Goal: Task Accomplishment & Management: Manage account settings

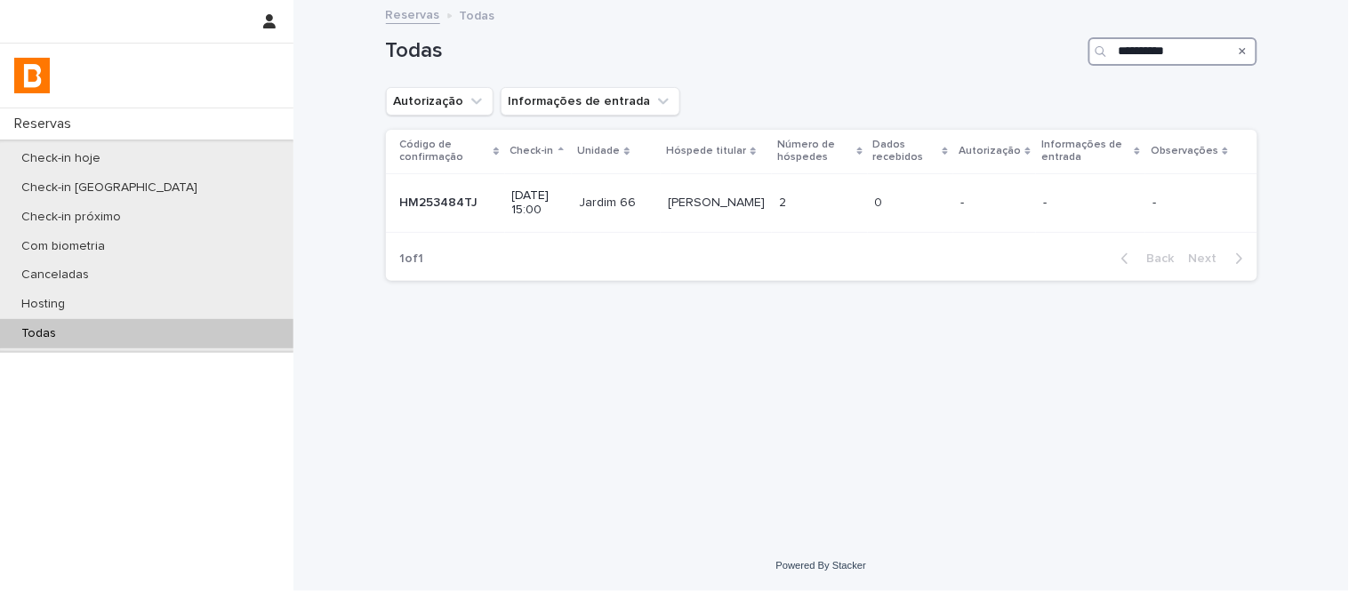
drag, startPoint x: 1211, startPoint y: 55, endPoint x: 953, endPoint y: 43, distance: 258.2
click at [963, 43] on div "**********" at bounding box center [821, 51] width 871 height 28
paste input "Search"
type input "**********"
click at [714, 211] on div "[PERSON_NAME] [PERSON_NAME]" at bounding box center [722, 203] width 97 height 29
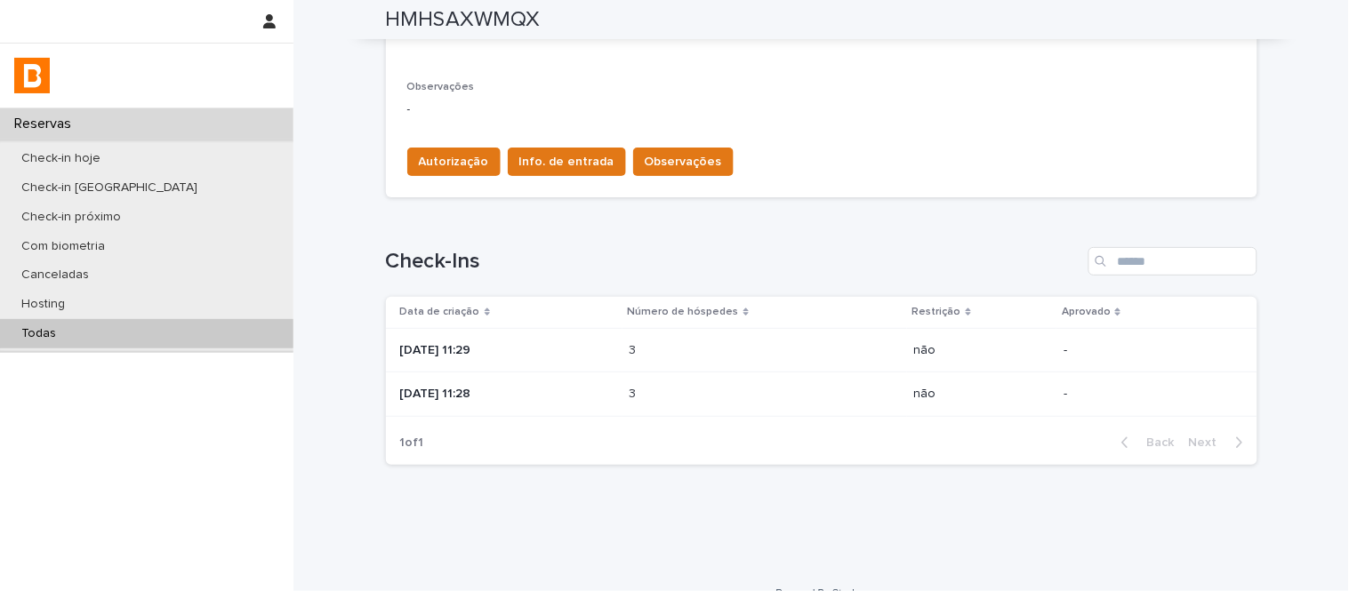
scroll to position [575, 0]
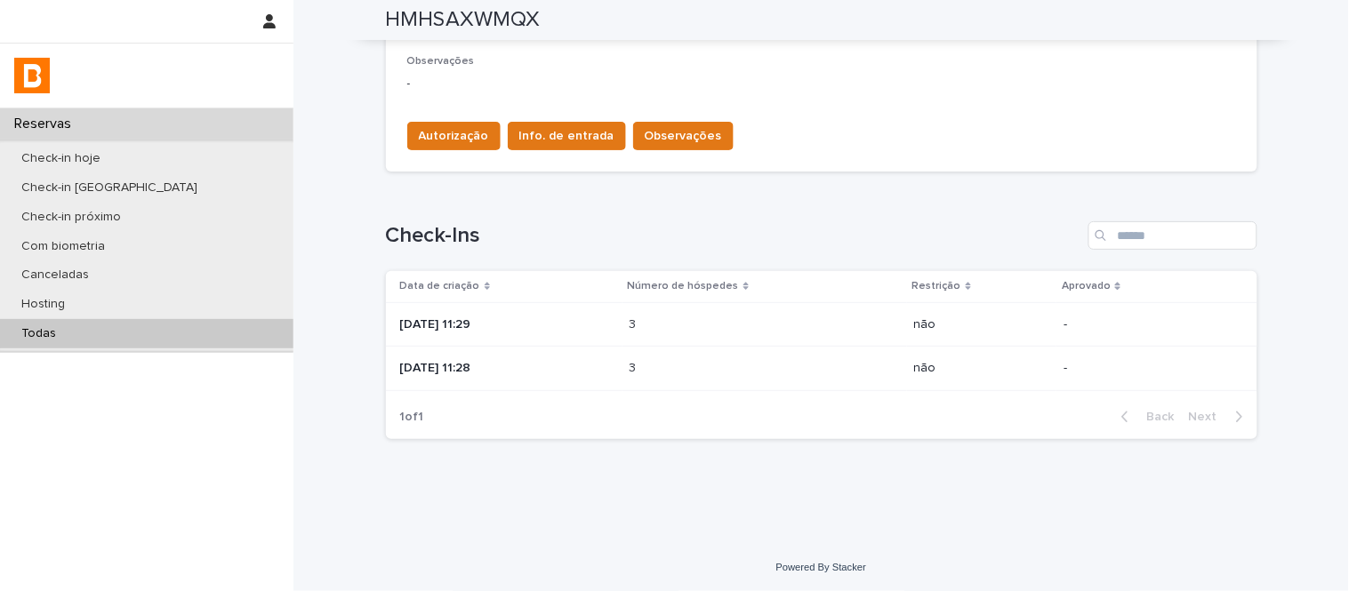
click at [622, 363] on td "[DATE] 11:28" at bounding box center [504, 369] width 237 height 44
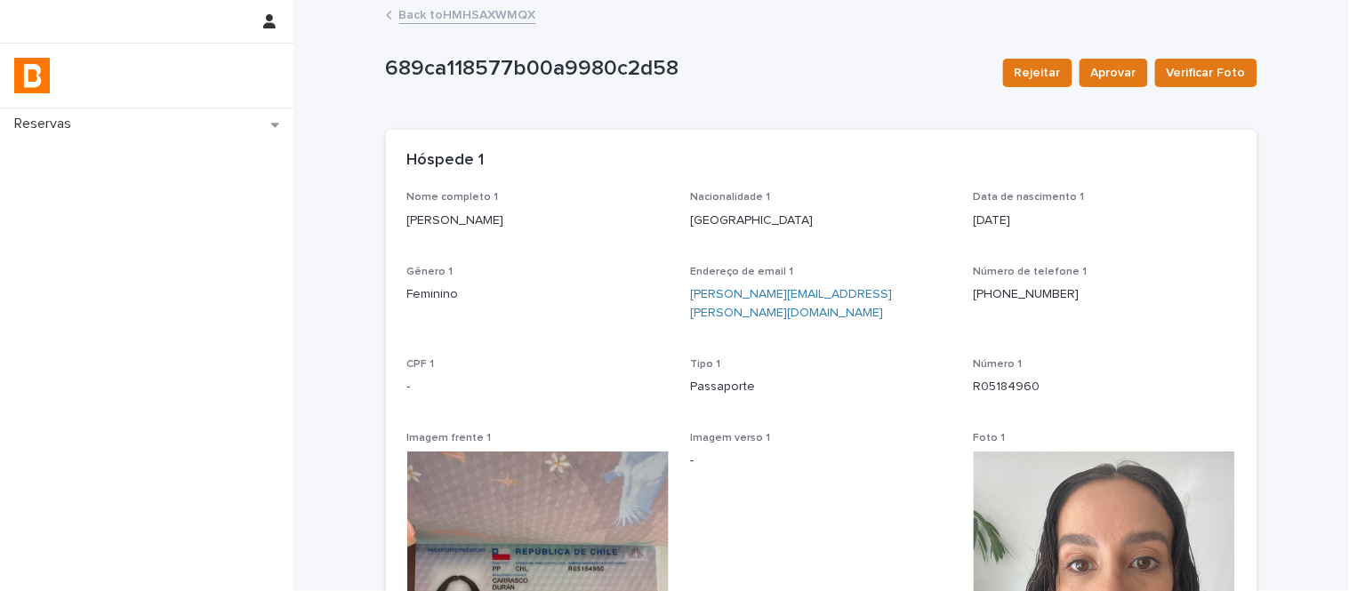
click at [440, 19] on link "Back to HMHSAXWMQX" at bounding box center [467, 14] width 137 height 20
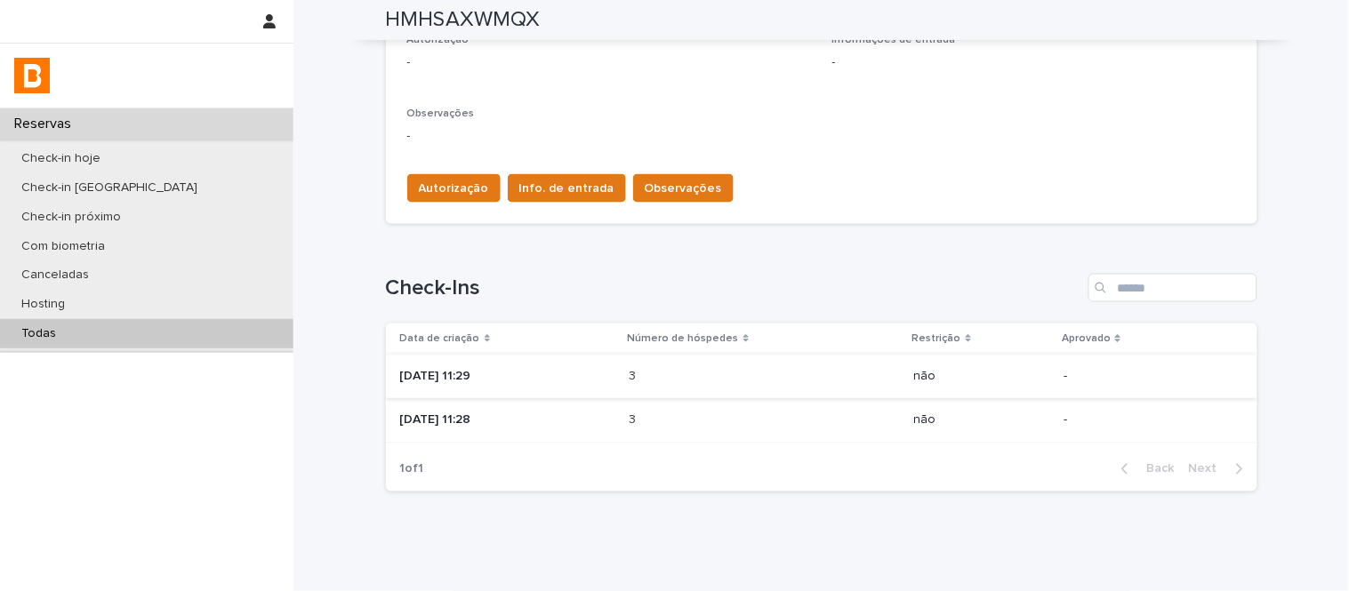
scroll to position [575, 0]
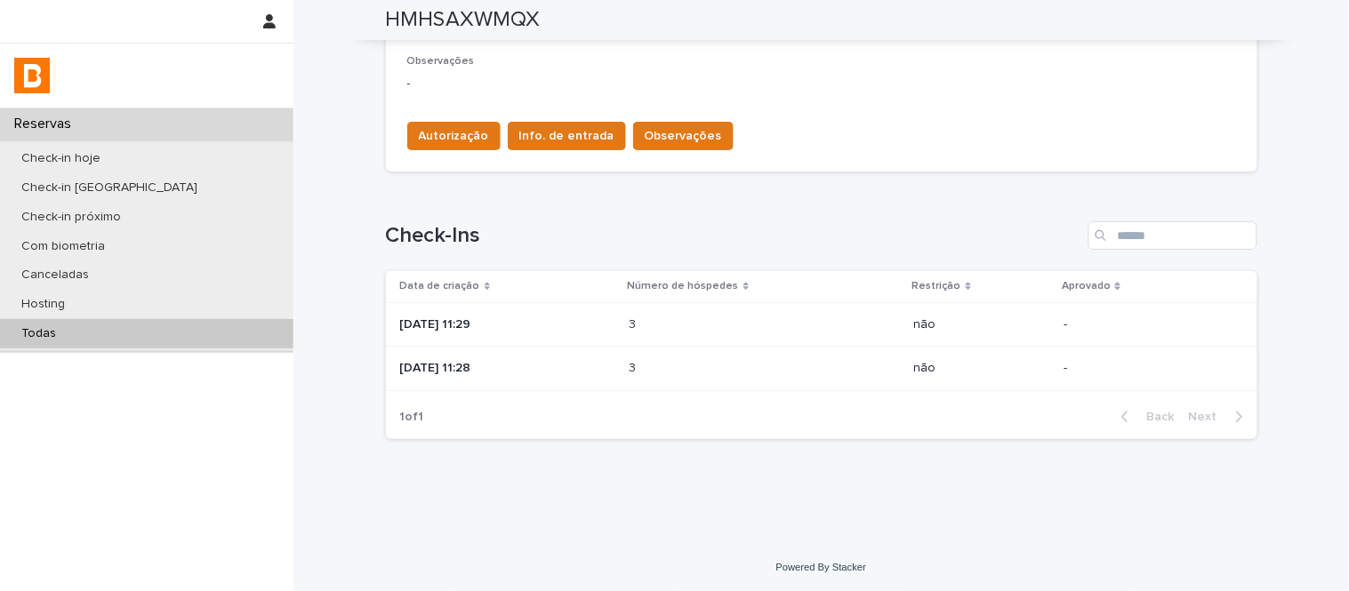
click at [696, 331] on p at bounding box center [708, 324] width 156 height 15
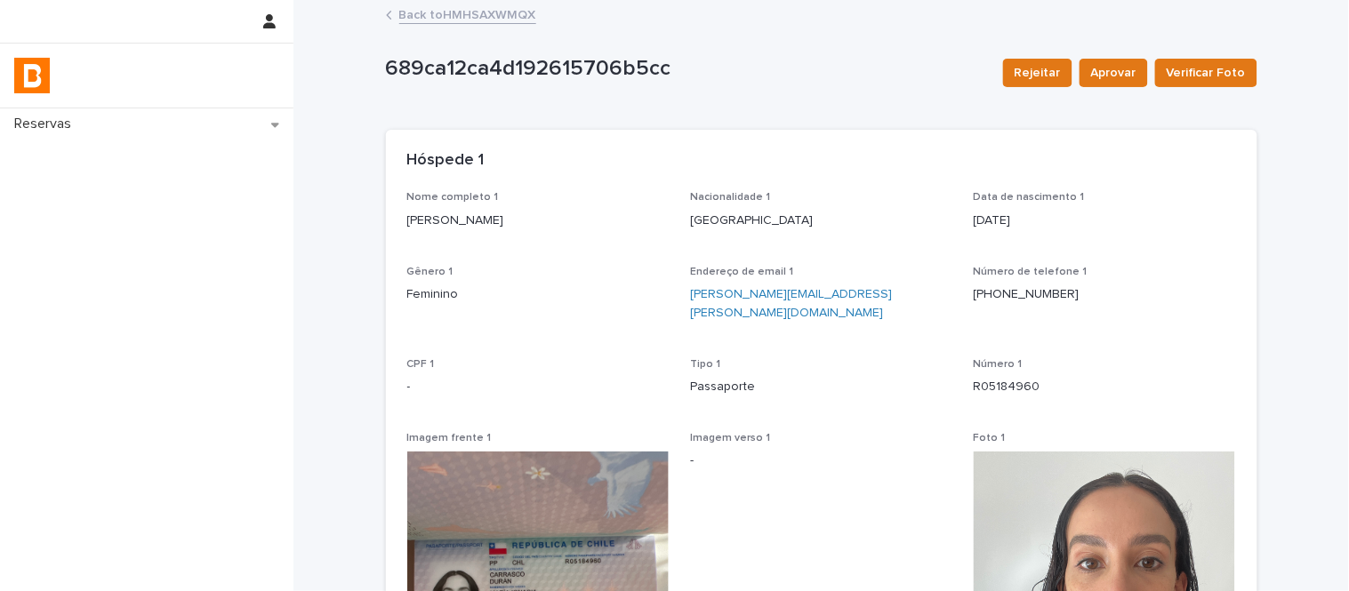
click at [416, 12] on link "Back to HMHSAXWMQX" at bounding box center [467, 14] width 137 height 20
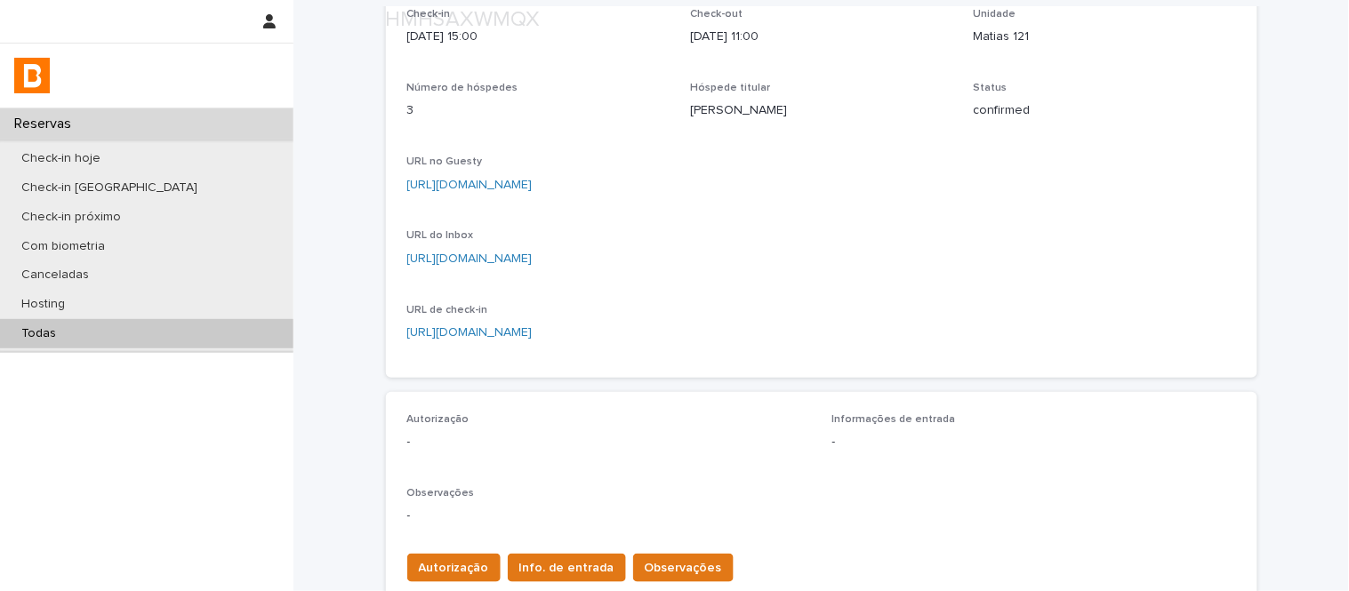
scroll to position [197, 0]
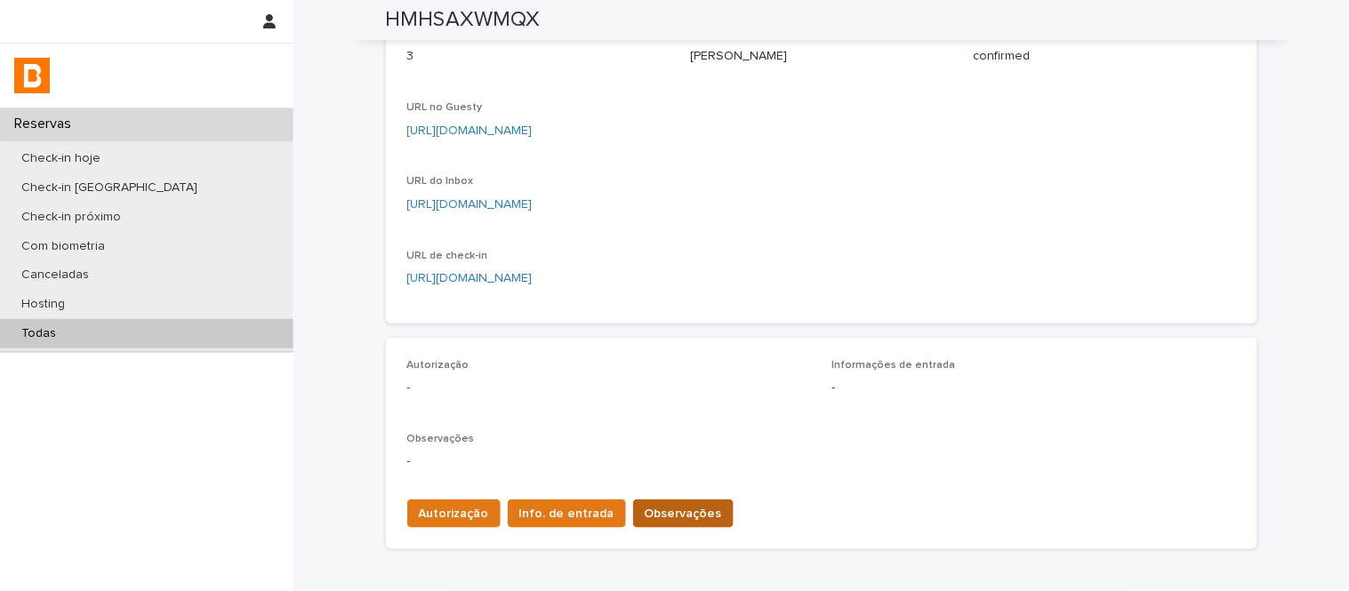
click at [670, 518] on span "Observações" at bounding box center [683, 514] width 77 height 18
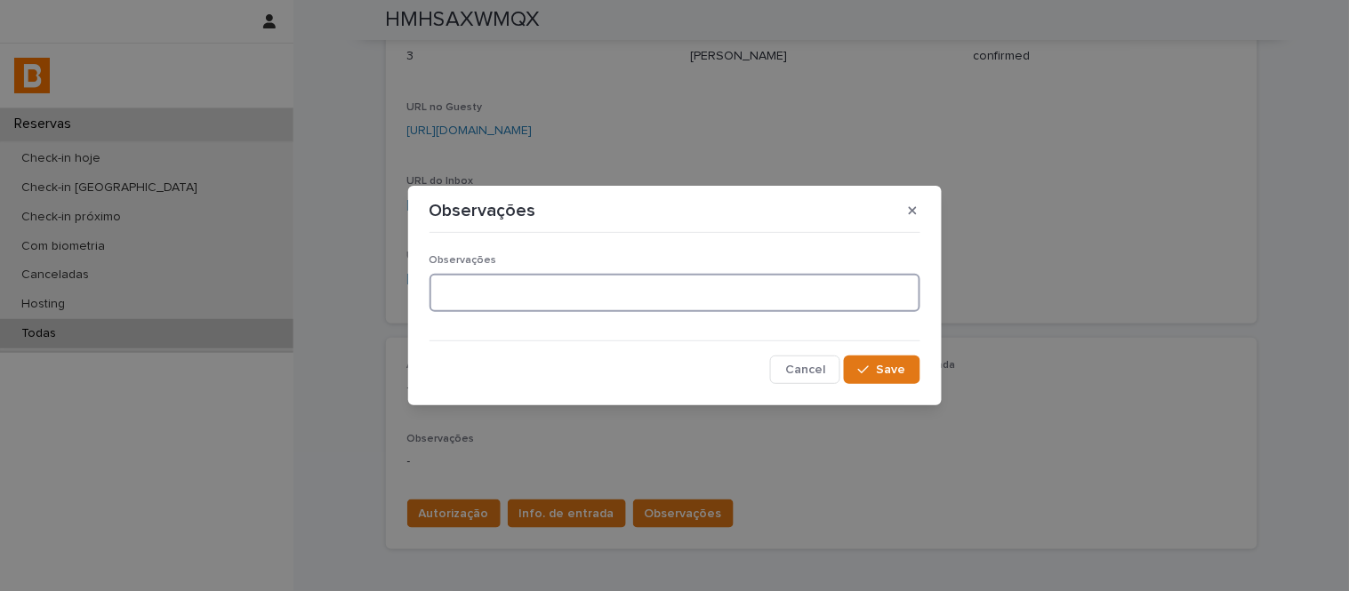
click at [659, 304] on textarea at bounding box center [674, 293] width 491 height 38
type textarea "**********"
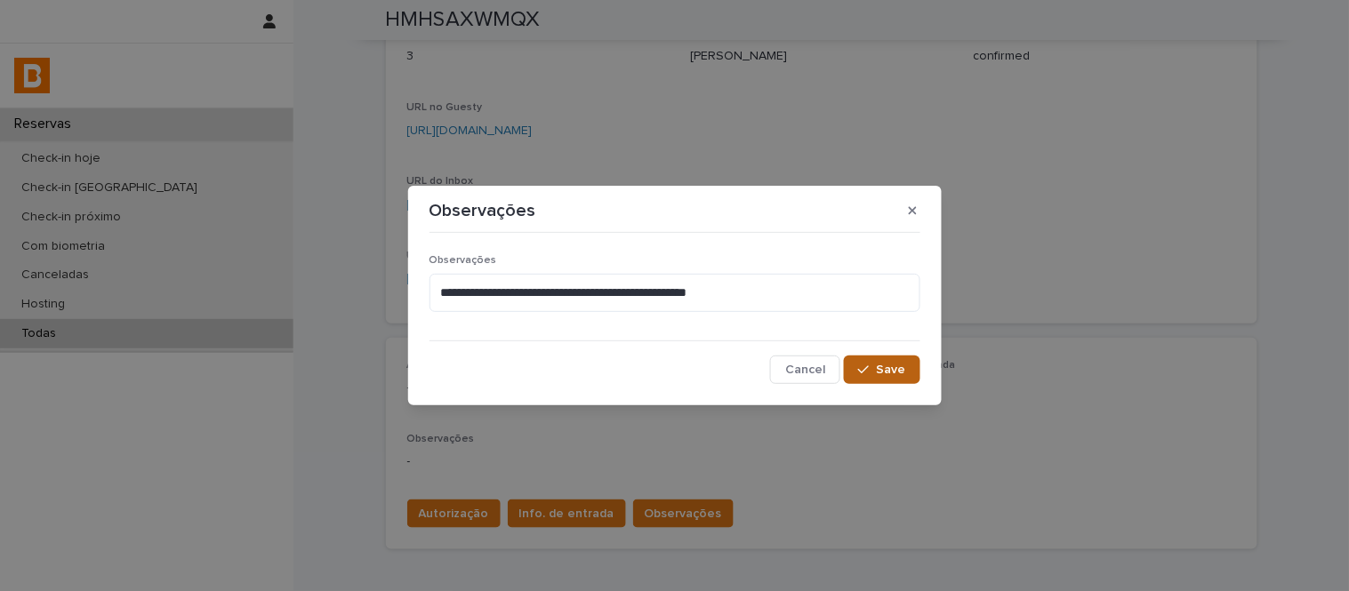
click at [896, 365] on span "Save" at bounding box center [891, 370] width 29 height 12
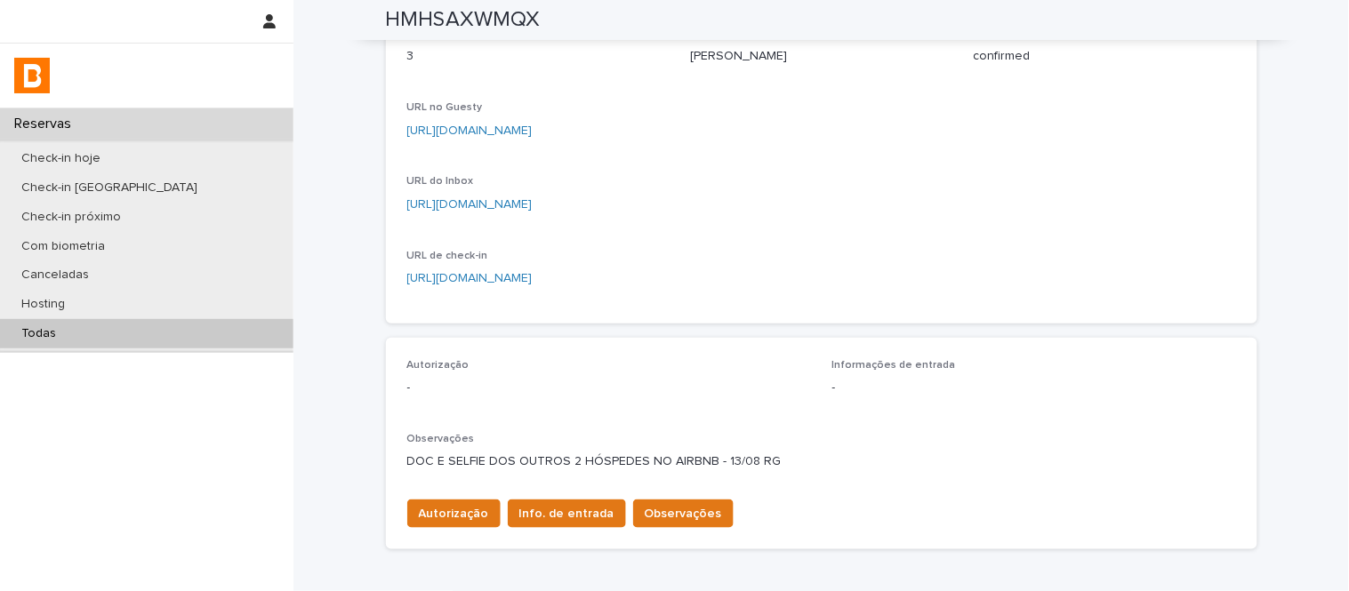
click at [287, 319] on div "Todas" at bounding box center [146, 333] width 293 height 29
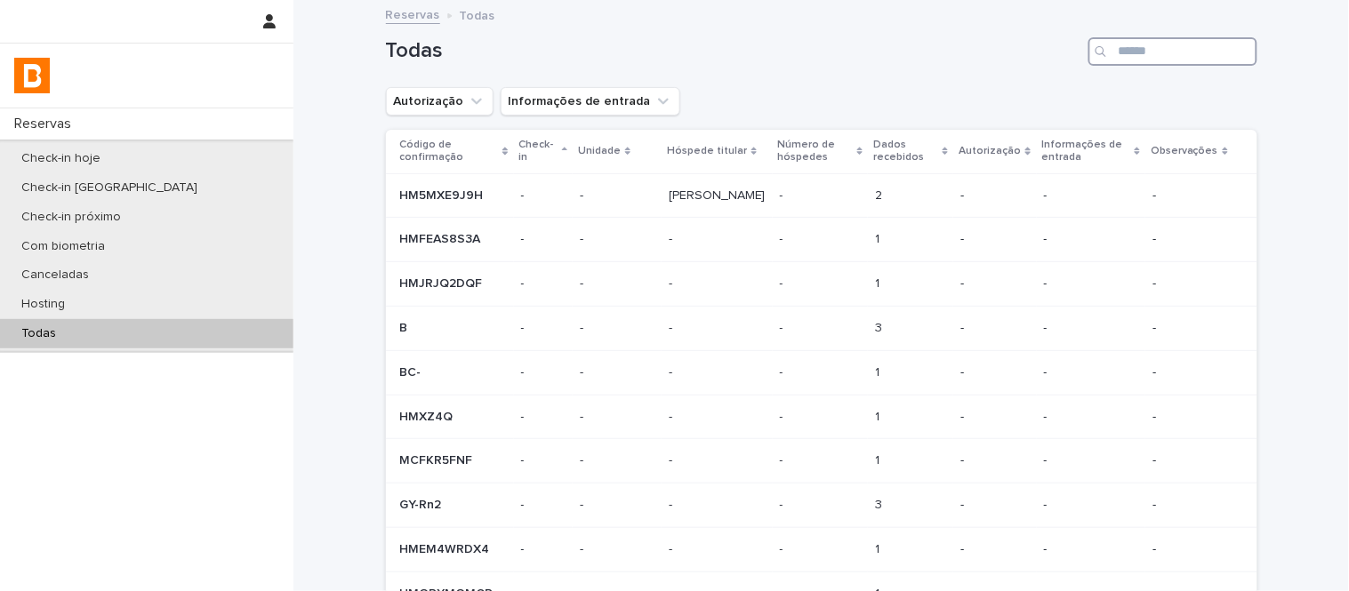
click at [1172, 62] on input "Search" at bounding box center [1172, 51] width 169 height 28
paste input "**********"
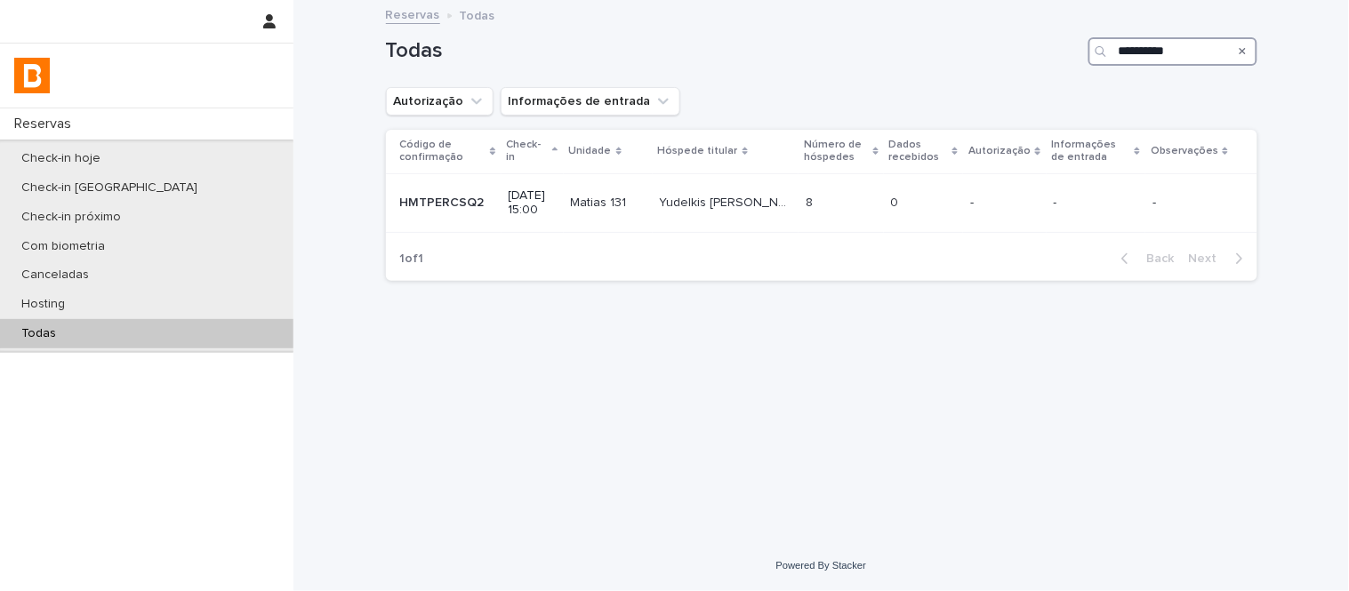
type input "**********"
click at [703, 213] on div "Yudelkis [PERSON_NAME] [PERSON_NAME] [PERSON_NAME] [PERSON_NAME]" at bounding box center [726, 203] width 132 height 29
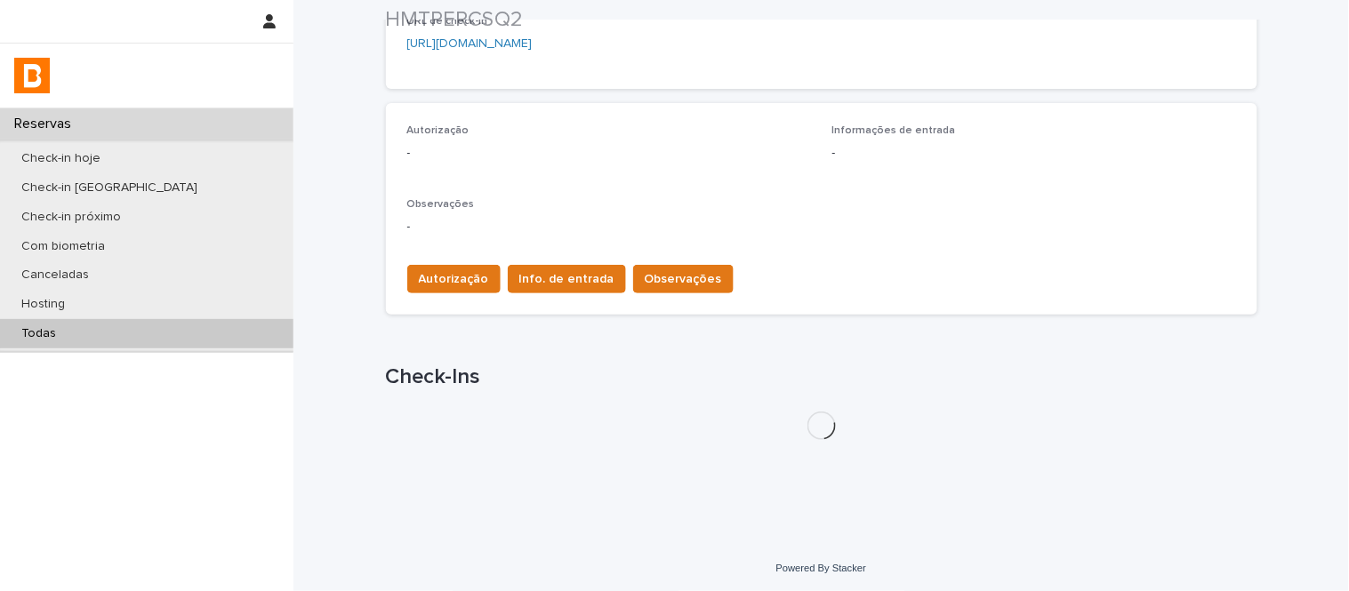
scroll to position [522, 0]
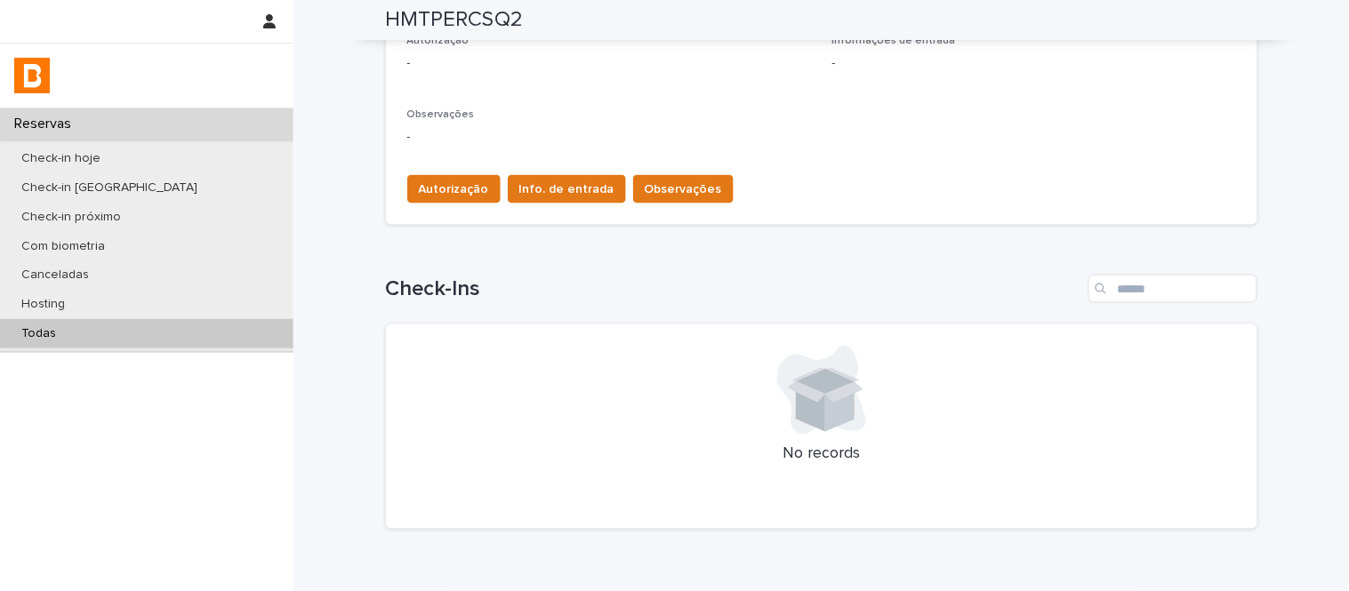
click at [662, 280] on h1 "Check-Ins" at bounding box center [733, 290] width 695 height 26
click at [652, 202] on button "Observações" at bounding box center [683, 189] width 100 height 28
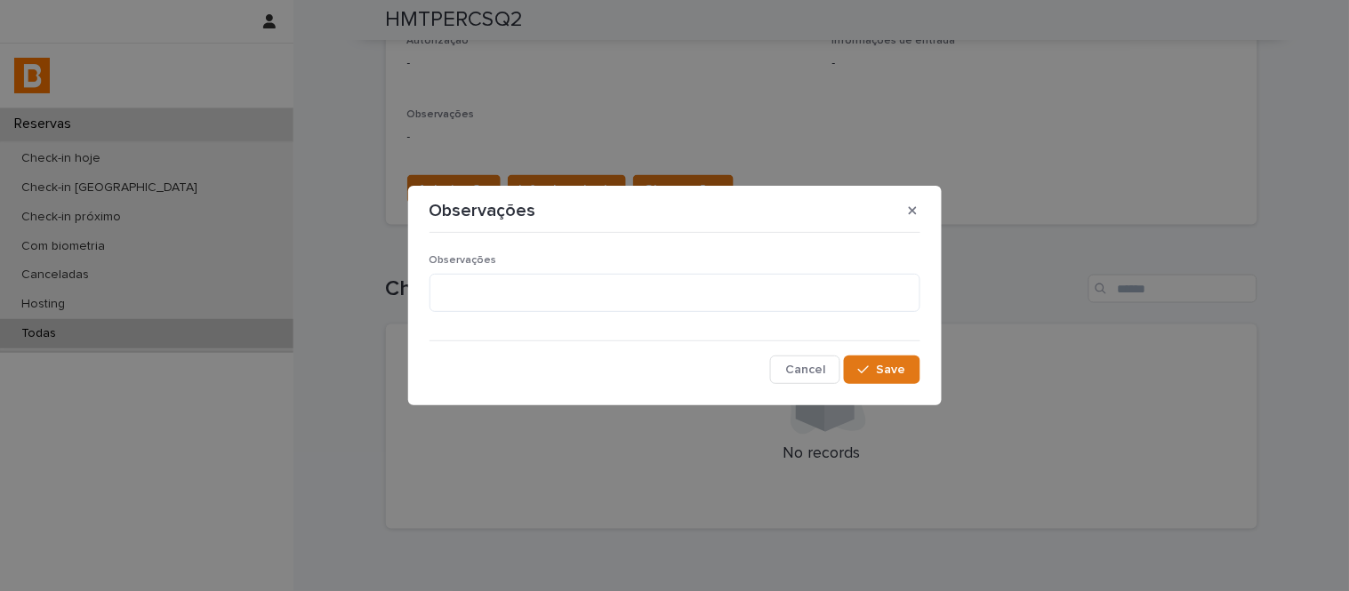
click at [663, 247] on div "Observações Cancel Save" at bounding box center [674, 312] width 491 height 145
click at [664, 291] on textarea at bounding box center [674, 293] width 491 height 38
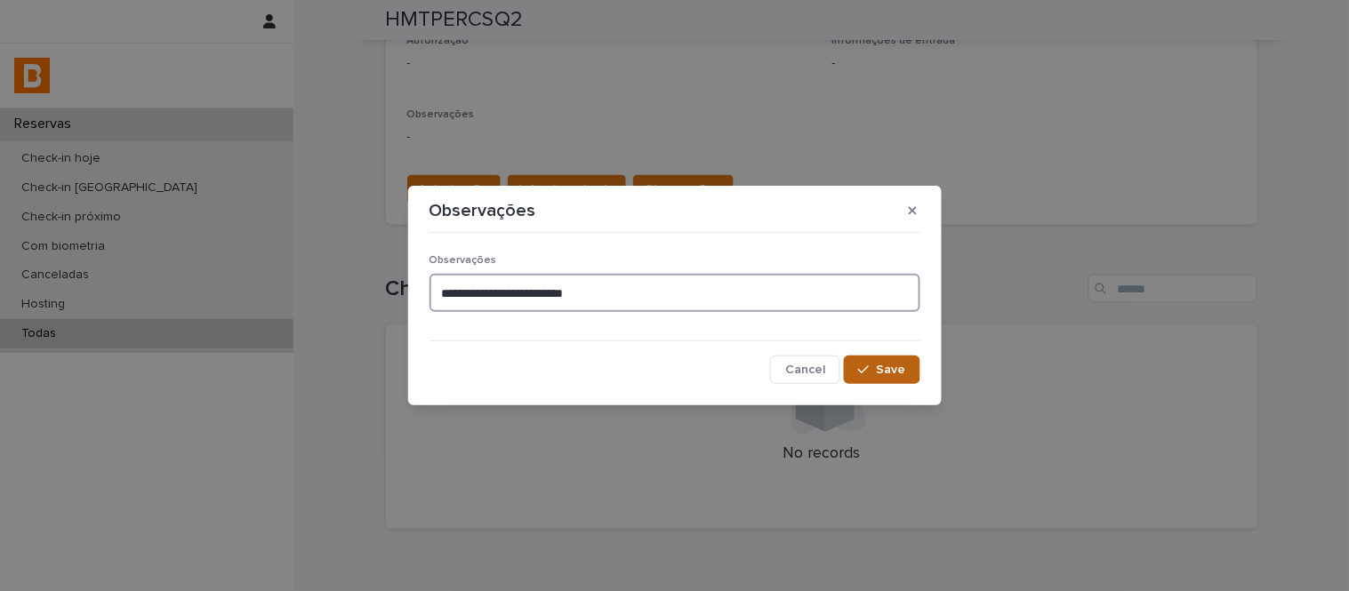
type textarea "**********"
click at [878, 378] on button "Save" at bounding box center [882, 370] width 76 height 28
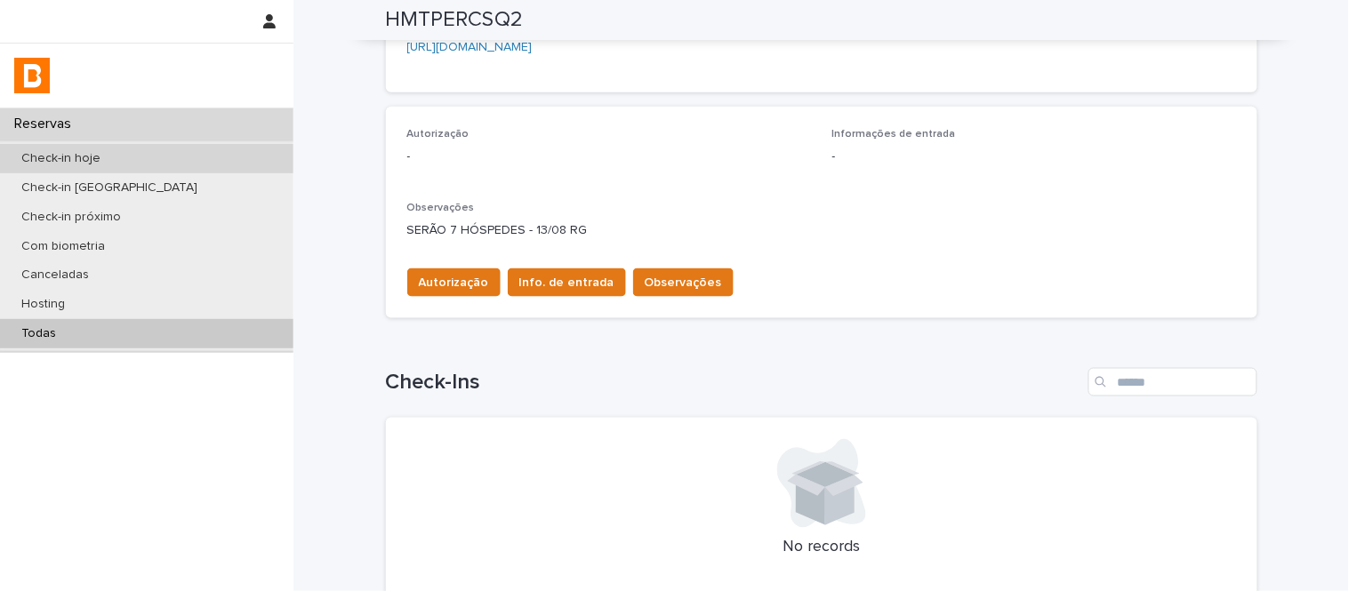
scroll to position [423, 0]
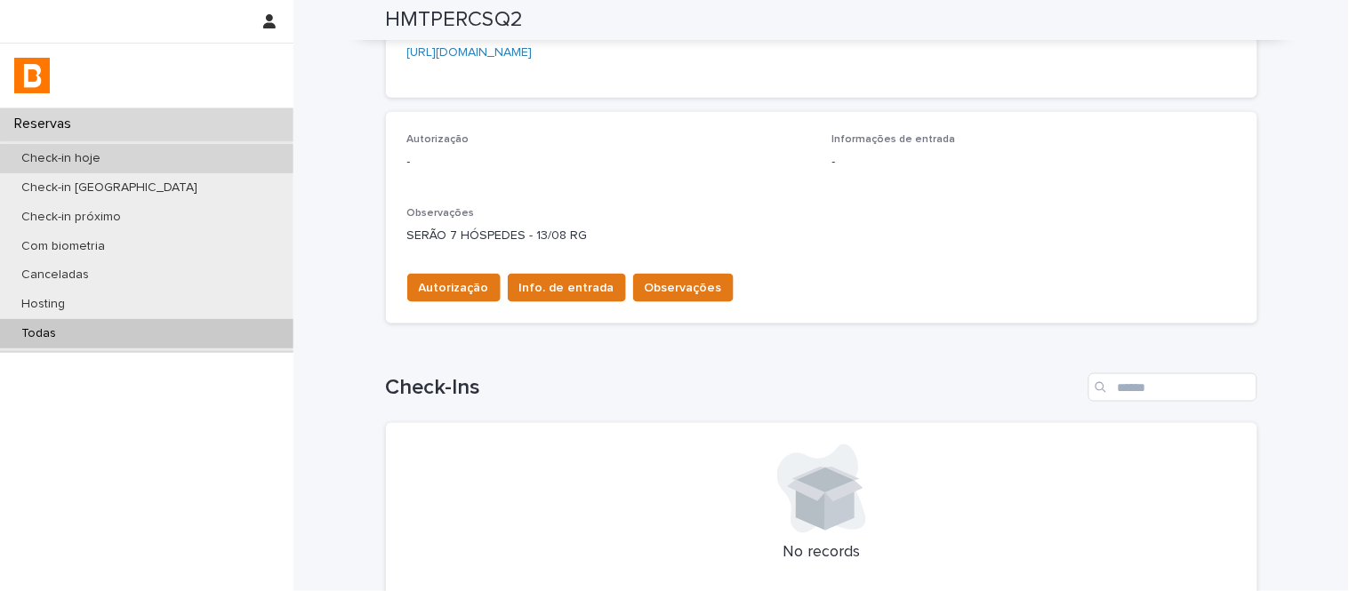
click at [212, 162] on div "Check-in hoje" at bounding box center [146, 158] width 293 height 29
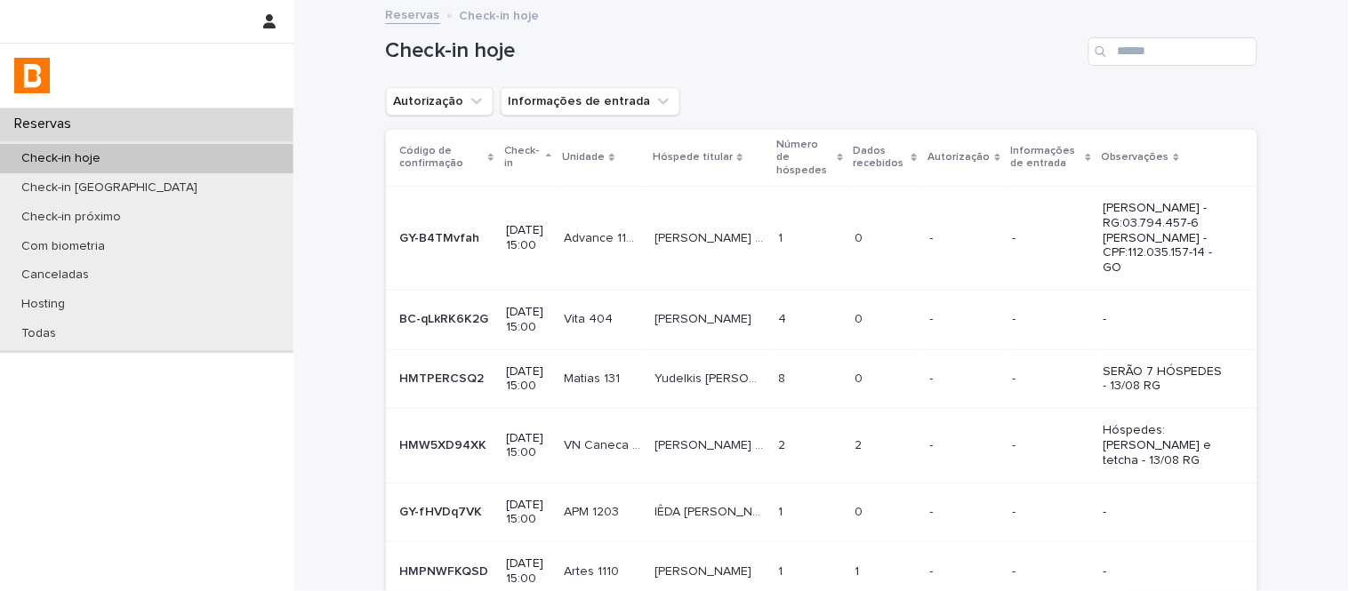
click at [448, 110] on button "Autorização" at bounding box center [440, 101] width 108 height 28
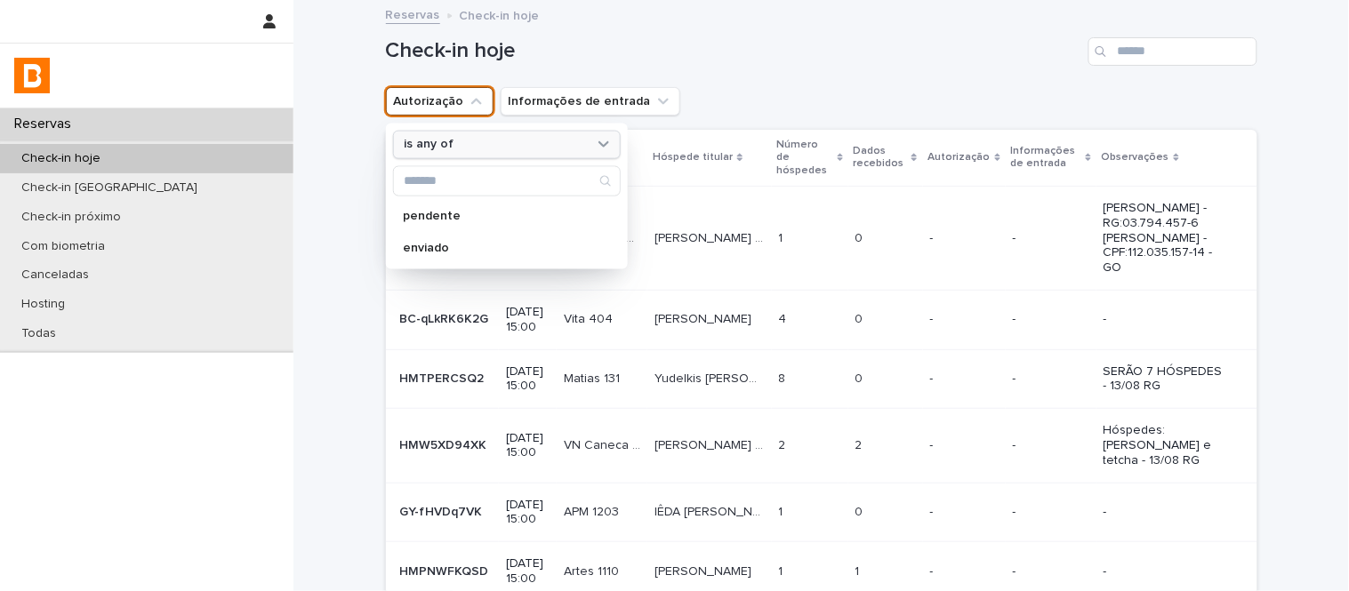
click at [473, 135] on div "is any of" at bounding box center [507, 144] width 228 height 28
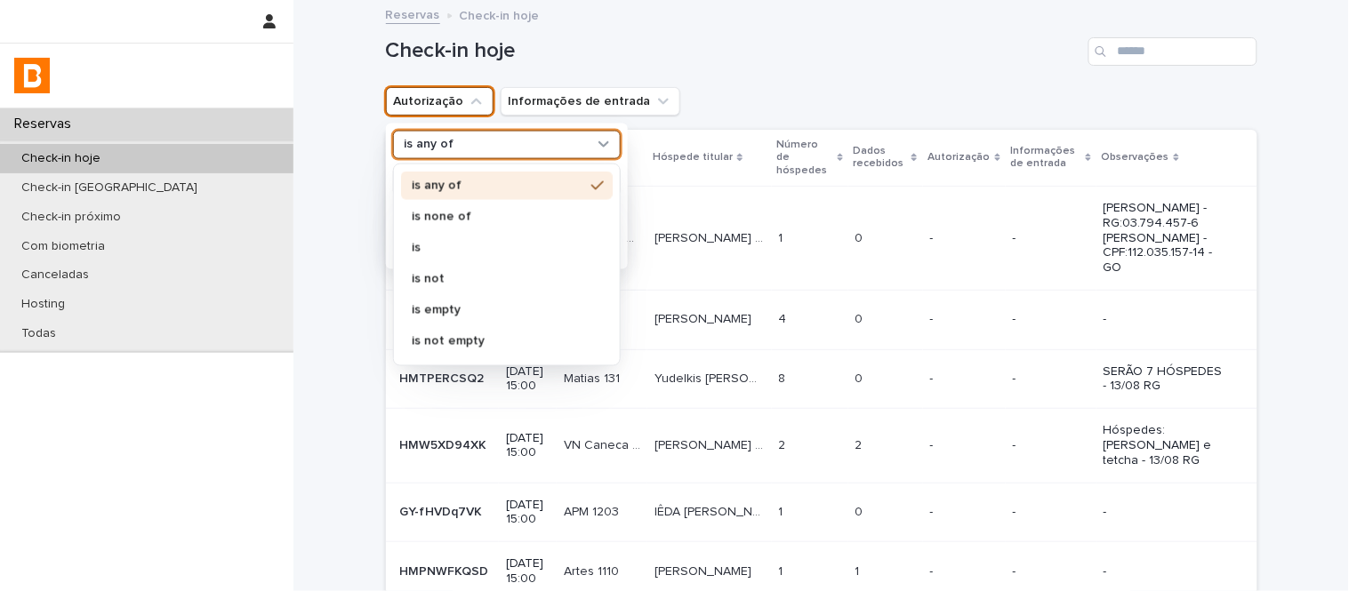
click at [485, 197] on div "is any of" at bounding box center [507, 185] width 212 height 28
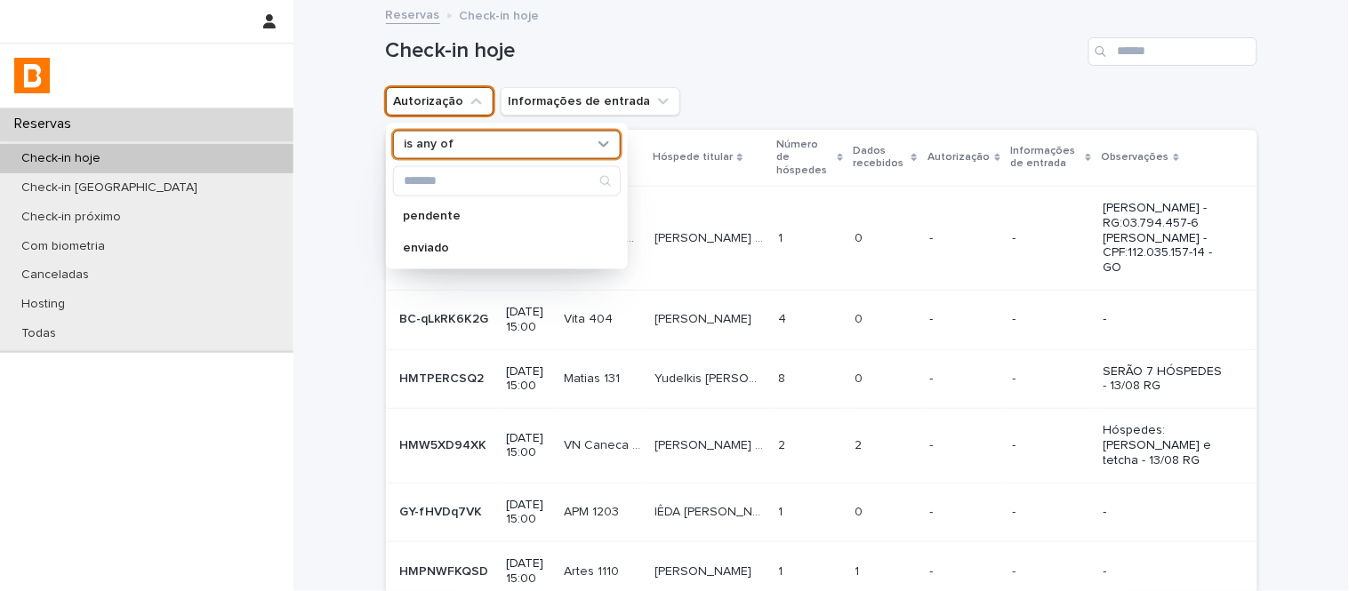
click at [475, 136] on div "is any of" at bounding box center [495, 144] width 197 height 19
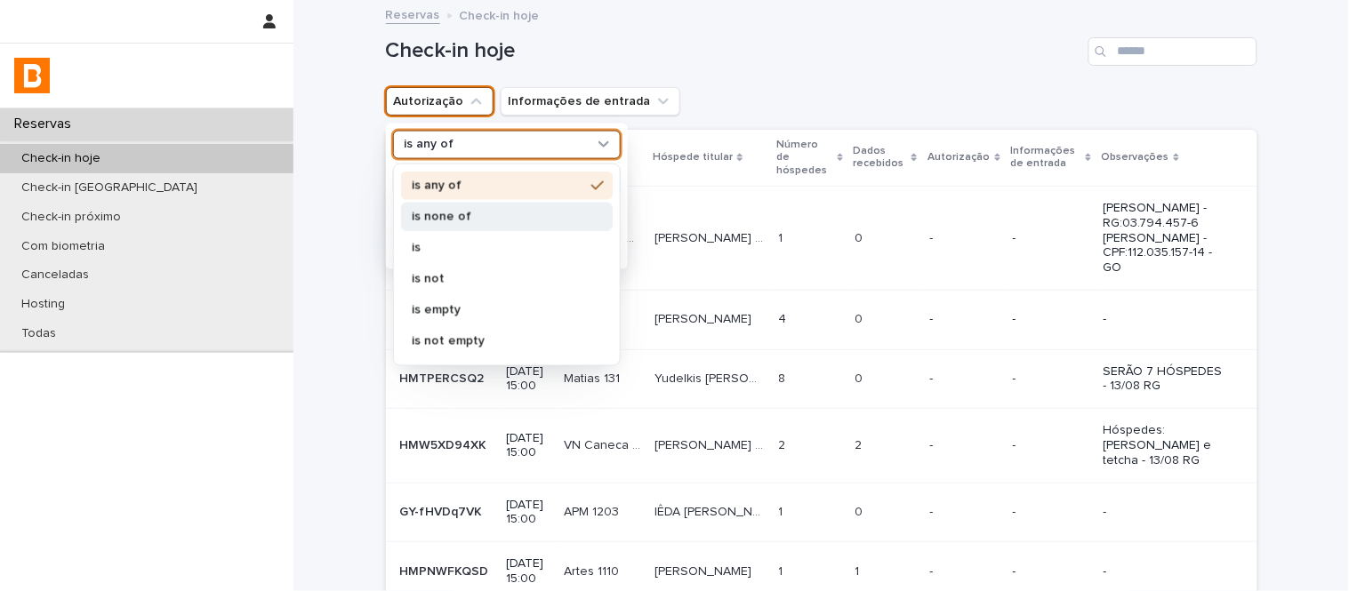
click at [499, 206] on div "is none of" at bounding box center [507, 216] width 212 height 28
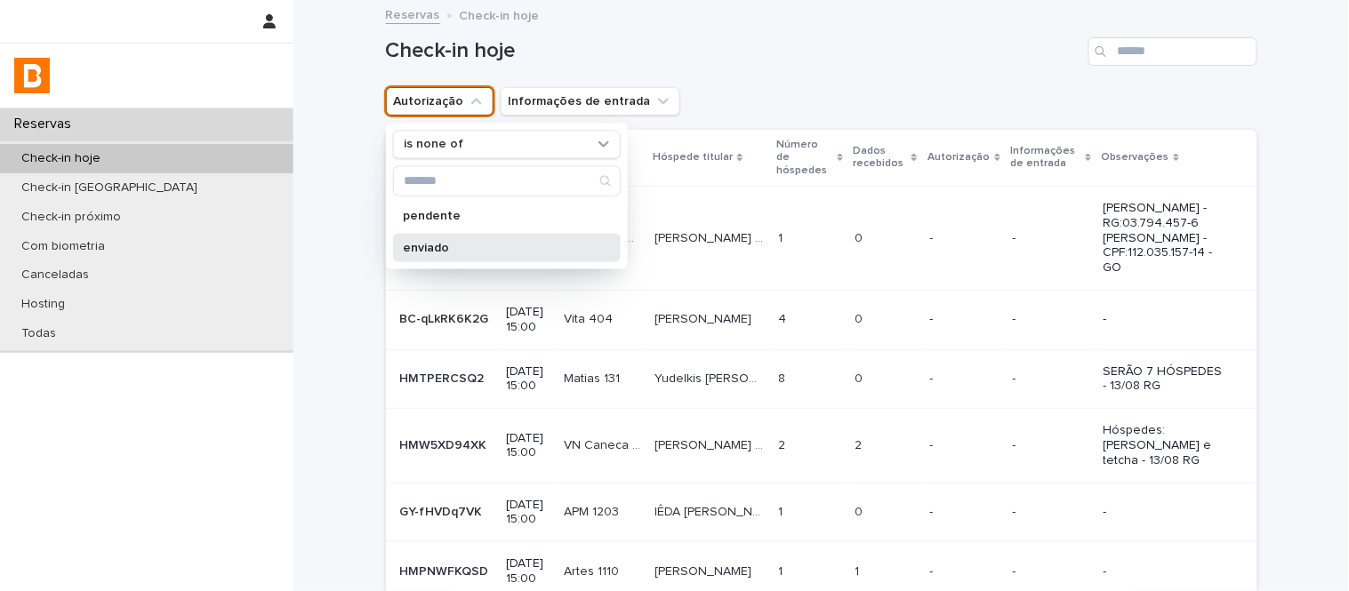
click at [501, 253] on p "enviado" at bounding box center [498, 247] width 189 height 12
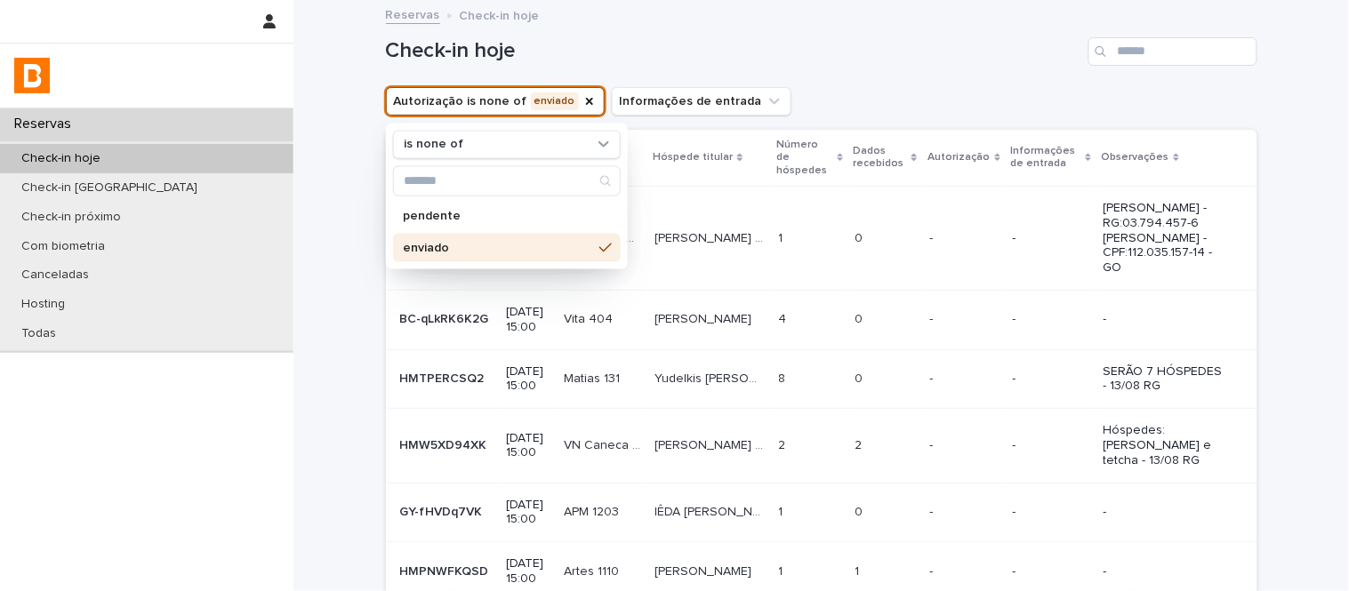
click at [988, 57] on h1 "Check-in hoje" at bounding box center [733, 51] width 695 height 26
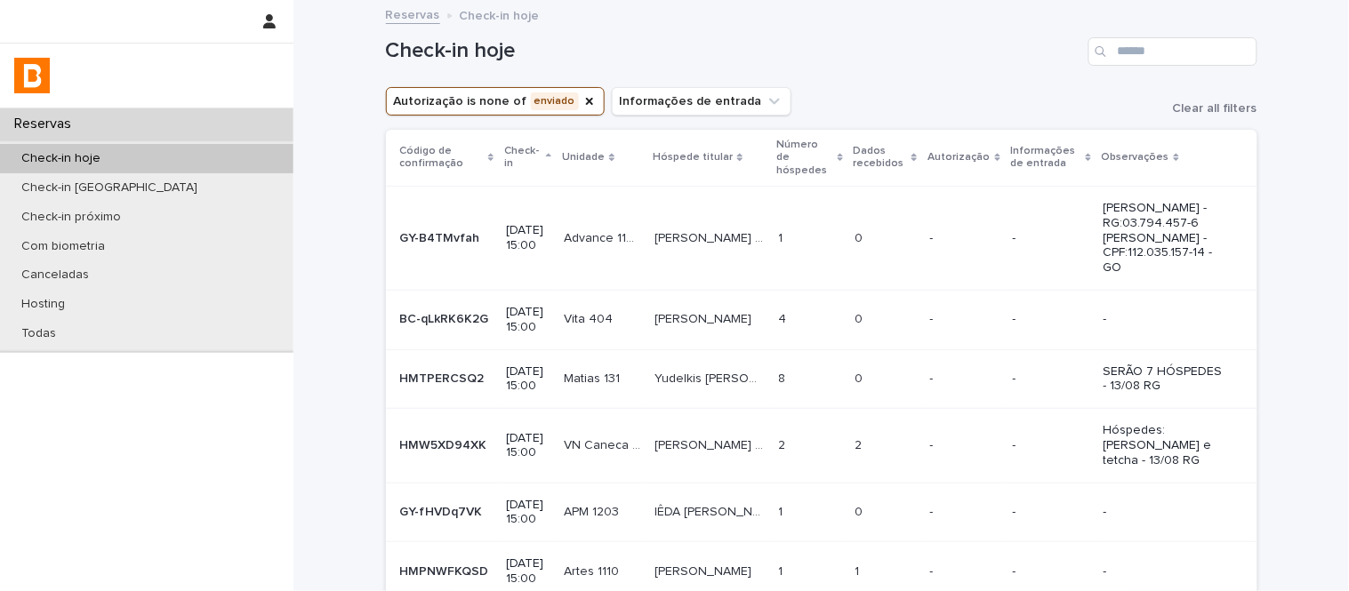
click at [894, 153] on p "Dados recebidos" at bounding box center [880, 157] width 53 height 33
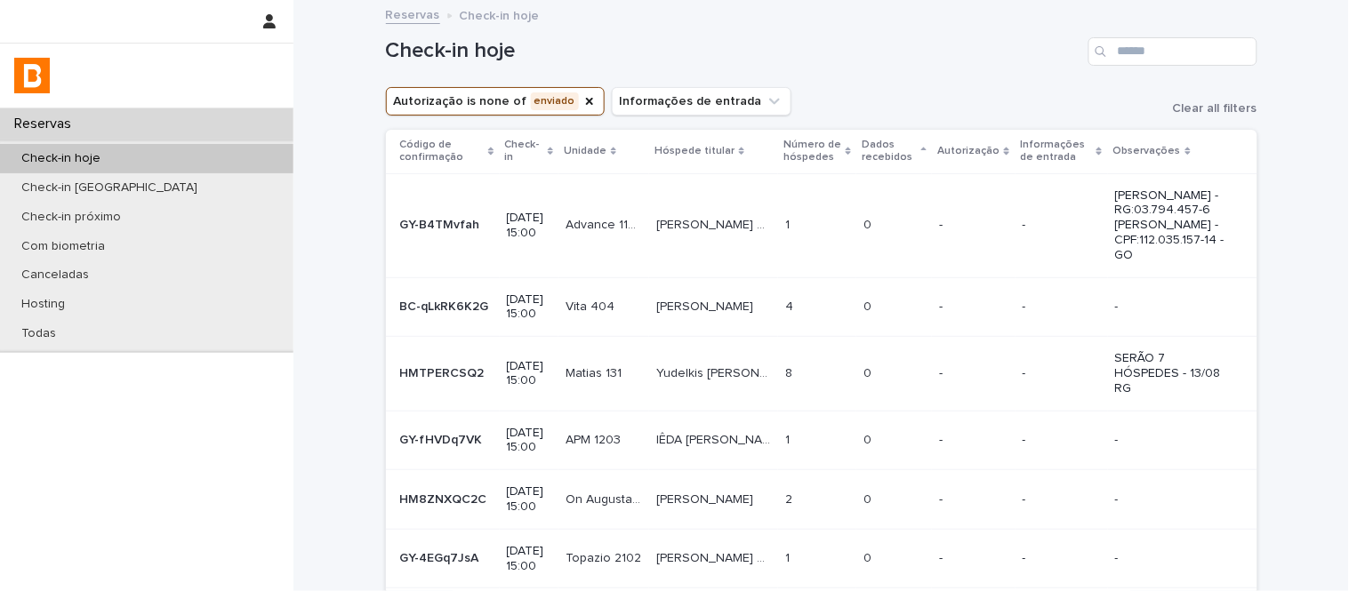
click at [828, 222] on p at bounding box center [817, 225] width 64 height 15
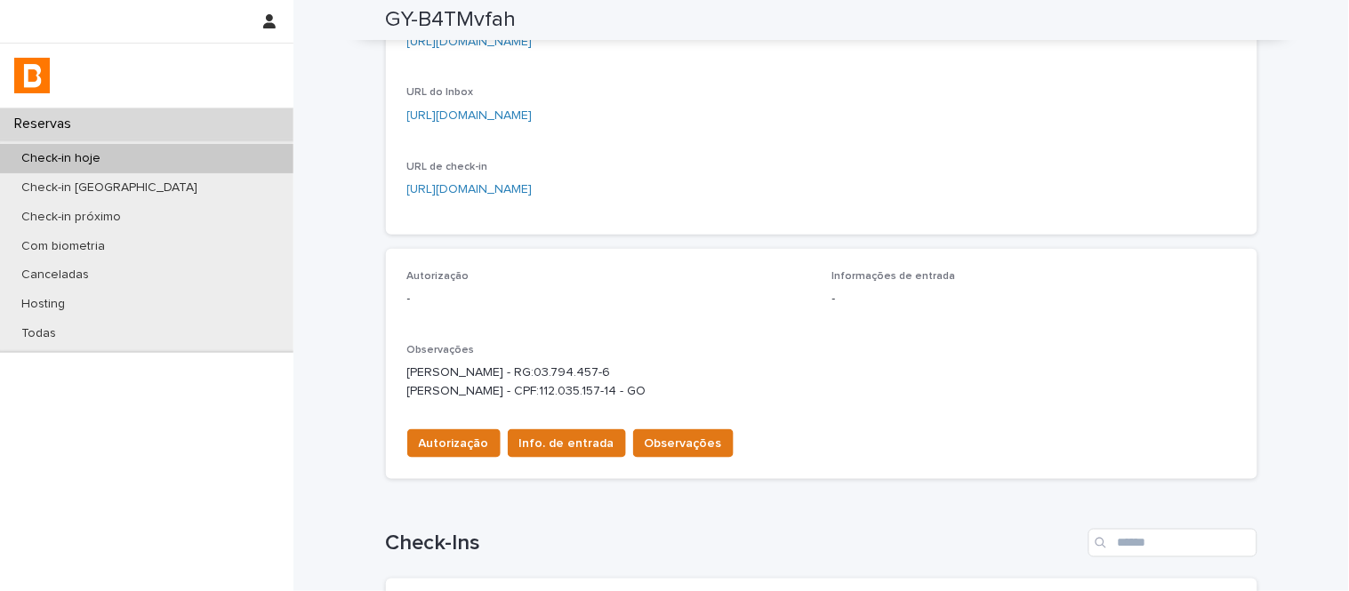
scroll to position [385, 0]
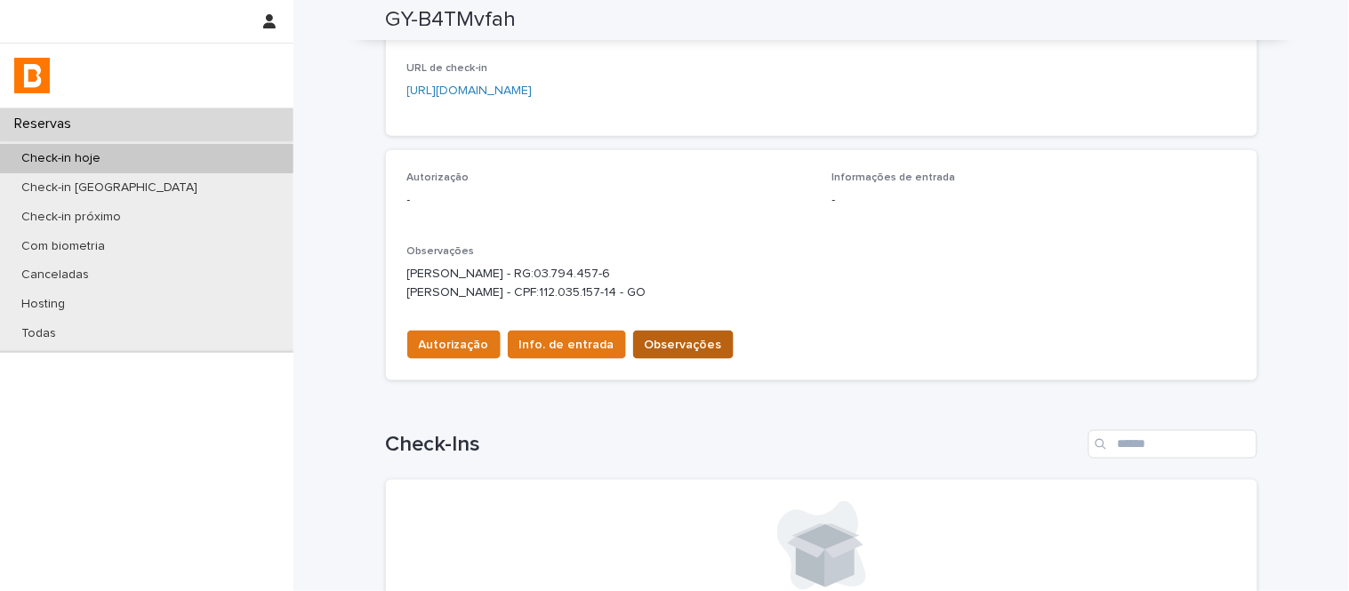
click at [653, 341] on span "Observações" at bounding box center [683, 345] width 77 height 18
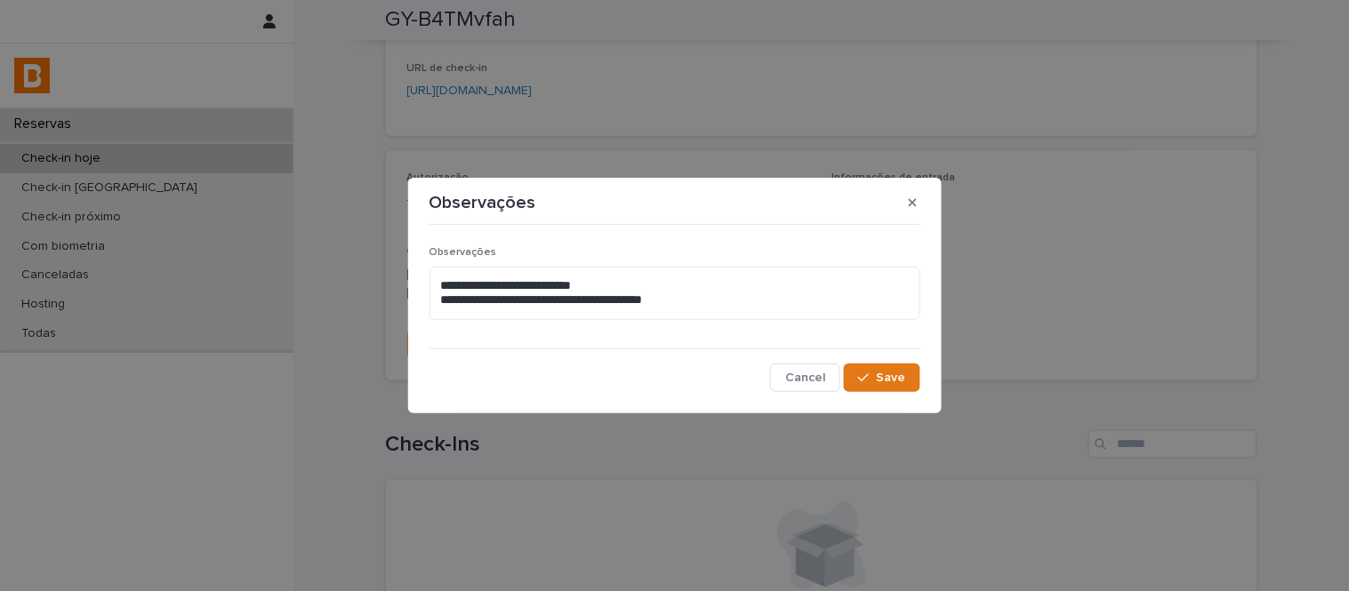
click at [780, 322] on div "**********" at bounding box center [674, 290] width 491 height 88
click at [769, 303] on textarea "**********" at bounding box center [674, 293] width 491 height 53
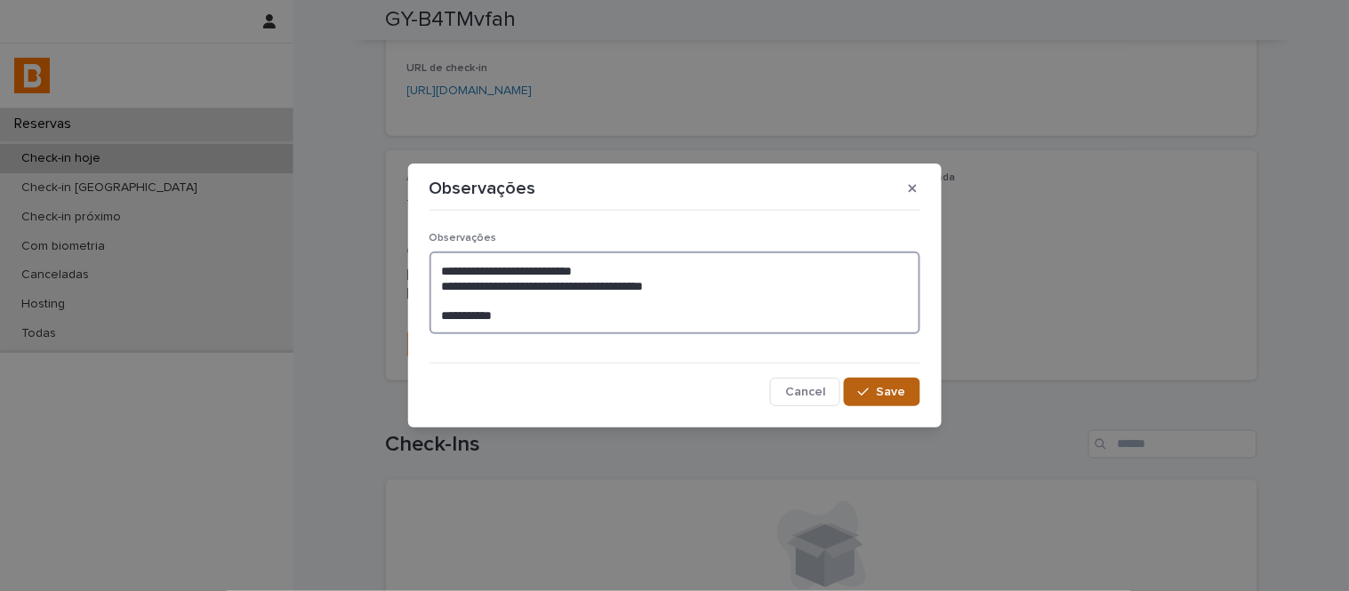
type textarea "**********"
click at [866, 389] on icon "button" at bounding box center [863, 392] width 11 height 12
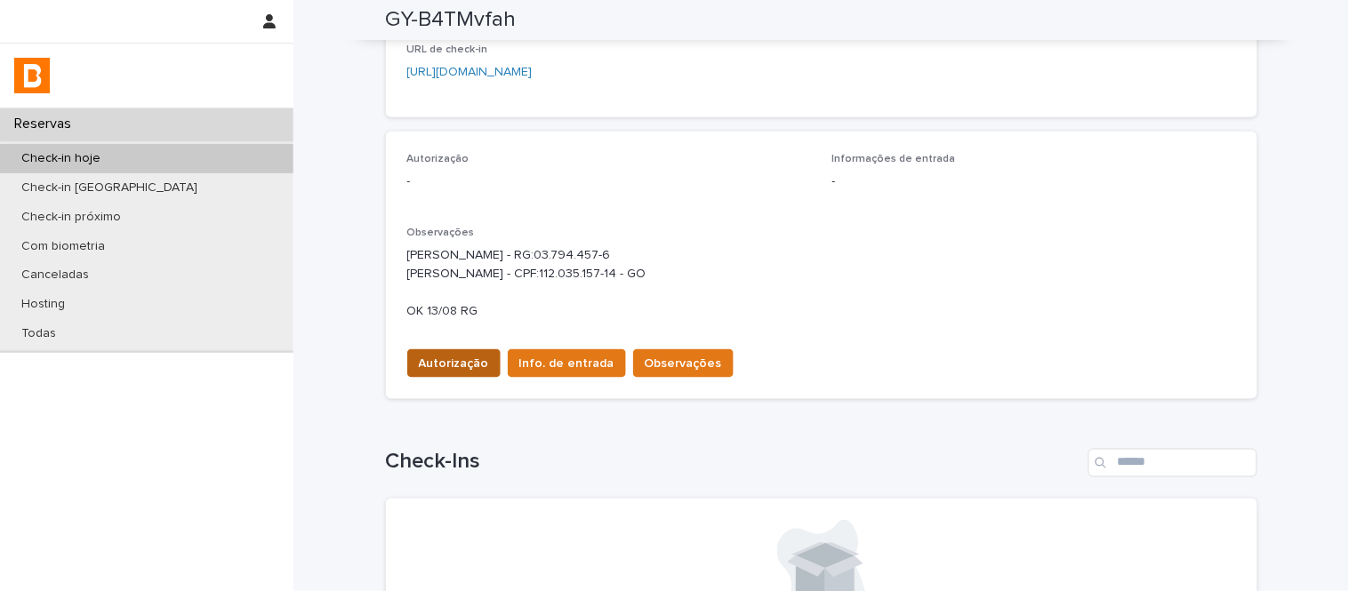
click at [460, 376] on button "Autorização" at bounding box center [453, 363] width 93 height 28
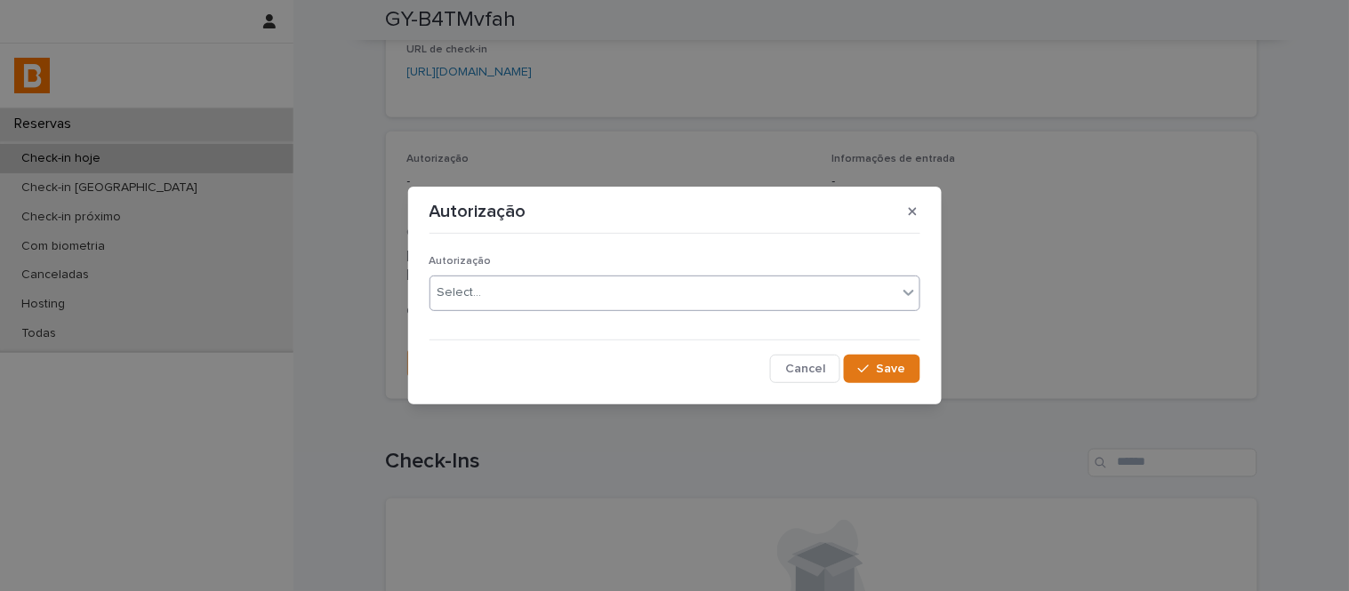
click at [466, 303] on div "Select..." at bounding box center [663, 292] width 467 height 29
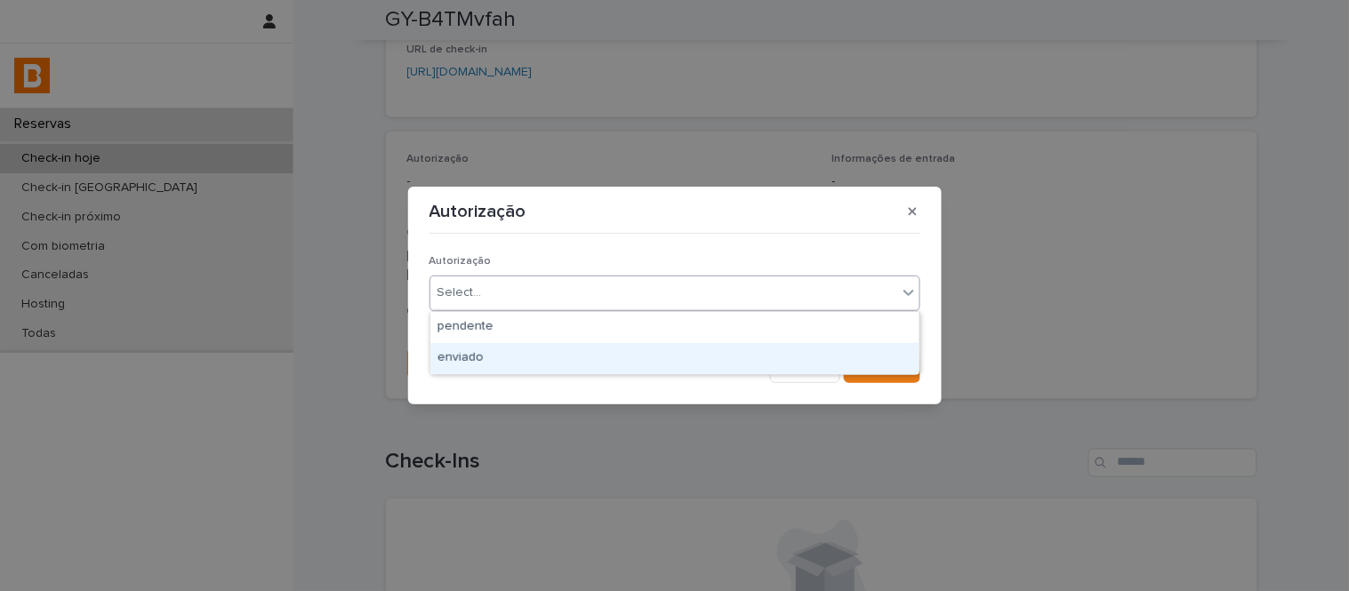
click at [493, 357] on div "enviado" at bounding box center [674, 358] width 489 height 31
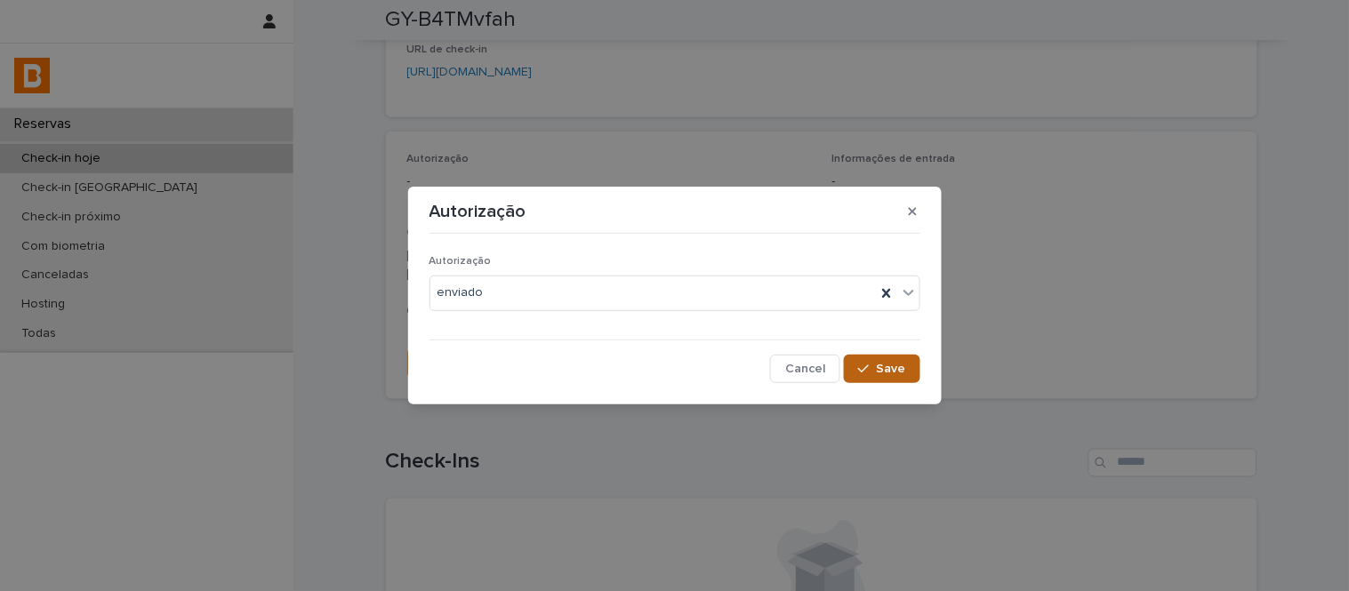
click at [890, 365] on span "Save" at bounding box center [891, 369] width 29 height 12
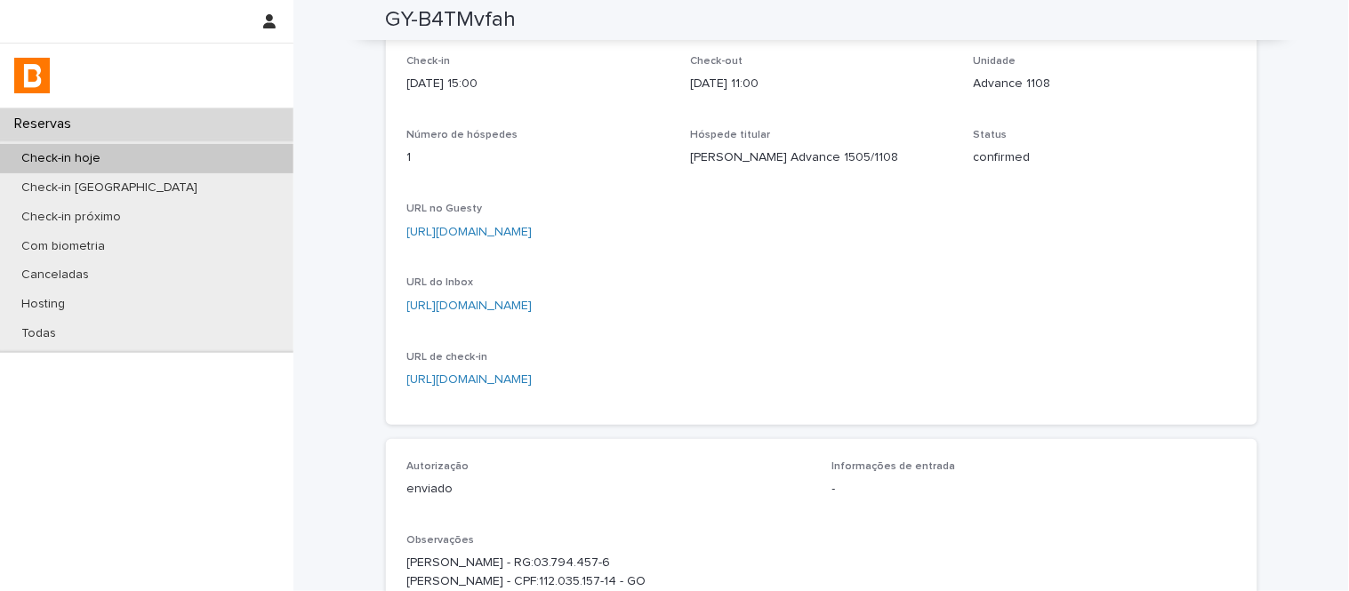
scroll to position [0, 0]
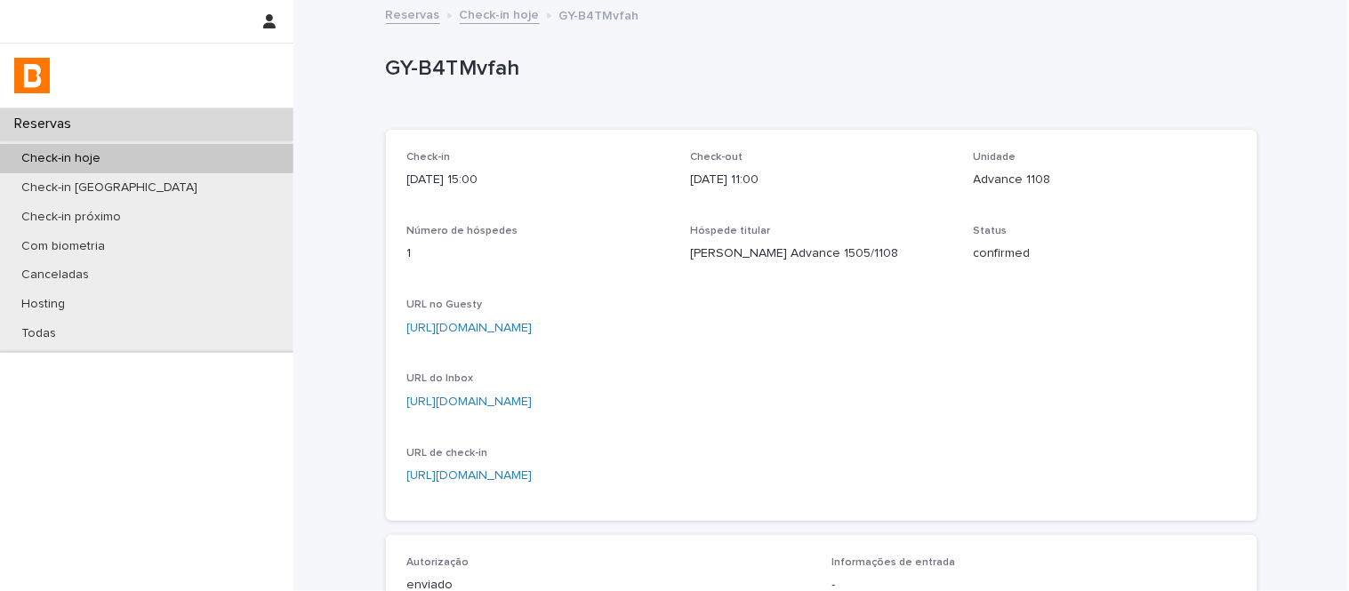
click at [474, 12] on link "Check-in hoje" at bounding box center [500, 14] width 80 height 20
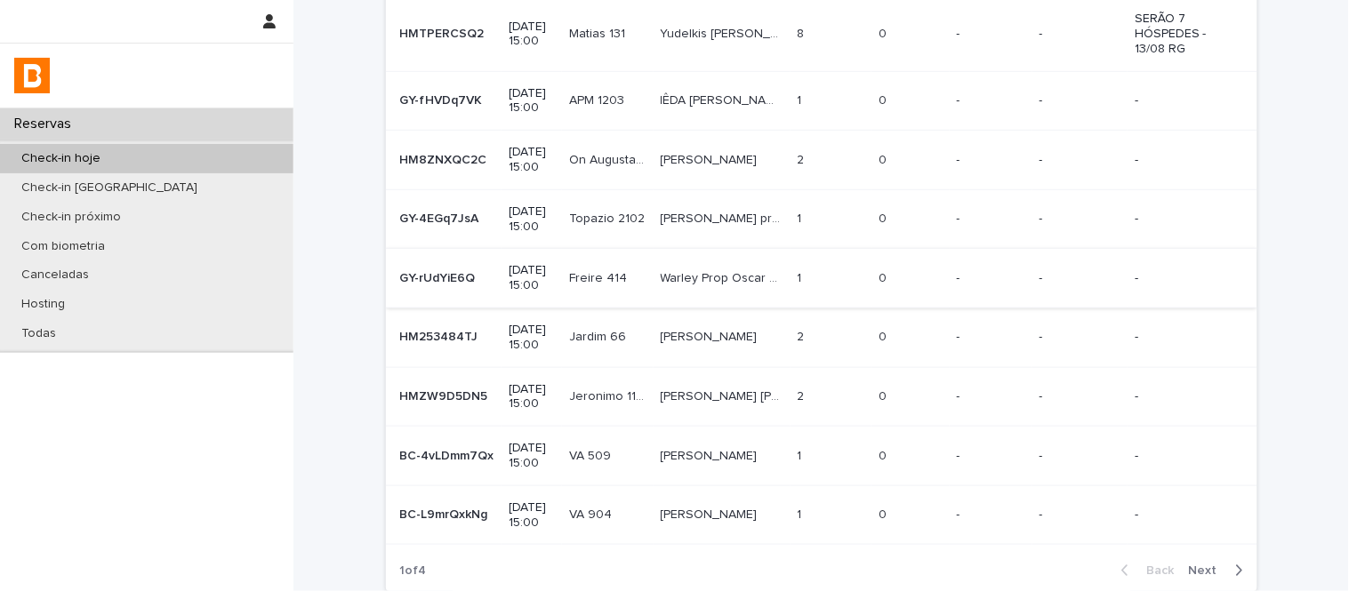
scroll to position [391, 0]
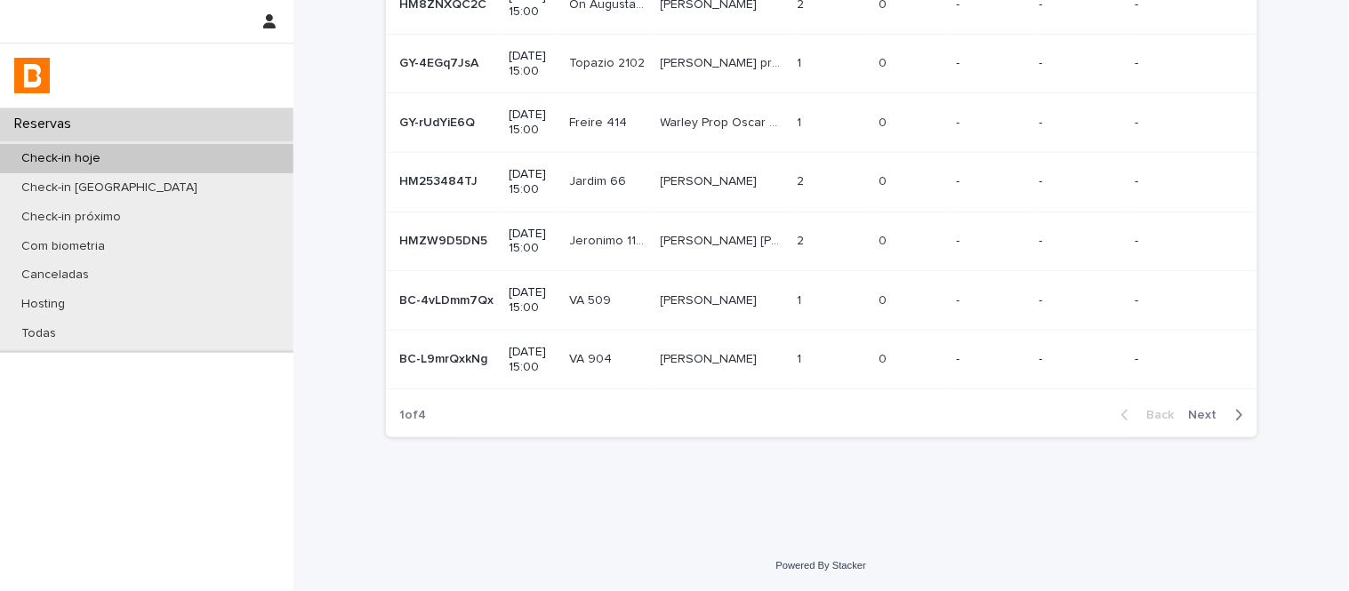
click at [1201, 412] on span "Next" at bounding box center [1208, 415] width 39 height 12
click at [1203, 413] on span "Next" at bounding box center [1208, 416] width 39 height 12
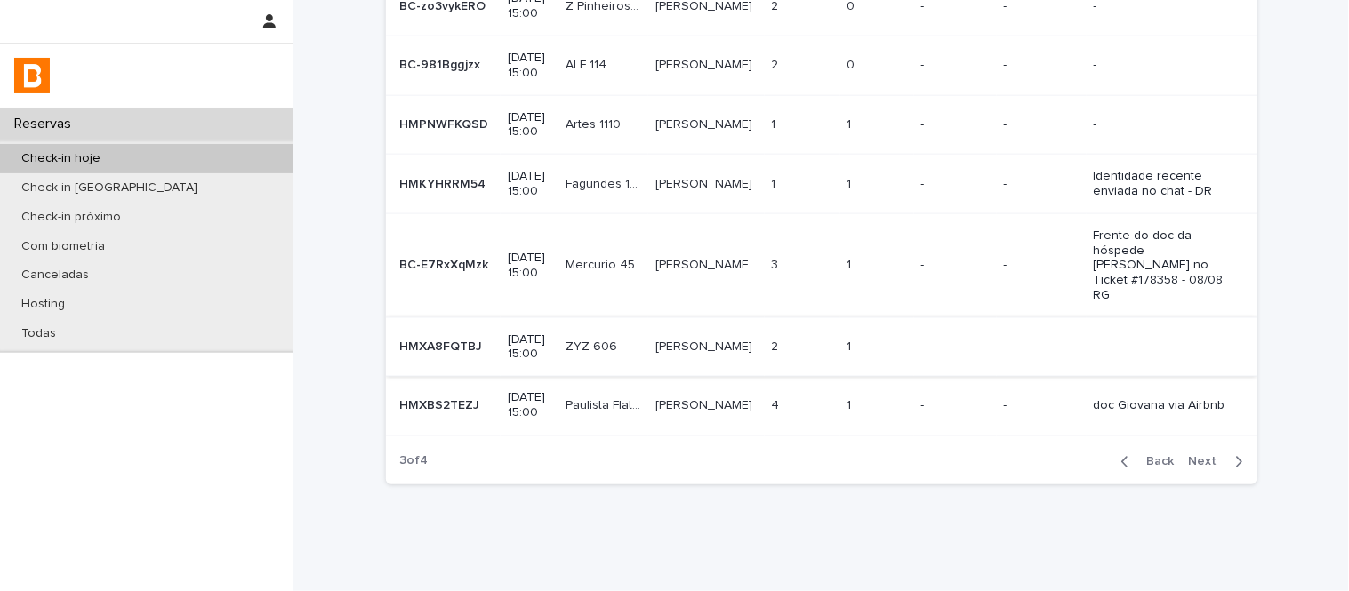
scroll to position [487, 0]
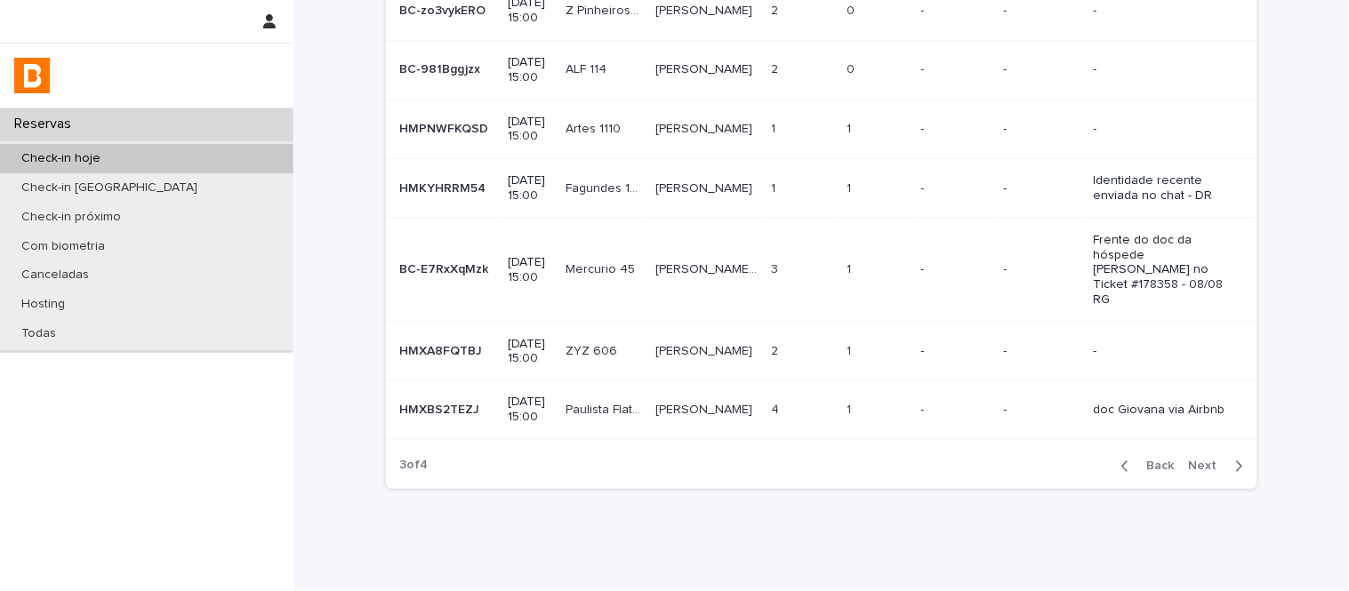
click at [1189, 473] on span "Next" at bounding box center [1208, 467] width 39 height 12
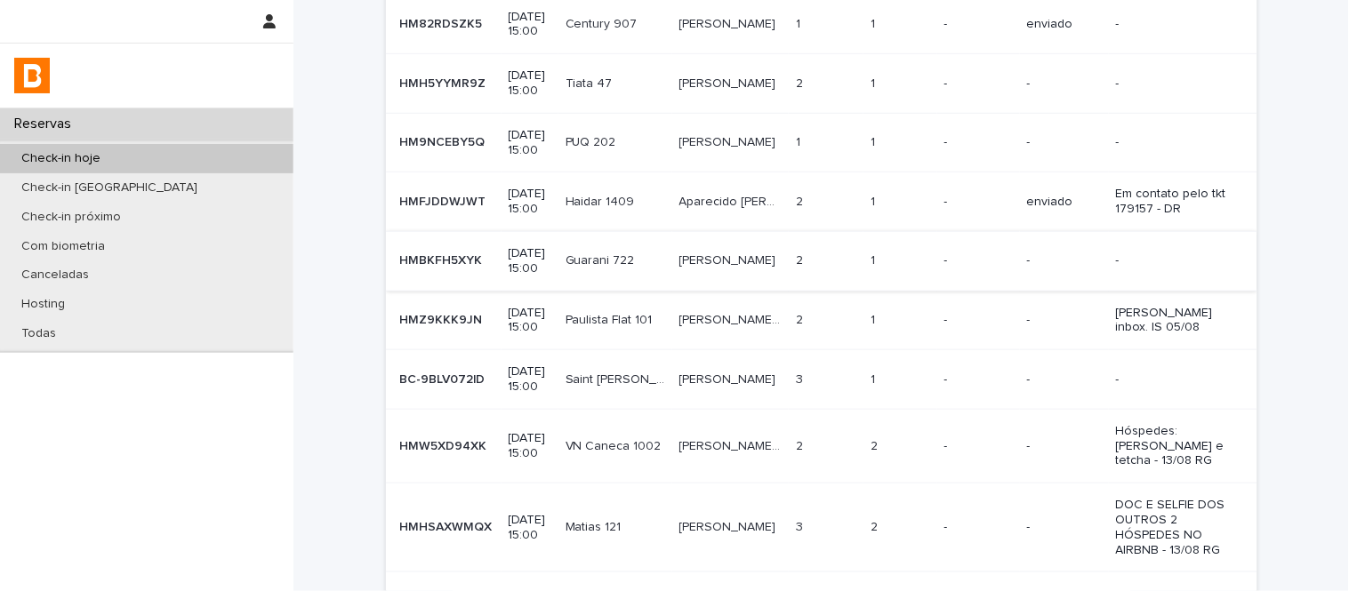
scroll to position [296, 0]
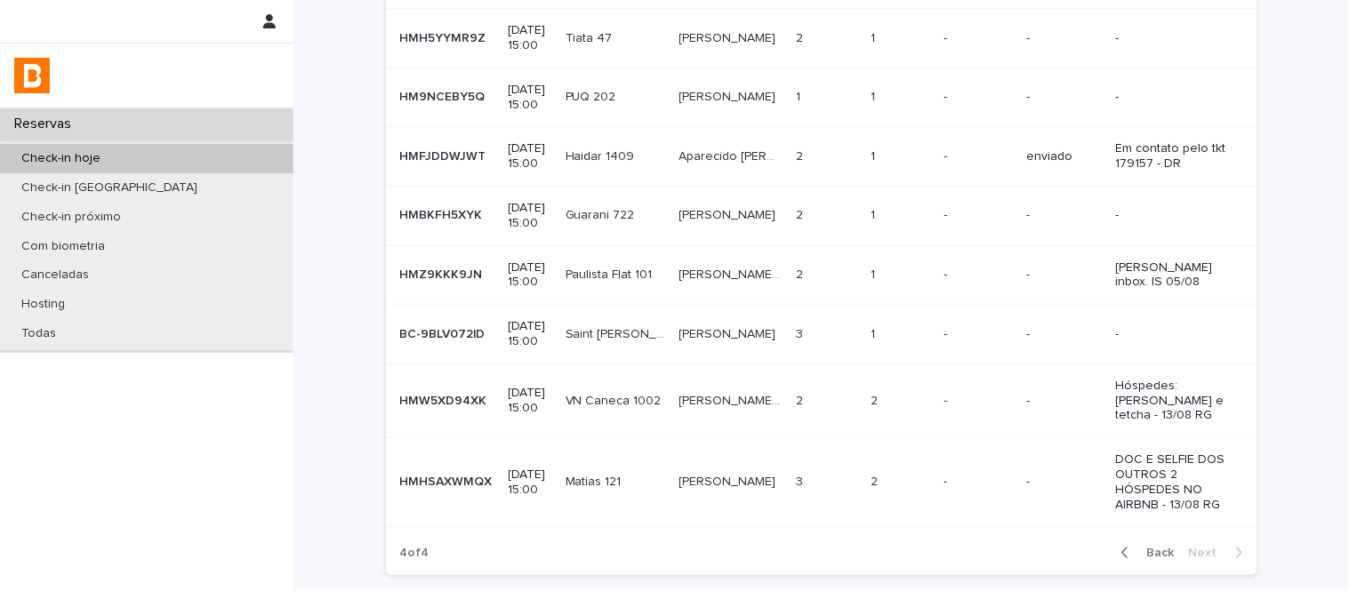
click at [758, 365] on td "[PERSON_NAME] [PERSON_NAME]" at bounding box center [730, 335] width 116 height 60
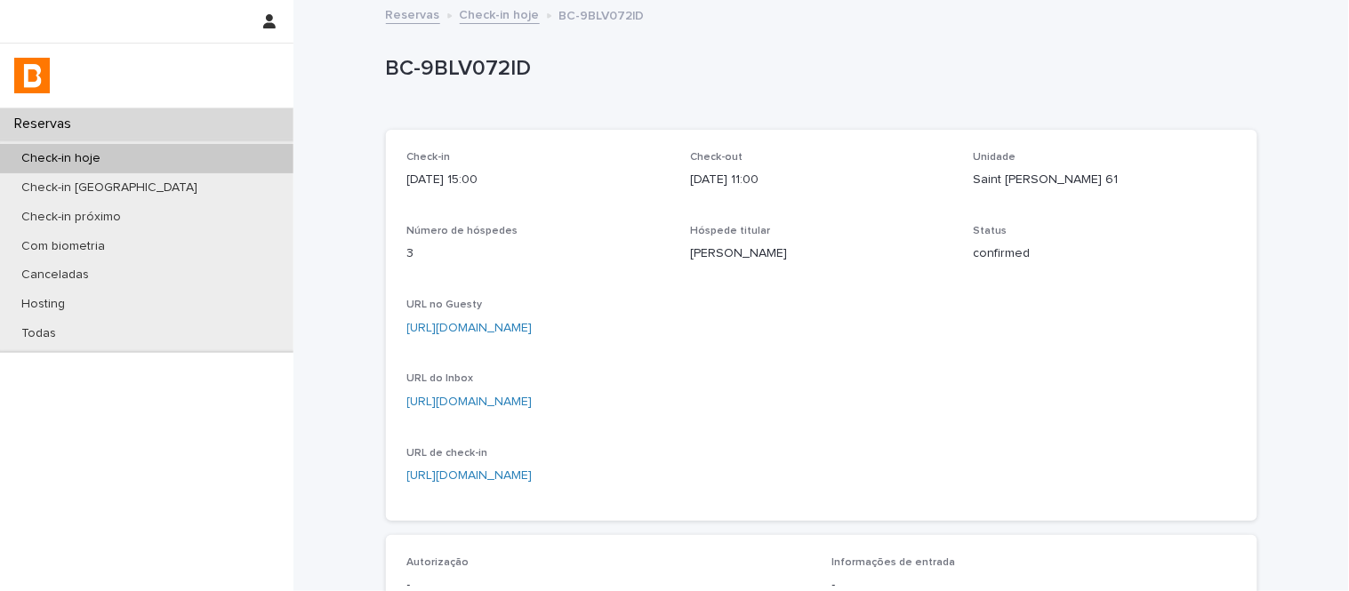
click at [1000, 187] on p "Saint [PERSON_NAME] 61" at bounding box center [1105, 180] width 262 height 19
click at [1000, 188] on p "Saint [PERSON_NAME] 61" at bounding box center [1105, 180] width 262 height 19
click at [999, 189] on p "Saint [PERSON_NAME] 61" at bounding box center [1105, 180] width 262 height 19
copy p "Saint [PERSON_NAME] 61"
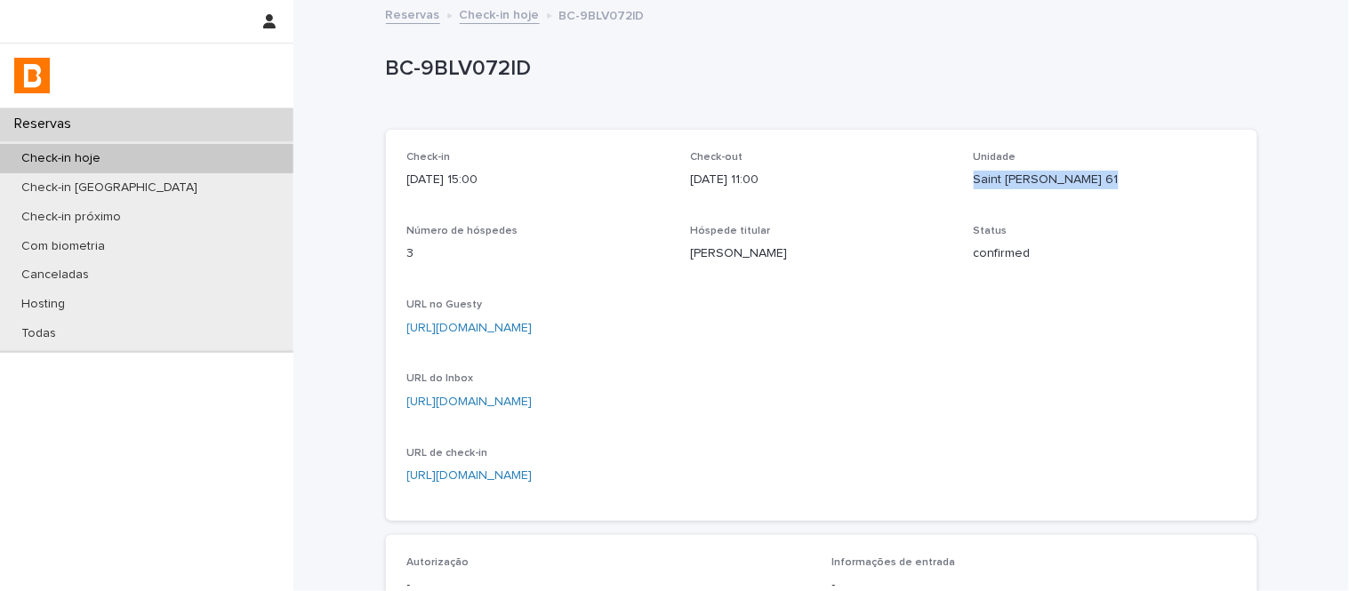
click at [533, 327] on link "[URL][DOMAIN_NAME]" at bounding box center [469, 328] width 125 height 12
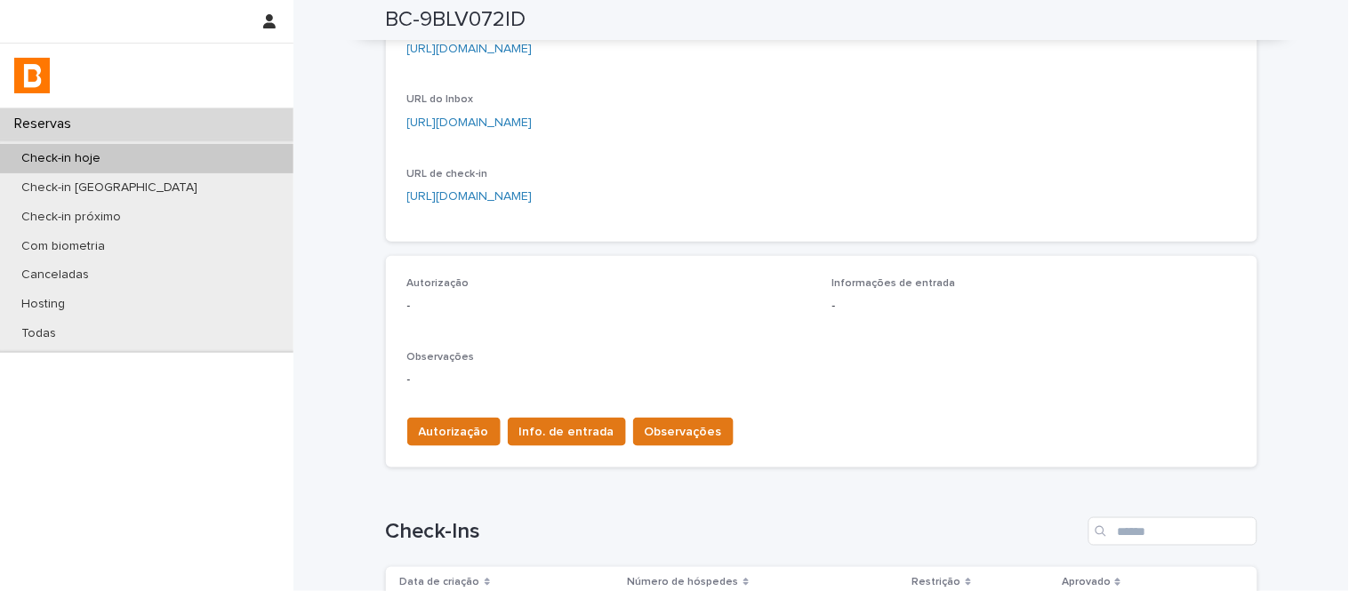
scroll to position [395, 0]
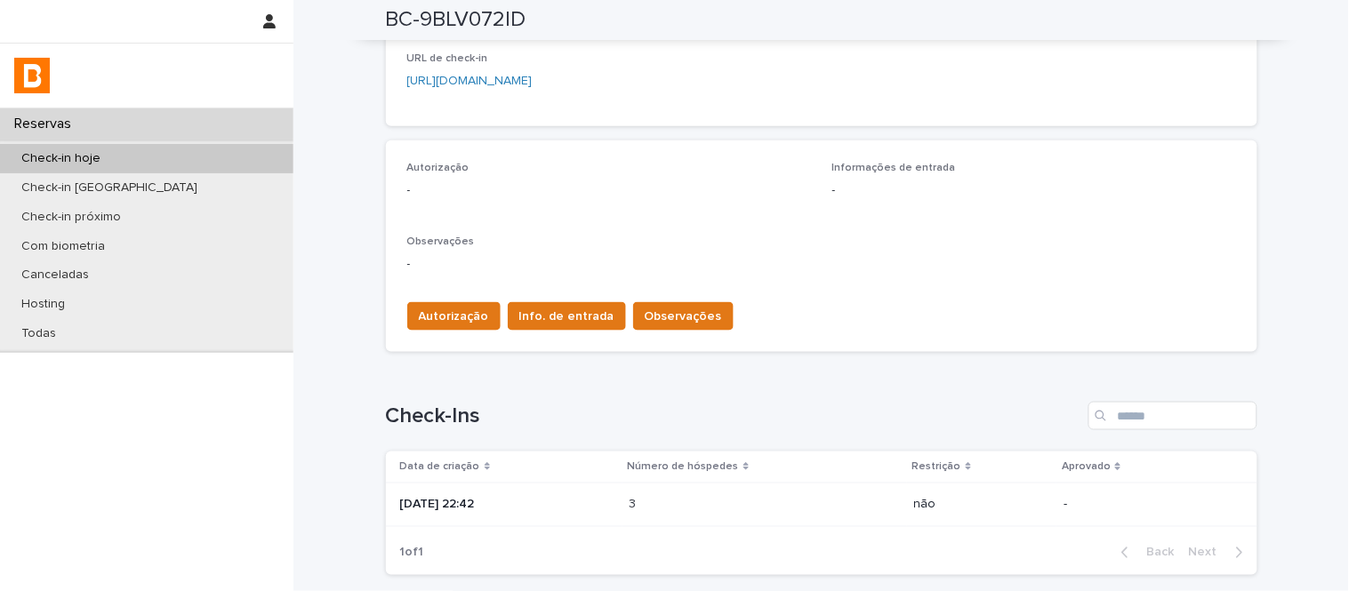
click at [771, 499] on p at bounding box center [708, 505] width 156 height 15
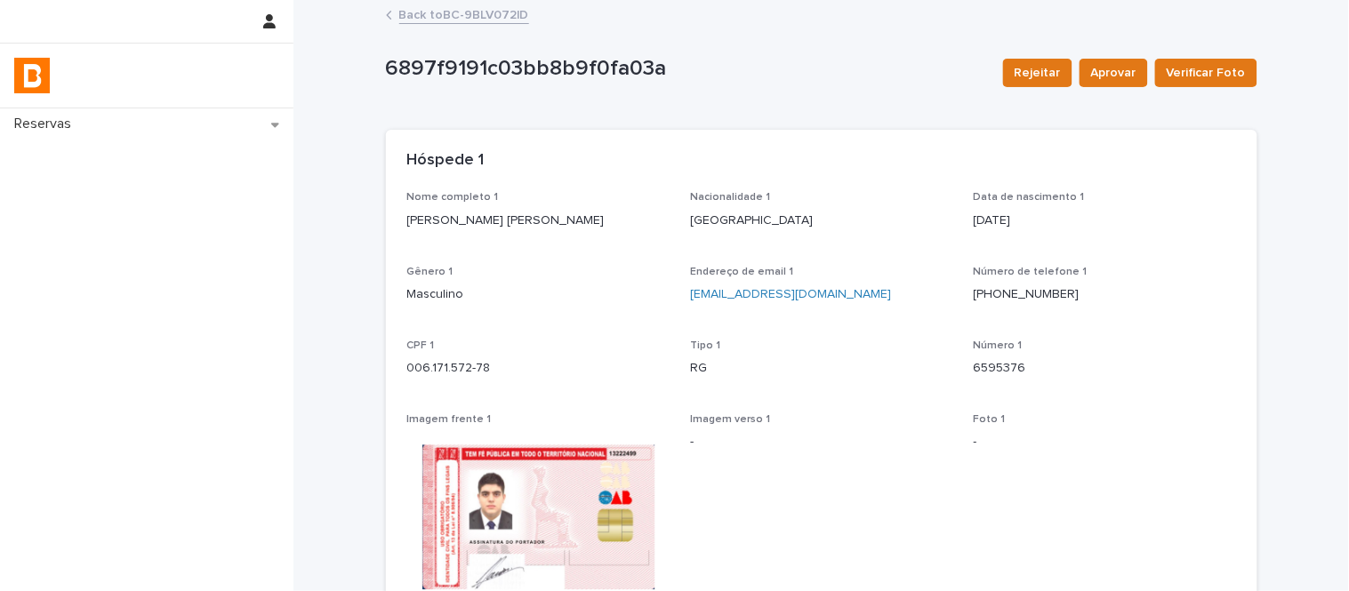
click at [486, 7] on link "Back to BC-9BLV072lD" at bounding box center [464, 14] width 130 height 20
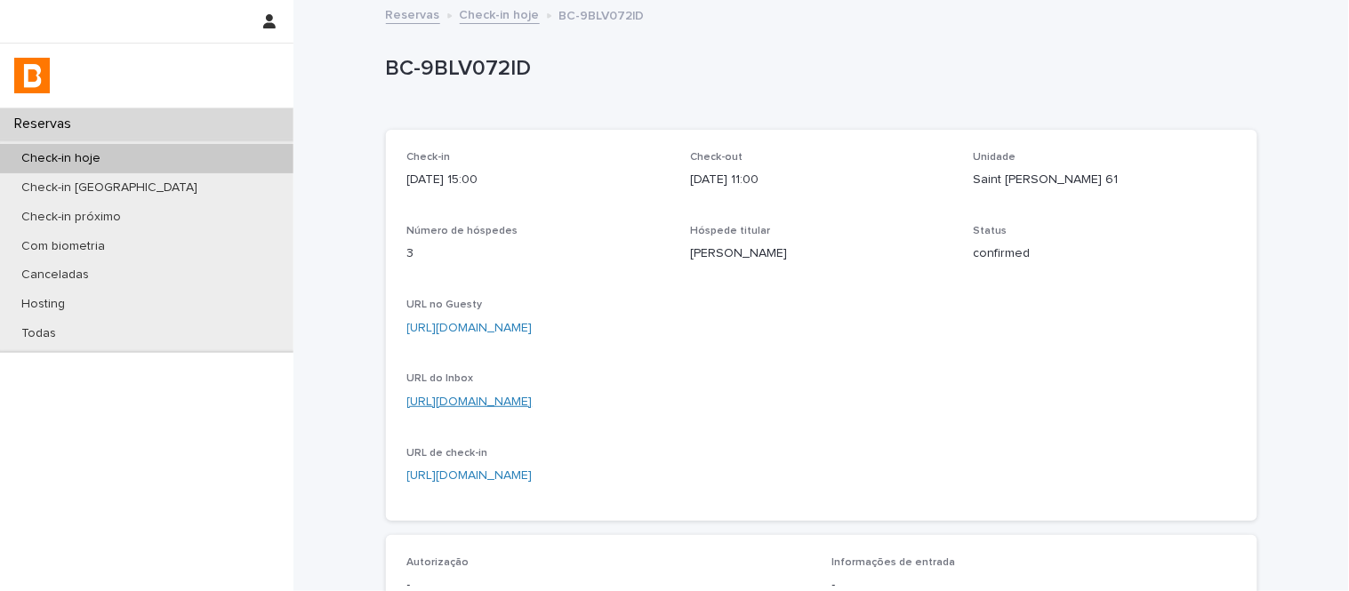
click at [533, 405] on link "[URL][DOMAIN_NAME]" at bounding box center [469, 402] width 125 height 12
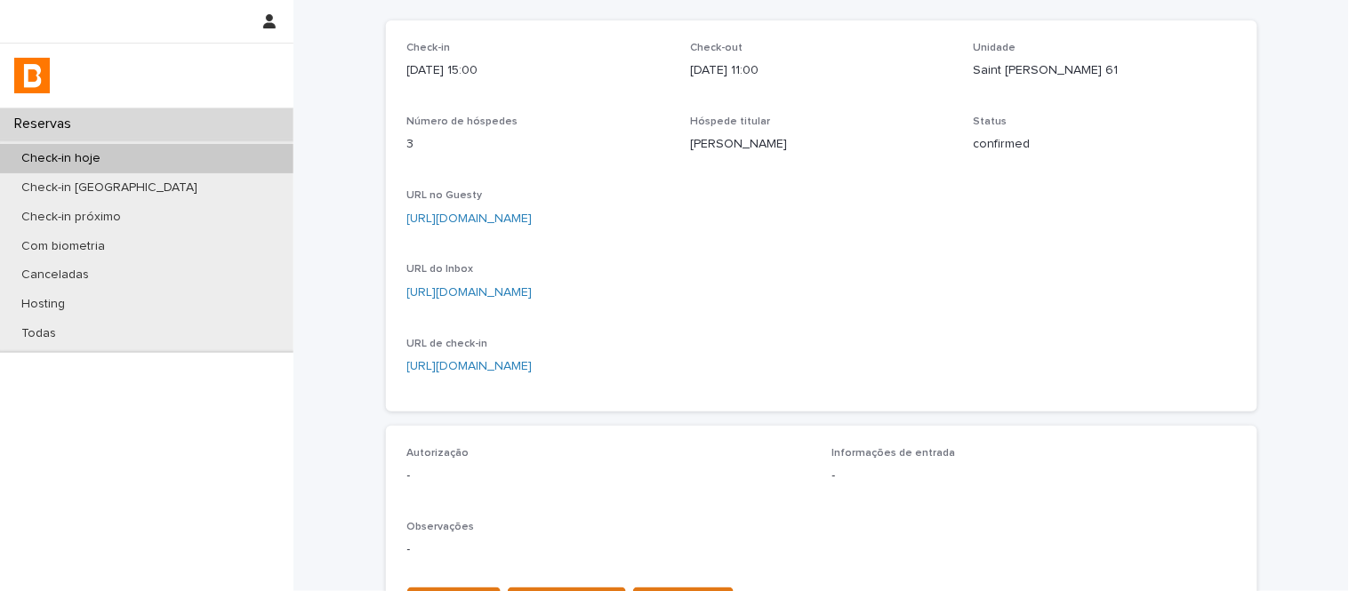
scroll to position [395, 0]
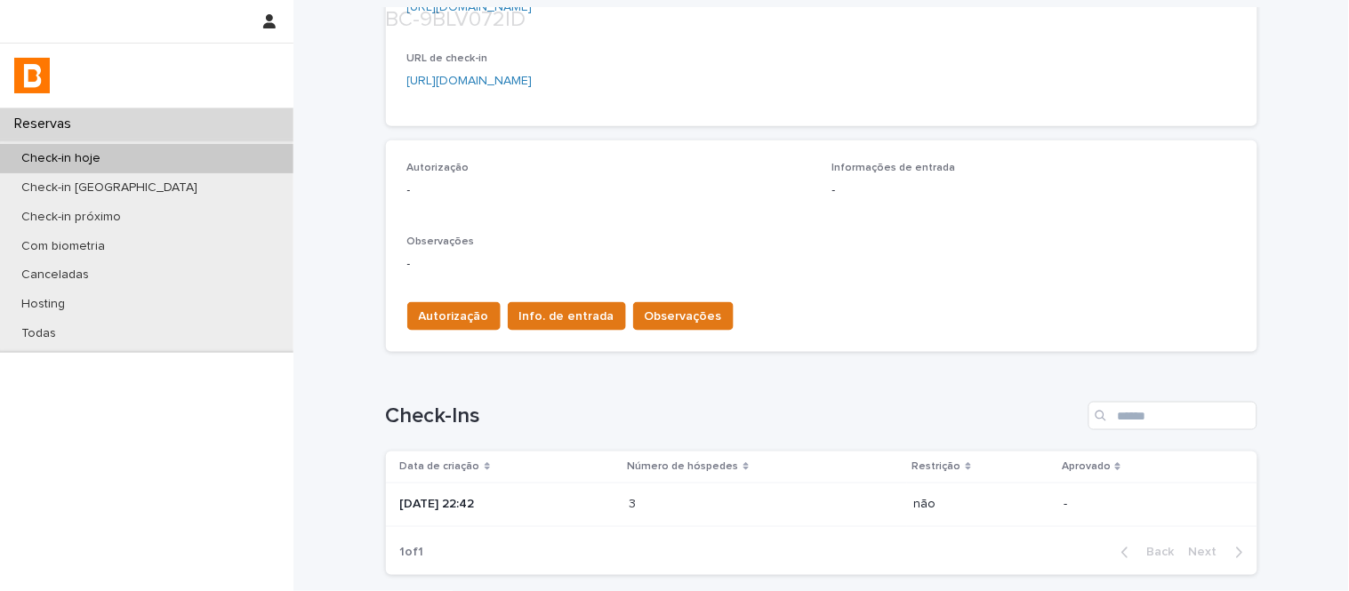
click at [606, 525] on td "[DATE] 22:42" at bounding box center [504, 505] width 237 height 44
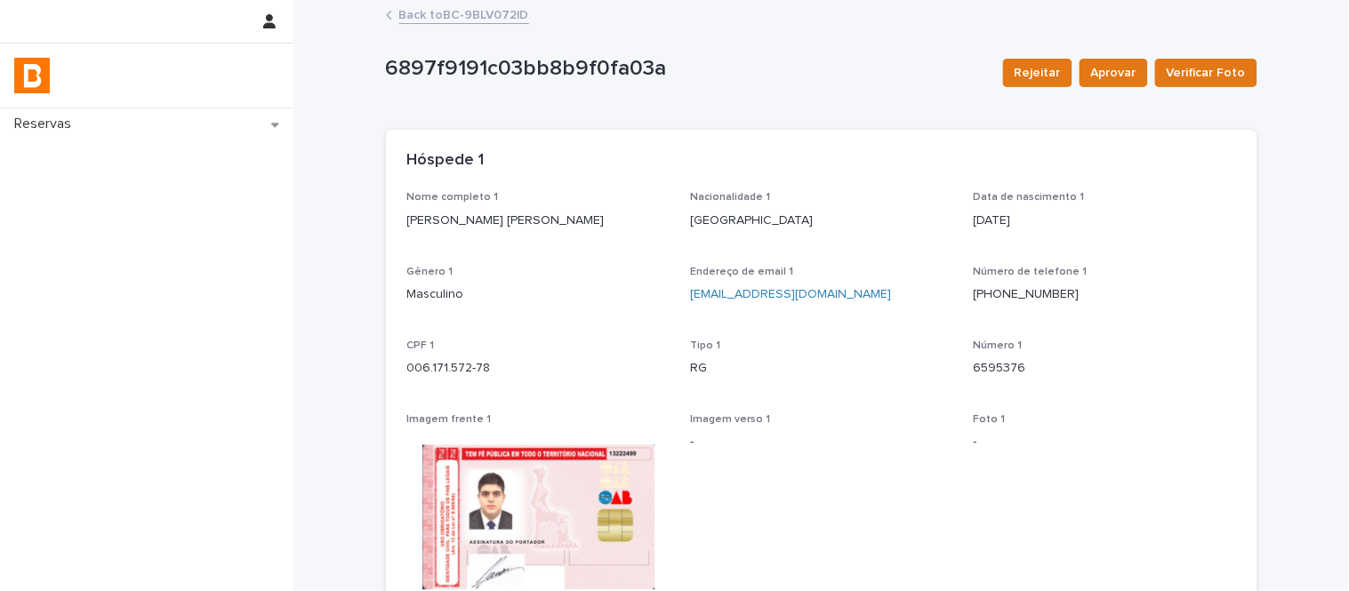
click at [507, 224] on p "[PERSON_NAME] [PERSON_NAME]" at bounding box center [538, 221] width 262 height 19
copy p "[PERSON_NAME] [PERSON_NAME]"
click at [481, 365] on p "006.171.572-78" at bounding box center [538, 368] width 262 height 19
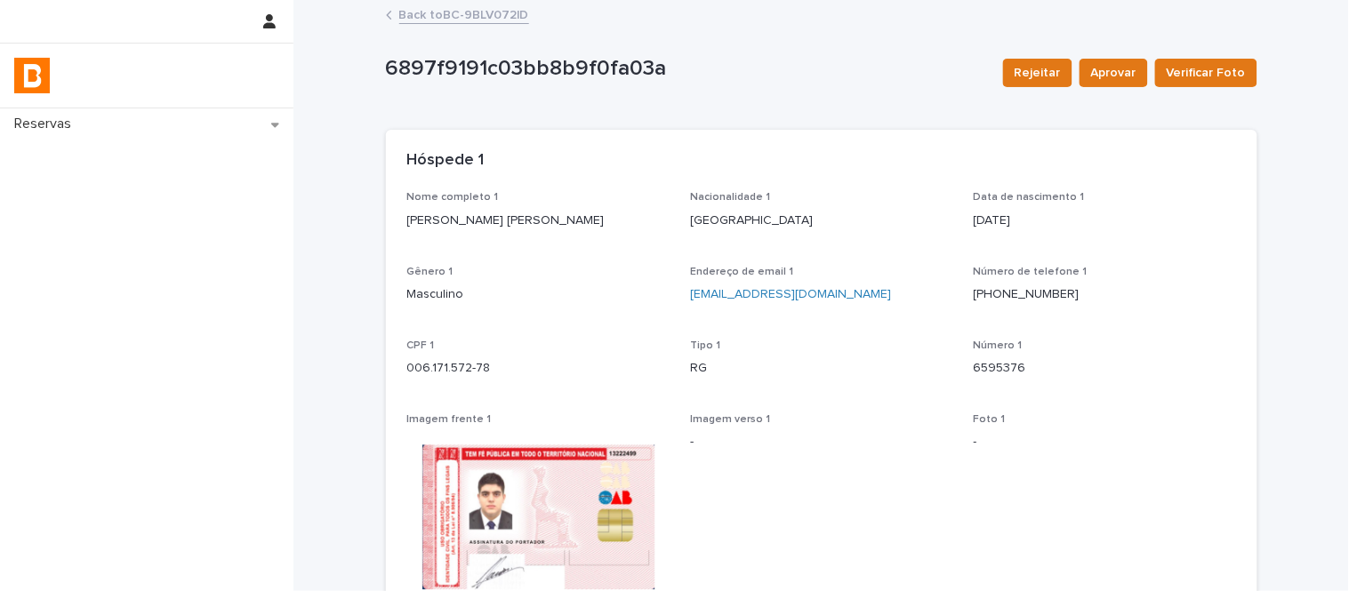
click at [481, 365] on p "006.171.572-78" at bounding box center [538, 368] width 262 height 19
copy p "006.171.572-78"
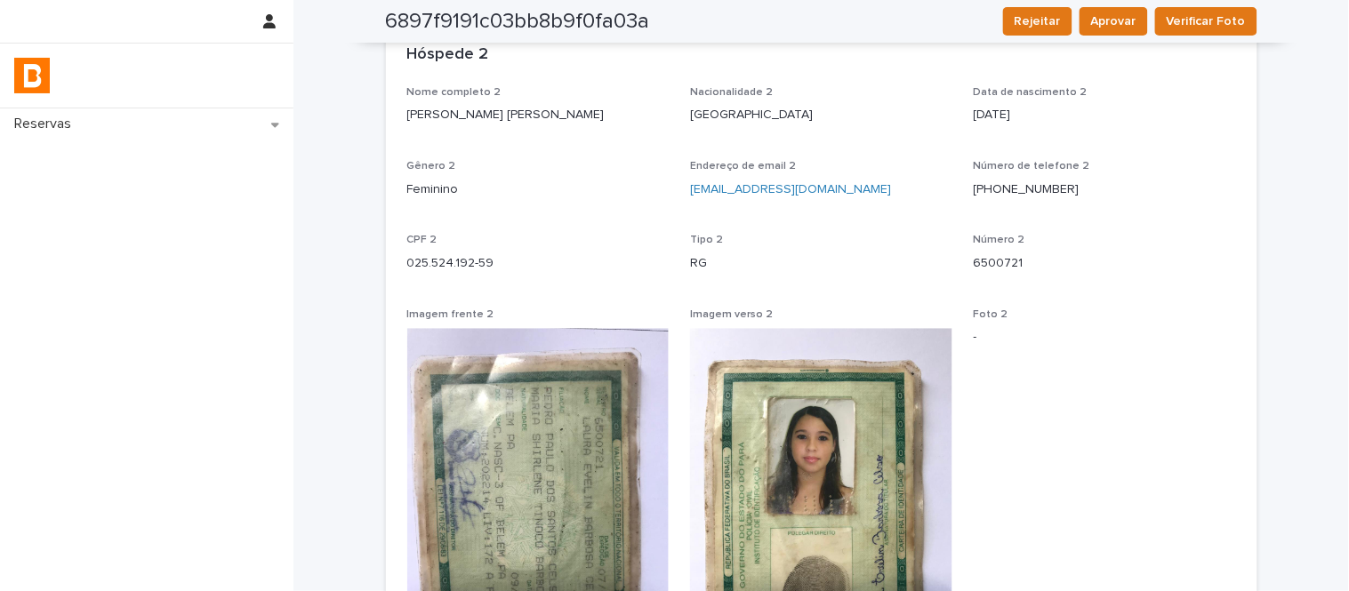
scroll to position [889, 0]
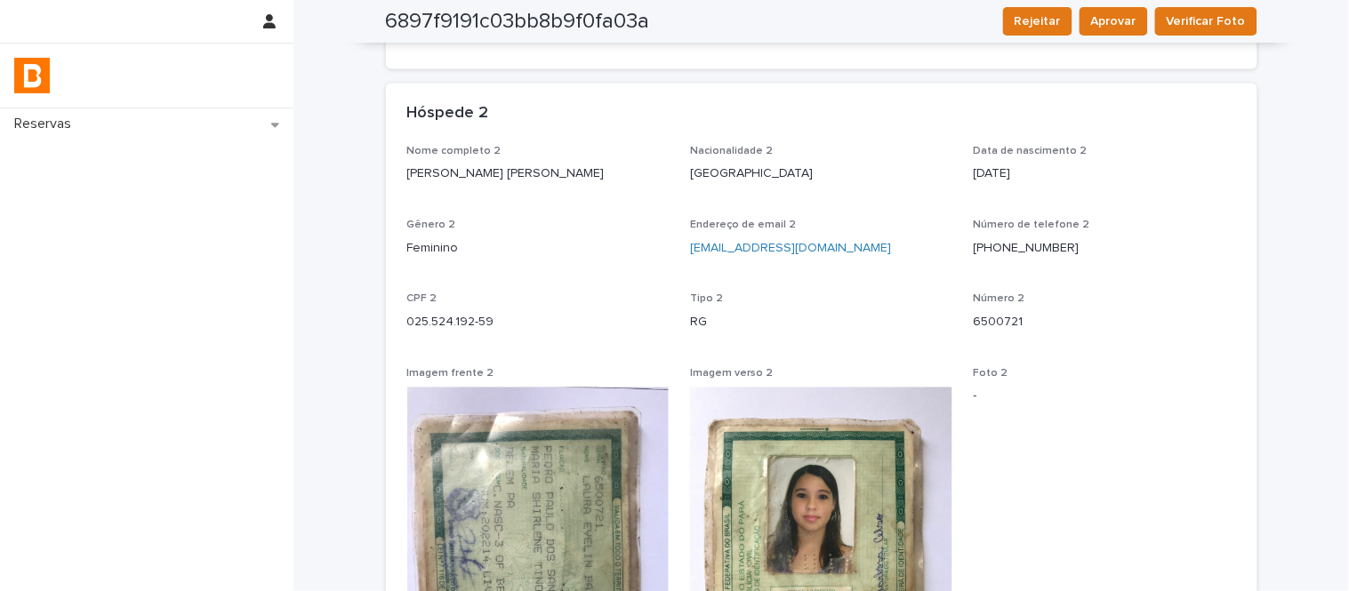
click at [512, 170] on p "[PERSON_NAME] [PERSON_NAME]" at bounding box center [538, 173] width 262 height 19
copy p "[PERSON_NAME] [PERSON_NAME]"
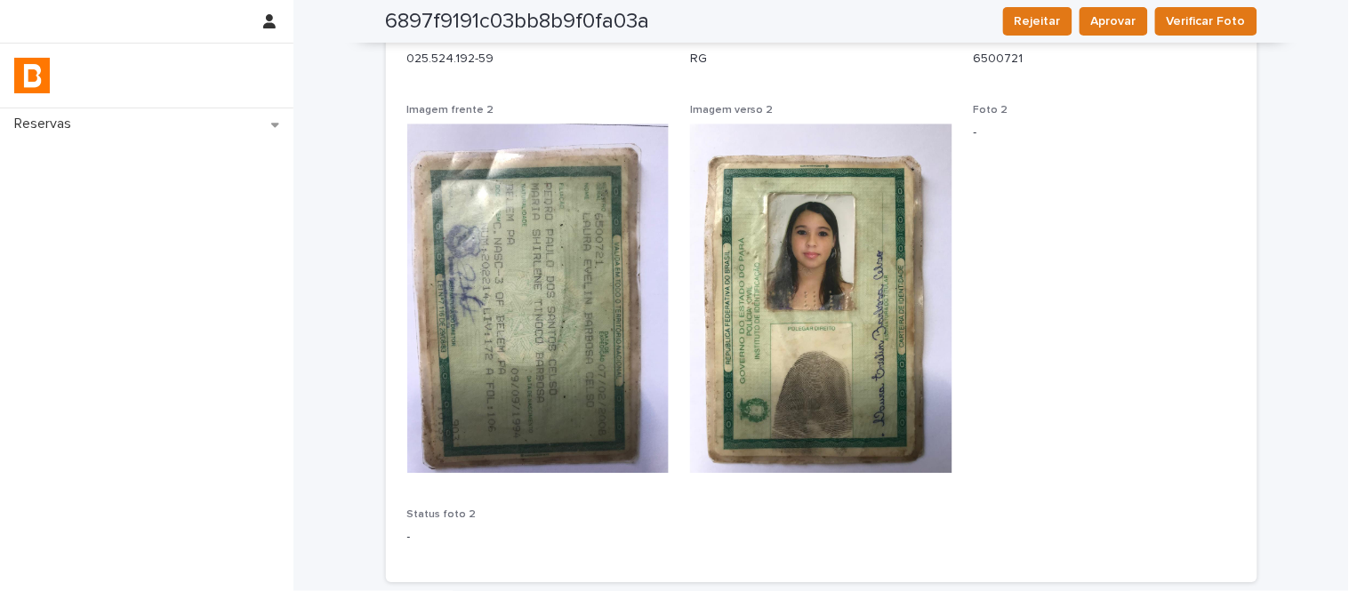
scroll to position [988, 0]
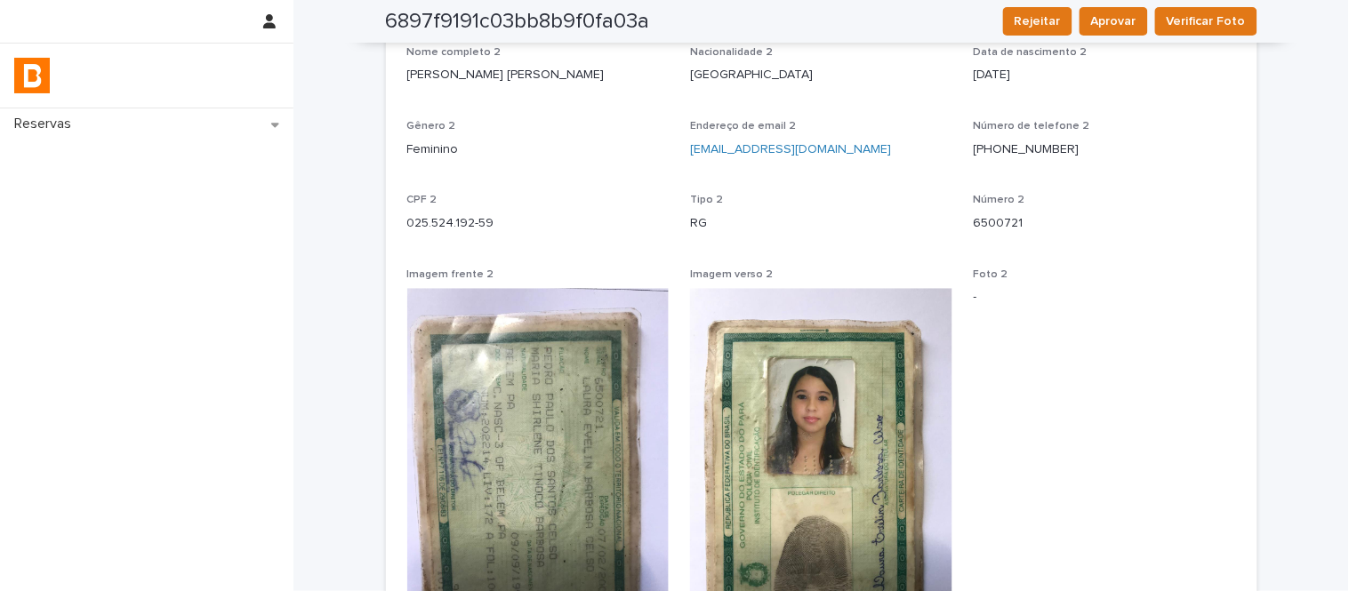
click at [445, 218] on p "025.524.192-59" at bounding box center [538, 223] width 262 height 19
copy p "025.524.192-59"
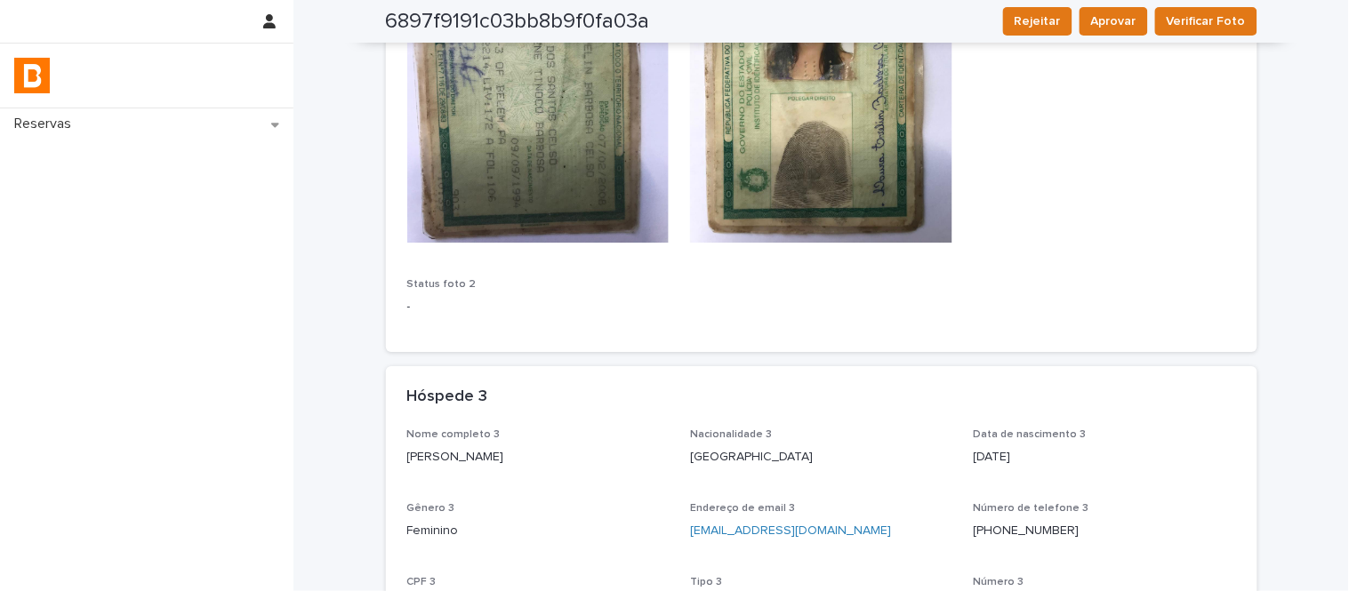
scroll to position [1481, 0]
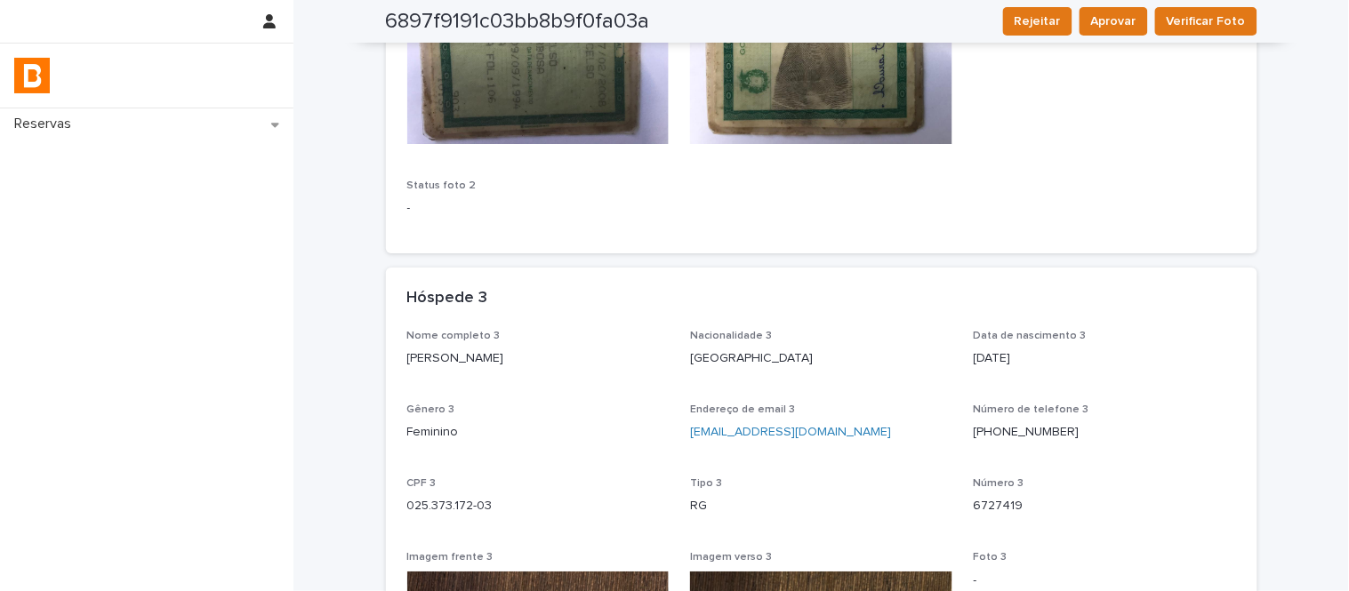
click at [508, 354] on p "[PERSON_NAME]" at bounding box center [538, 358] width 262 height 19
copy p "[PERSON_NAME]"
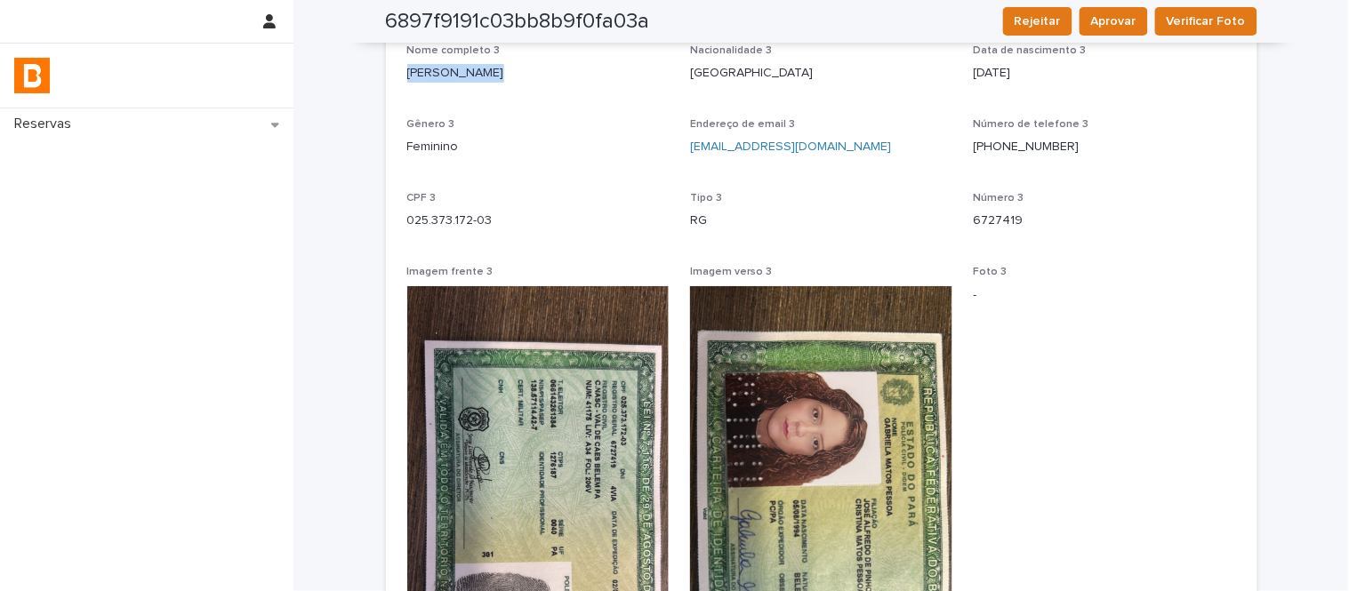
scroll to position [1695, 0]
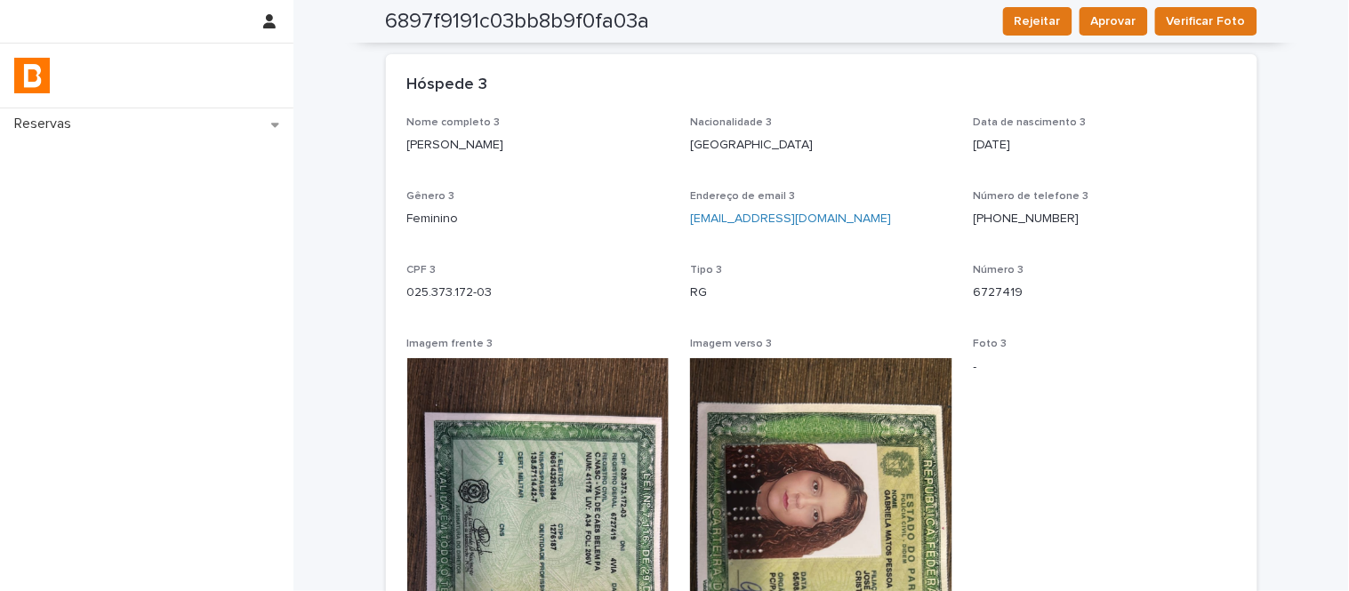
click at [441, 306] on div "CPF 3 025.373.172-03" at bounding box center [538, 290] width 262 height 52
copy p "025.373.172-03"
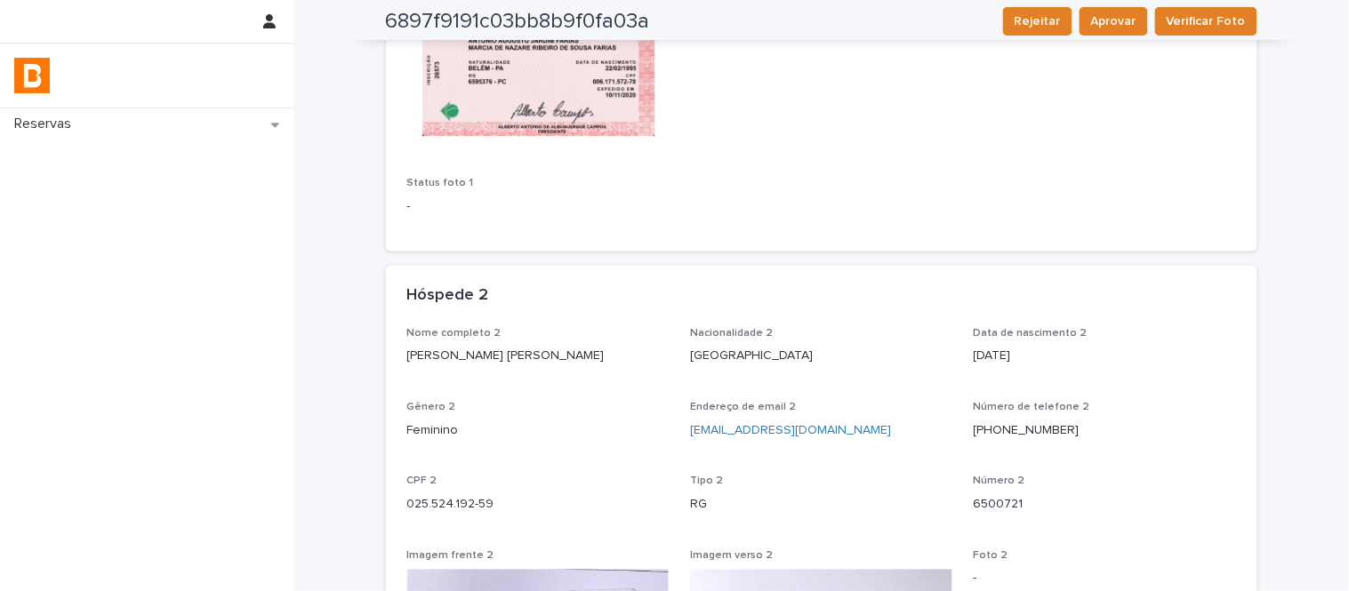
scroll to position [0, 0]
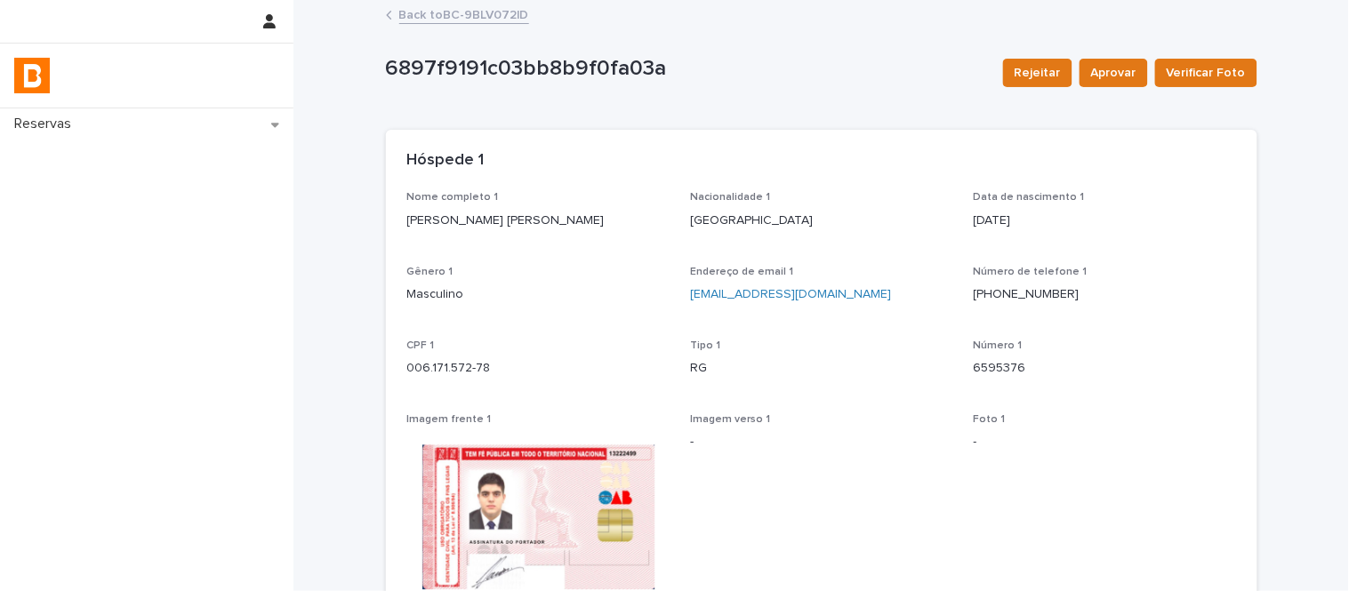
click at [501, 20] on link "Back to BC-9BLV072lD" at bounding box center [464, 14] width 130 height 20
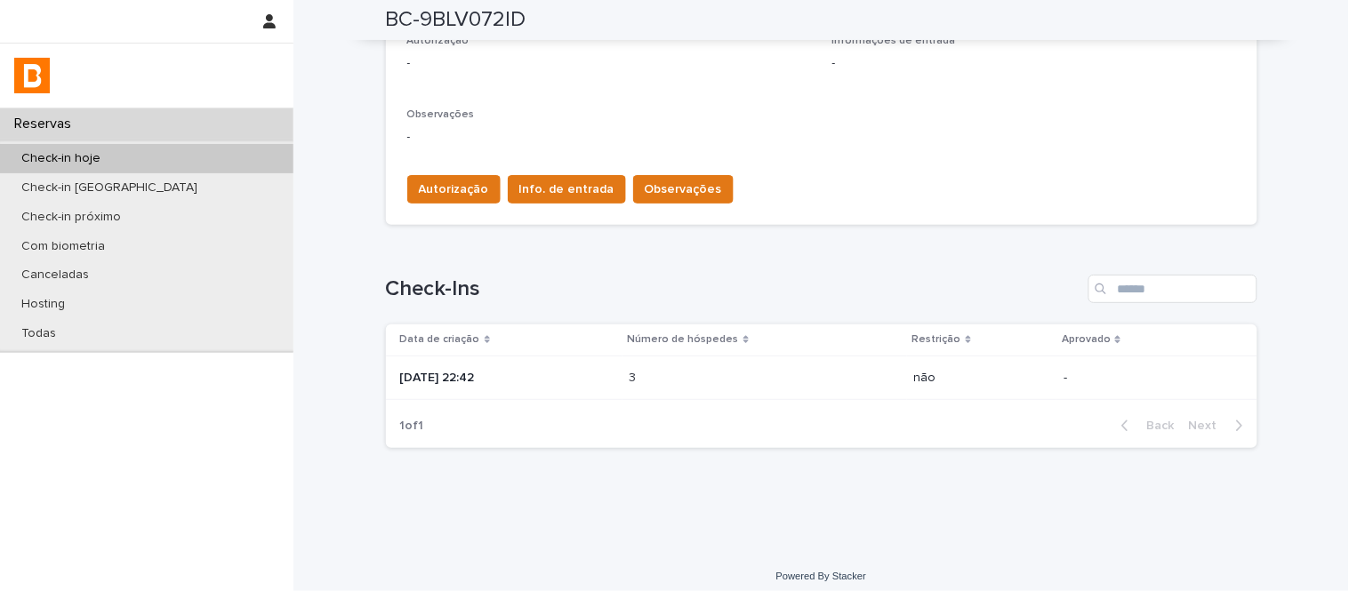
scroll to position [532, 0]
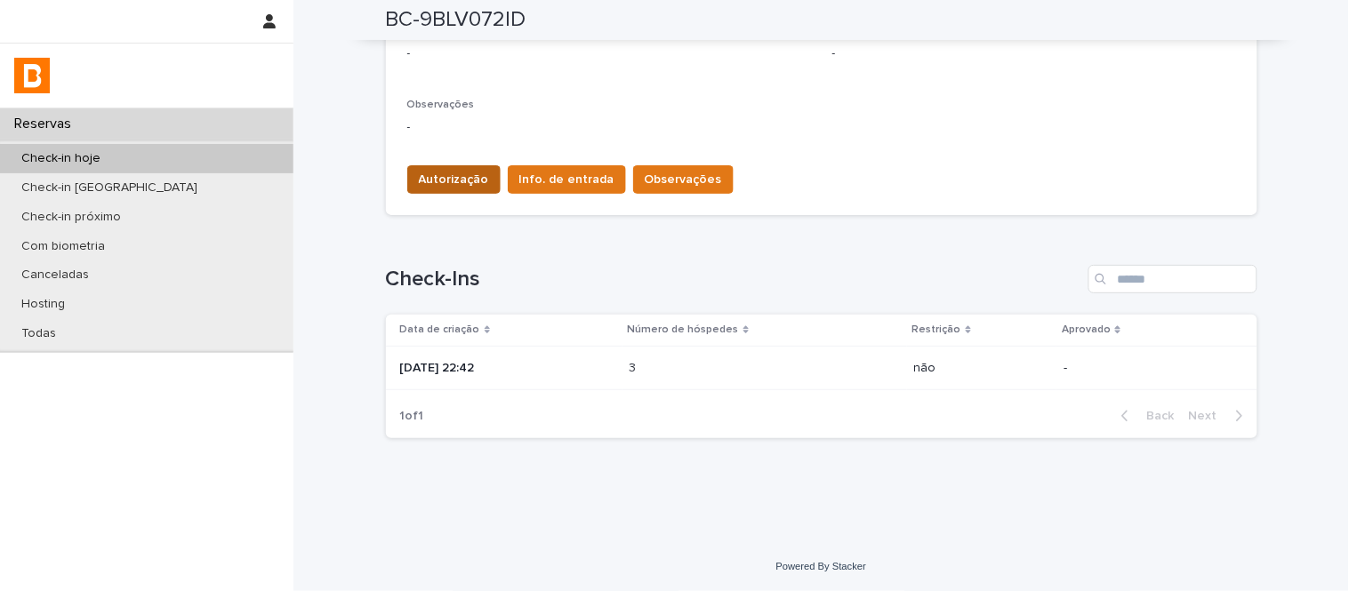
click at [431, 180] on span "Autorização" at bounding box center [454, 180] width 70 height 18
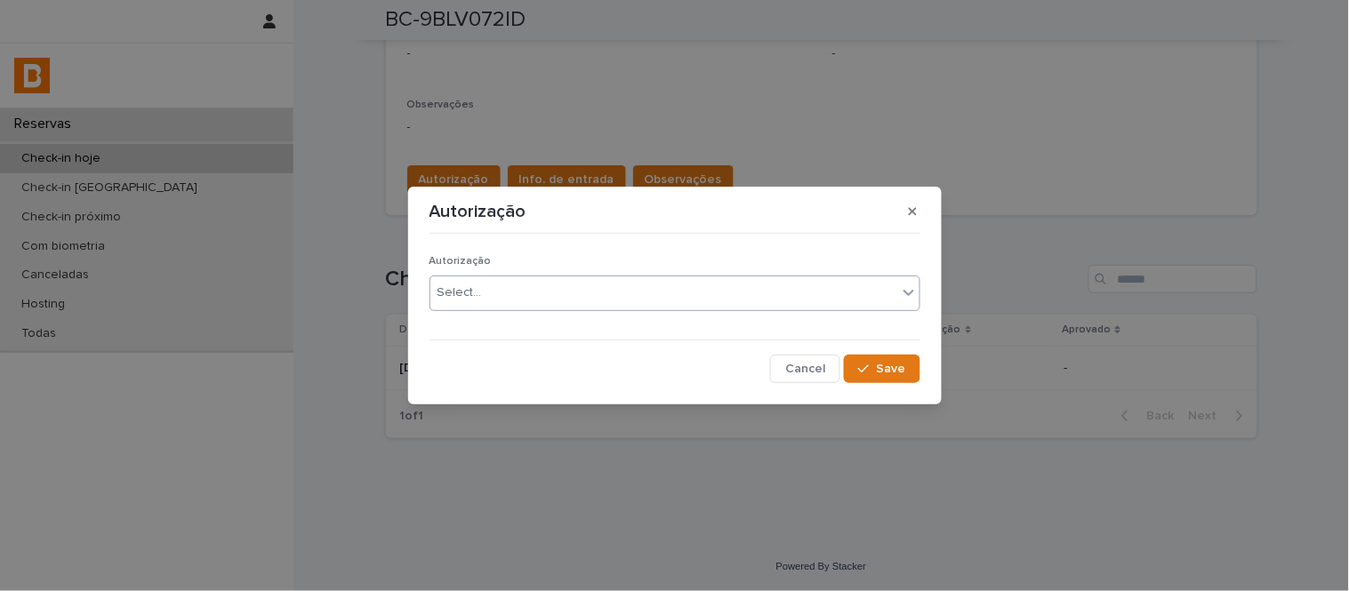
click at [493, 301] on div "Select..." at bounding box center [663, 292] width 467 height 29
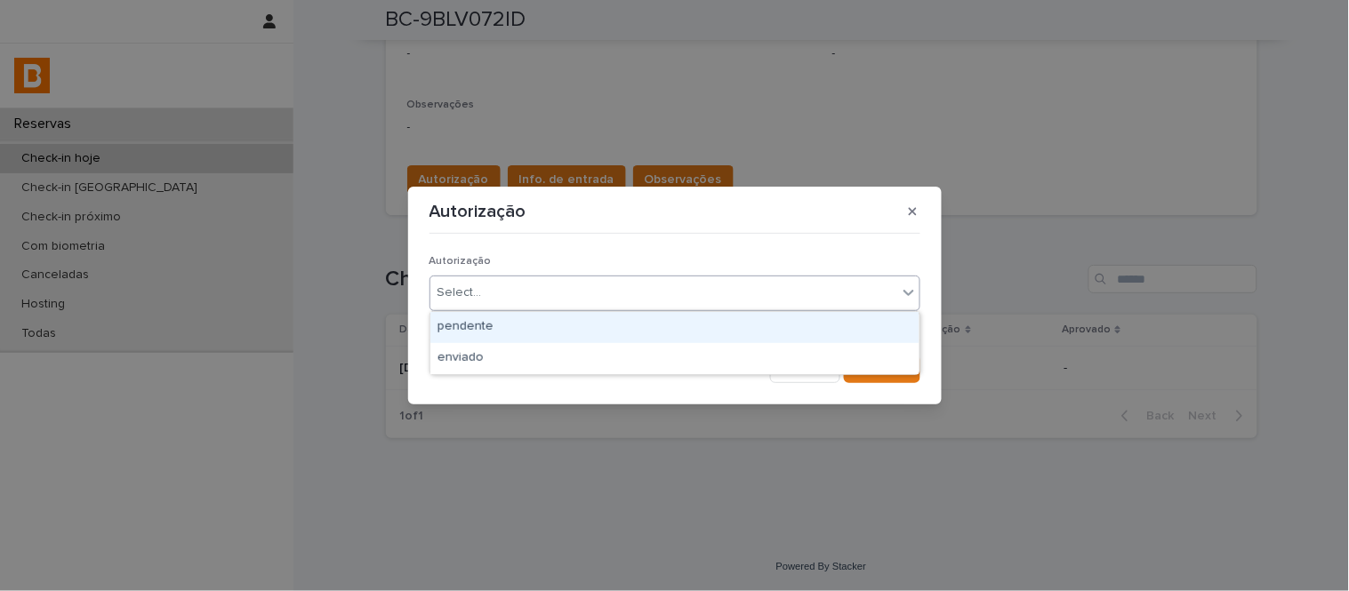
drag, startPoint x: 529, startPoint y: 333, endPoint x: 554, endPoint y: 333, distance: 24.9
click at [528, 333] on div "pendente" at bounding box center [674, 327] width 489 height 31
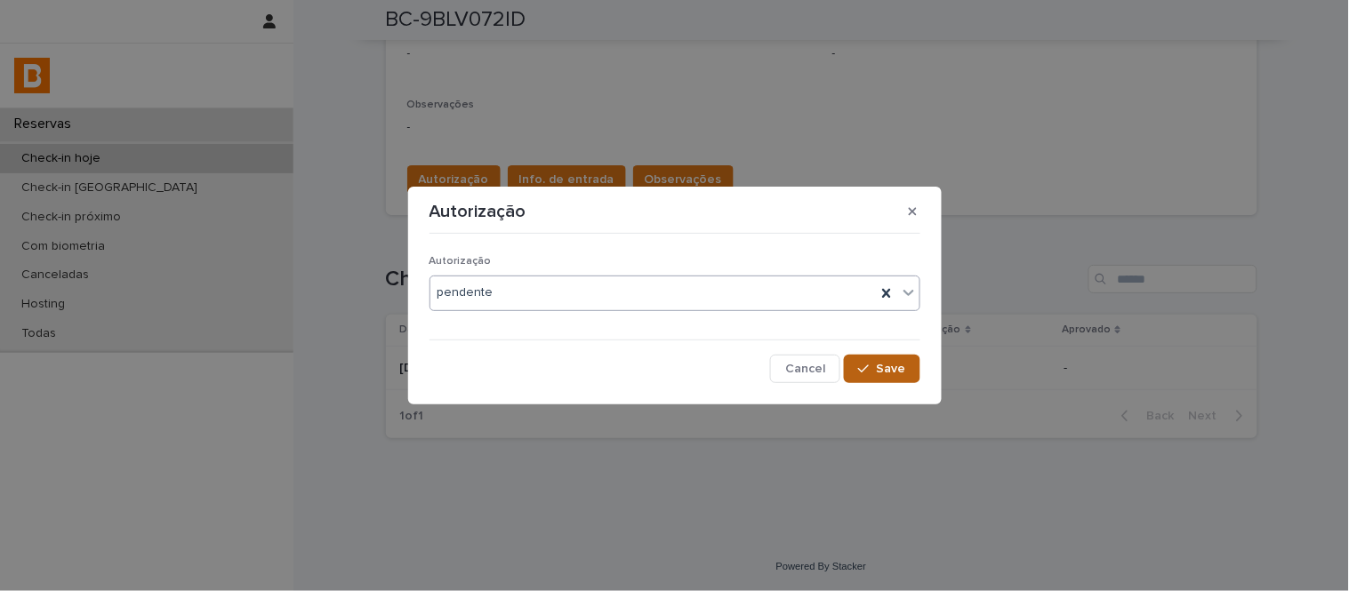
click at [922, 375] on div "Autorização option pendente, selected. 0 results available. Select is focused ,…" at bounding box center [675, 312] width 500 height 150
click at [900, 379] on button "Save" at bounding box center [882, 369] width 76 height 28
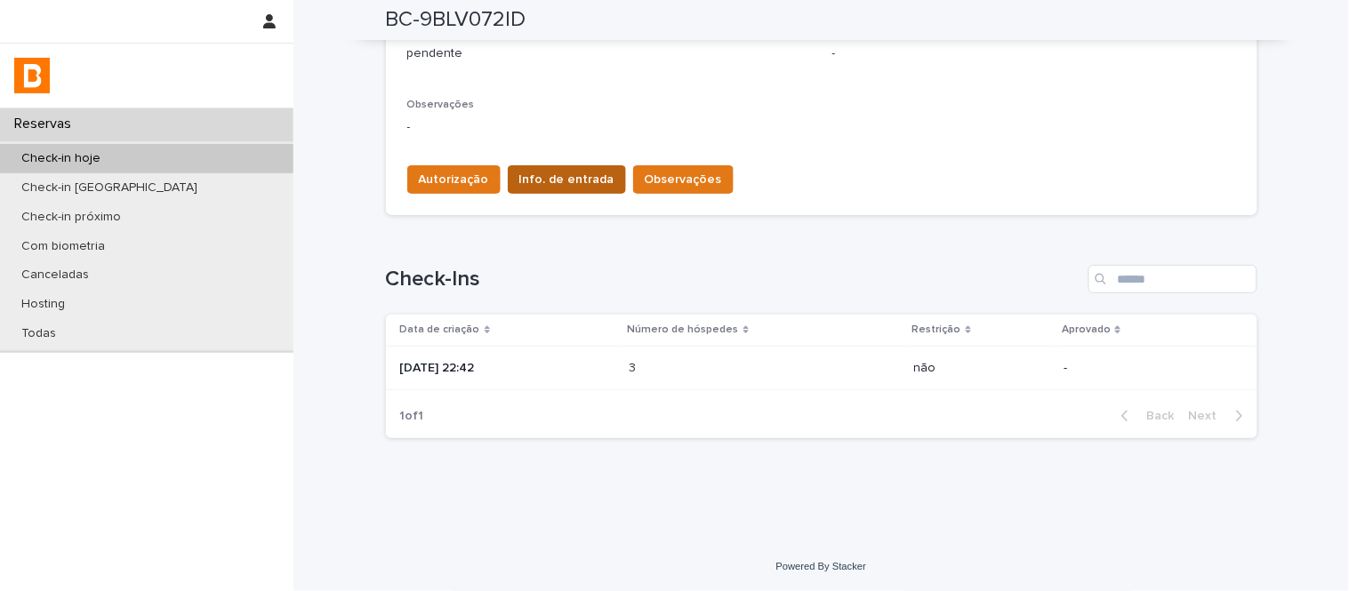
click at [532, 171] on span "Info. de entrada" at bounding box center [566, 180] width 95 height 18
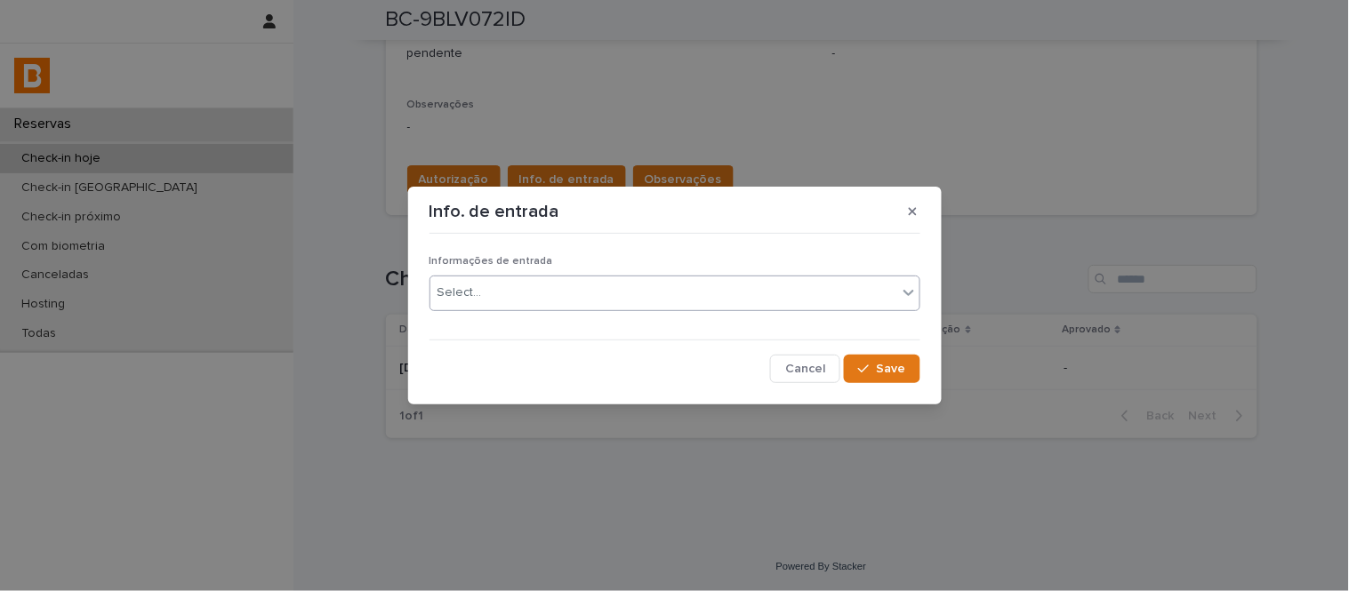
click at [597, 294] on div "Select..." at bounding box center [663, 292] width 467 height 29
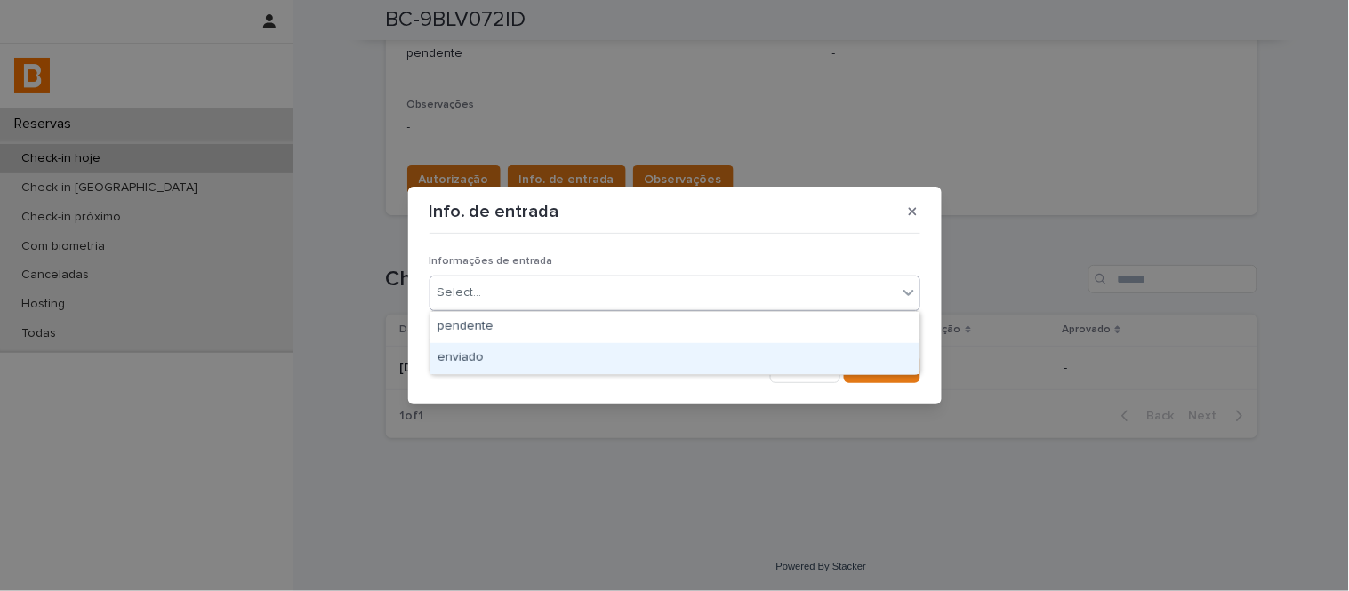
click at [610, 350] on div "enviado" at bounding box center [674, 358] width 489 height 31
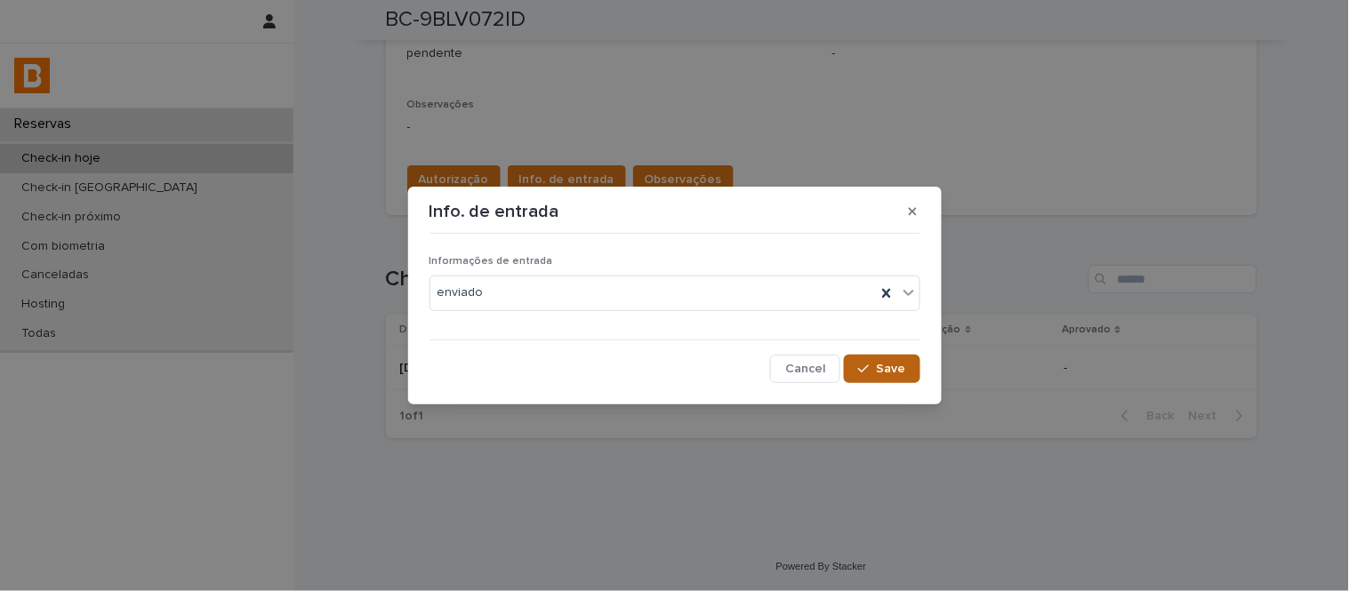
click at [893, 380] on button "Save" at bounding box center [882, 369] width 76 height 28
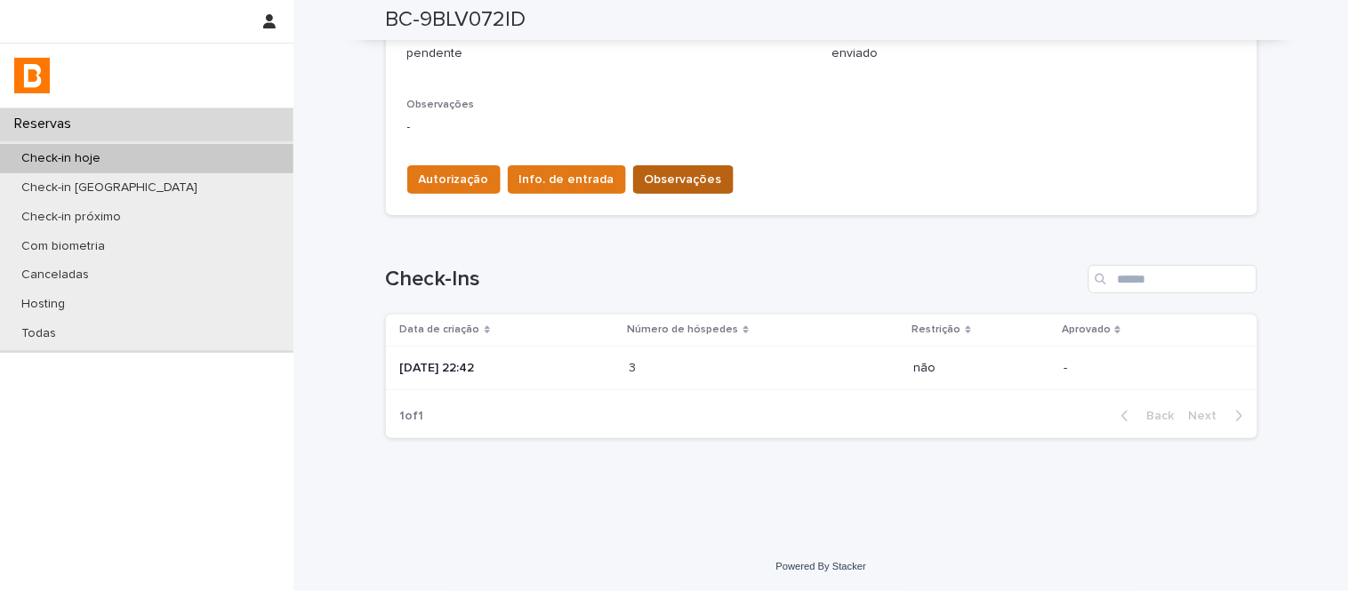
click at [656, 179] on span "Observações" at bounding box center [683, 180] width 77 height 18
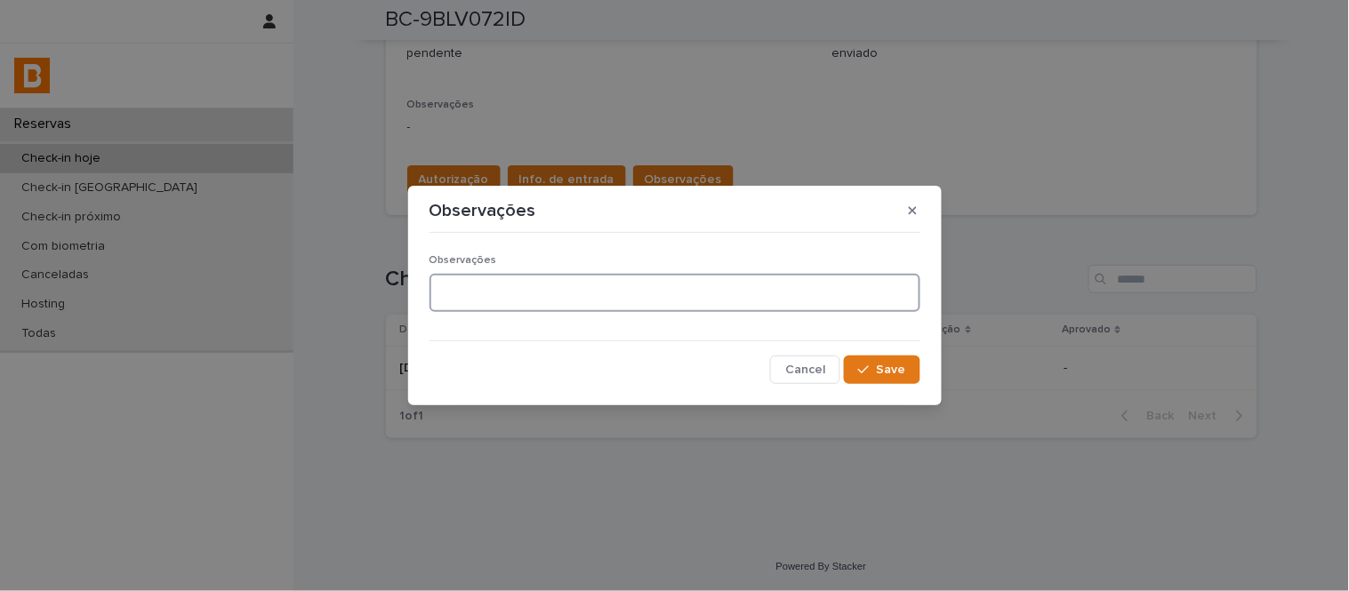
click at [607, 294] on textarea at bounding box center [674, 293] width 491 height 38
type textarea "**********"
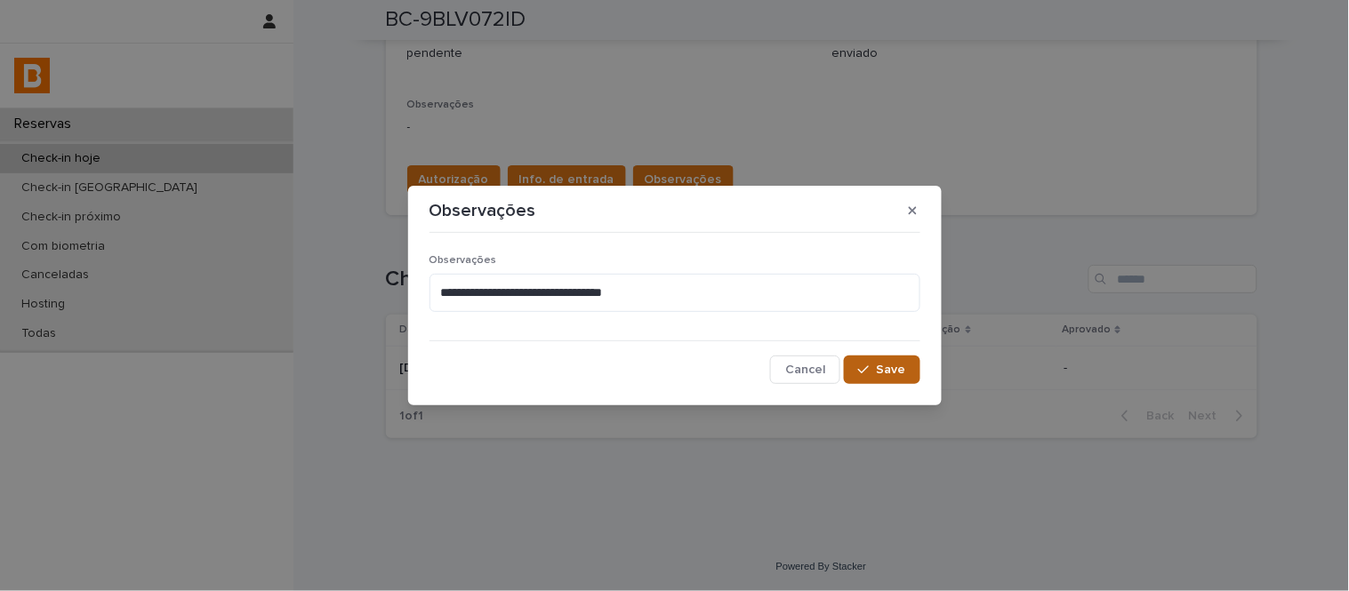
click at [900, 365] on span "Save" at bounding box center [891, 370] width 29 height 12
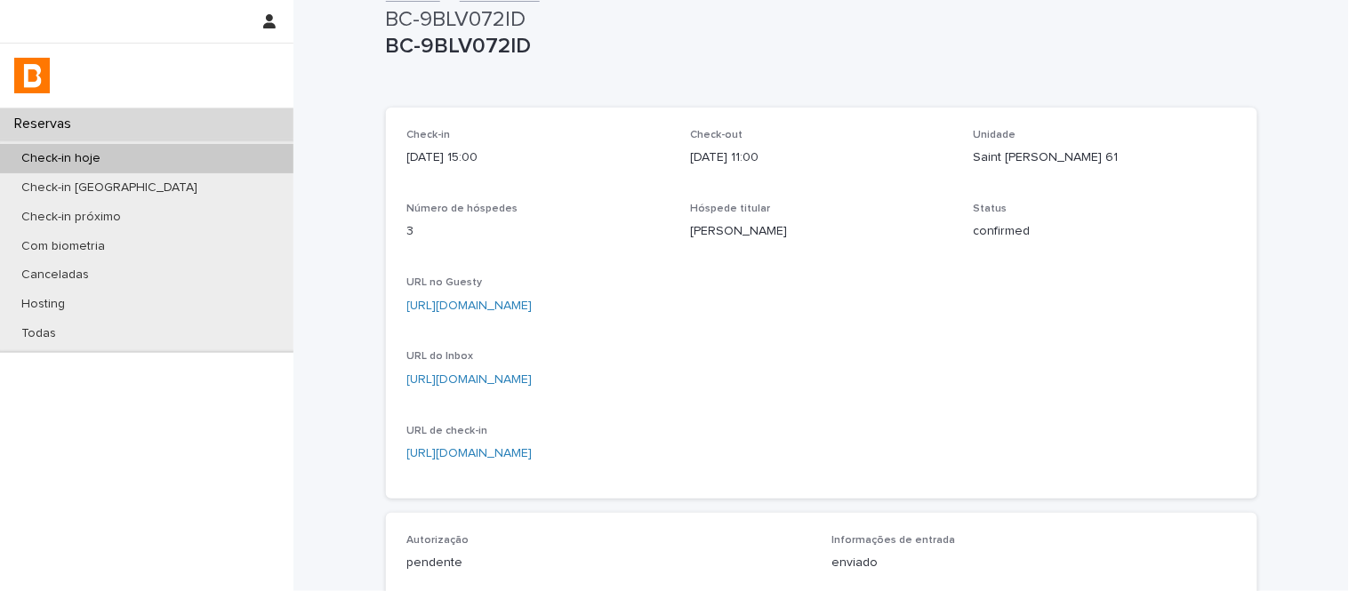
scroll to position [0, 0]
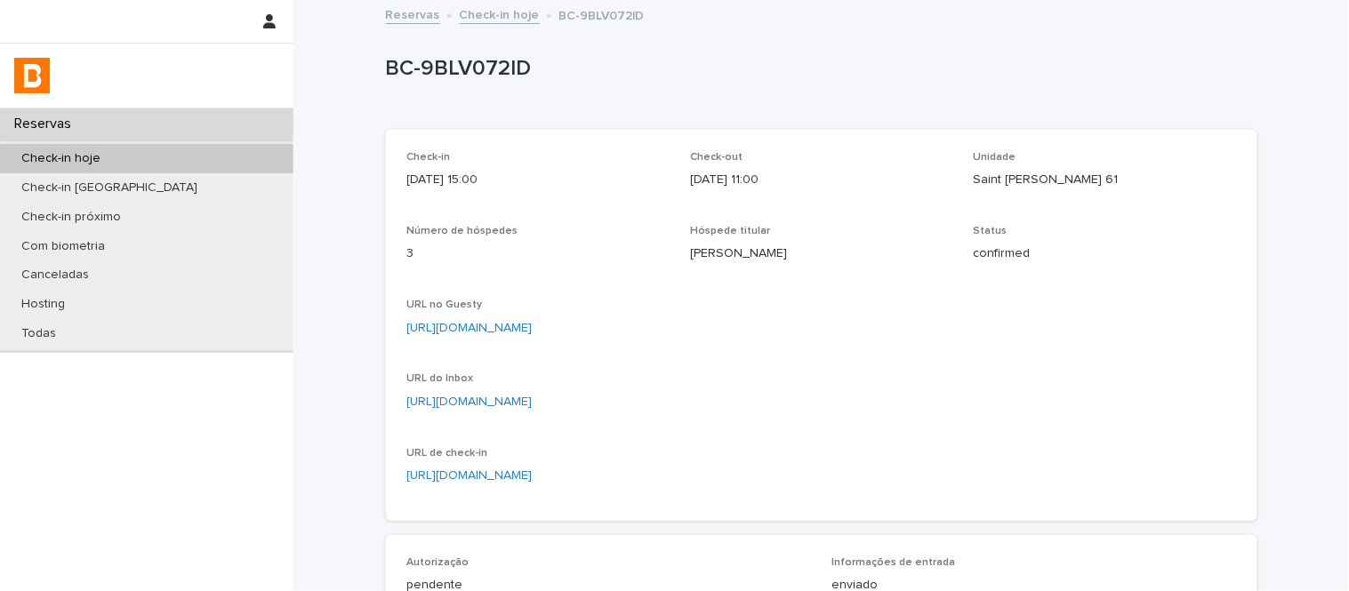
click at [493, 22] on link "Check-in hoje" at bounding box center [500, 14] width 80 height 20
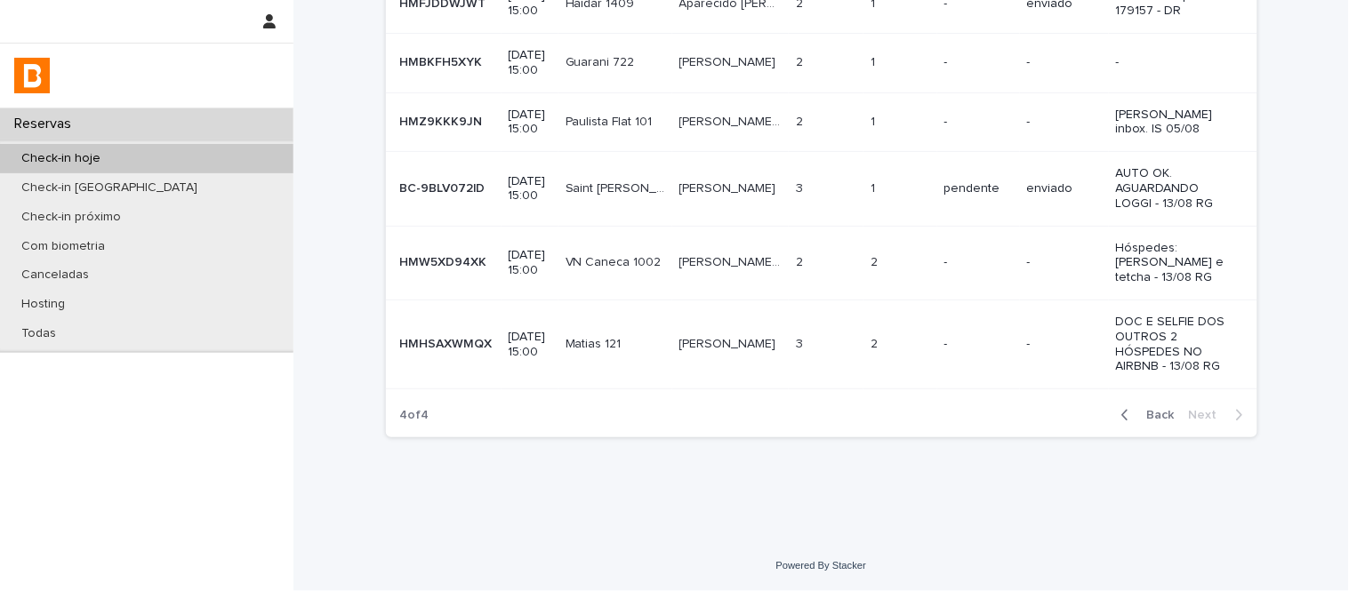
scroll to position [525, 0]
click at [1177, 394] on div "Back Next" at bounding box center [1182, 415] width 150 height 44
click at [1149, 414] on span "Back" at bounding box center [1155, 415] width 38 height 12
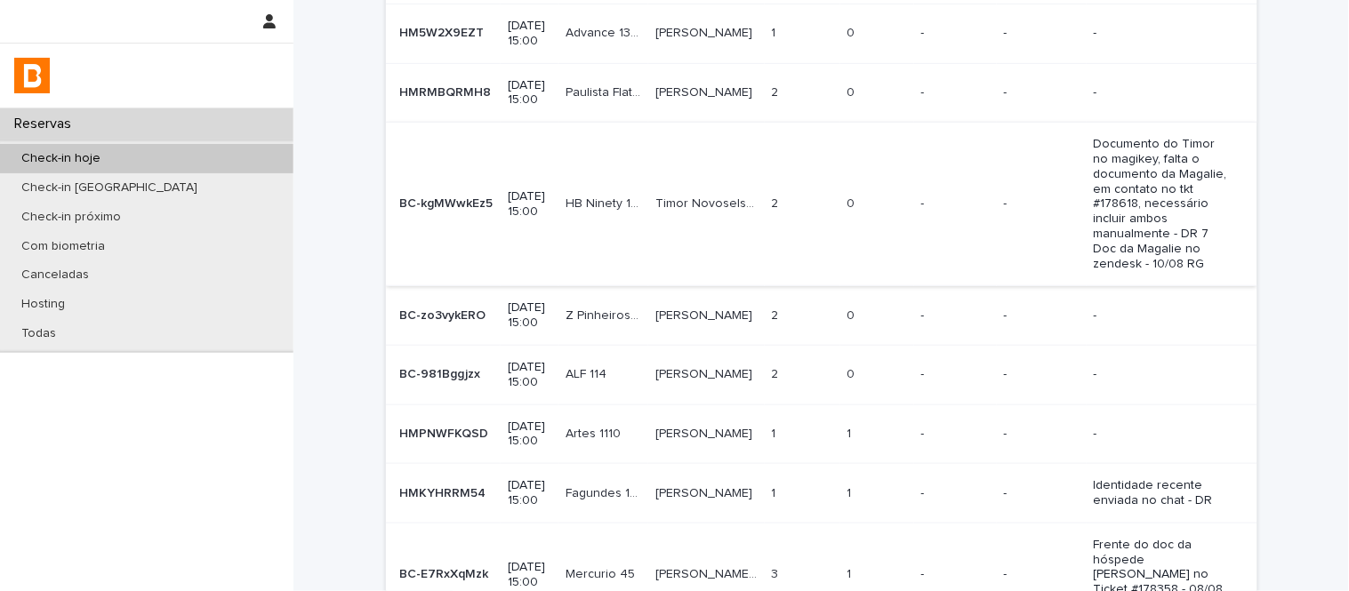
scroll to position [600, 0]
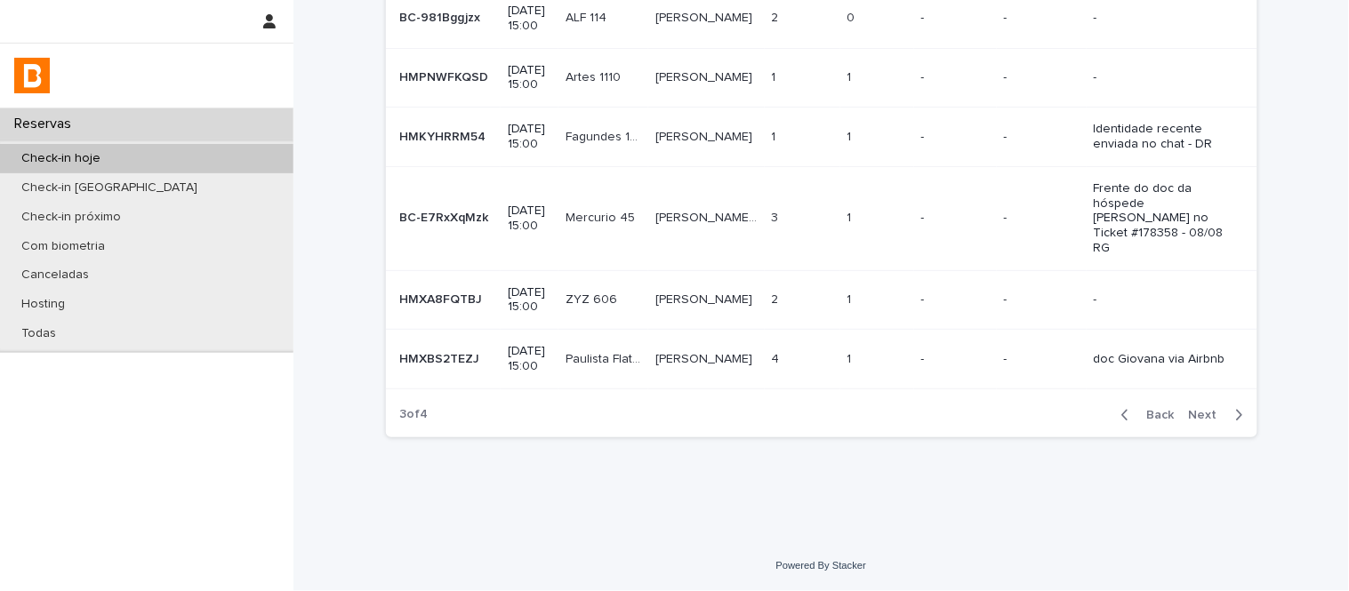
click at [1195, 407] on button "Next" at bounding box center [1220, 415] width 76 height 16
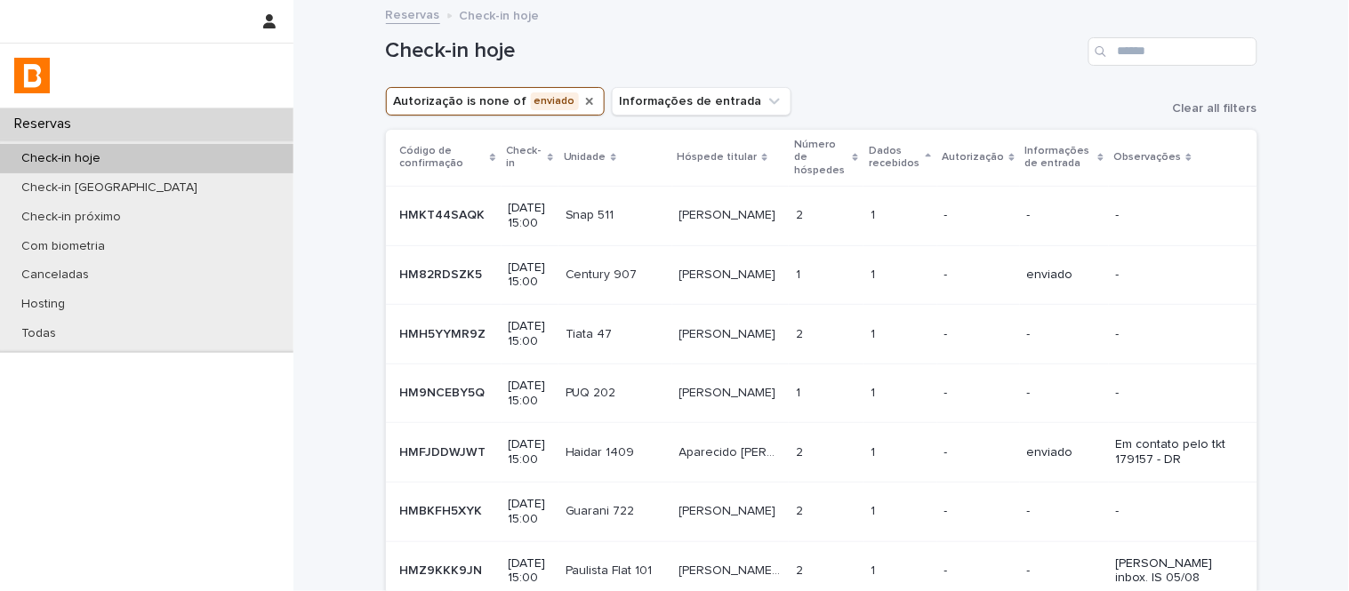
click at [582, 98] on icon "Autorização" at bounding box center [589, 101] width 14 height 14
click at [1159, 41] on input "Search" at bounding box center [1172, 51] width 169 height 28
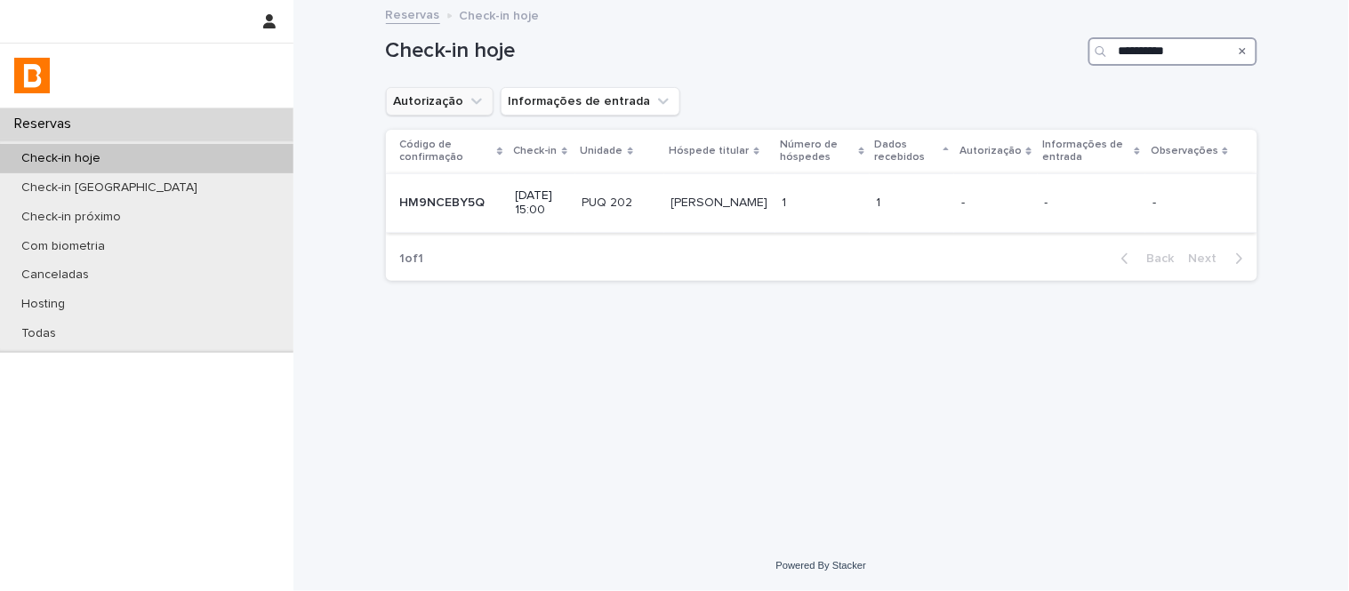
type input "**********"
click at [830, 187] on td "1 1" at bounding box center [822, 203] width 94 height 60
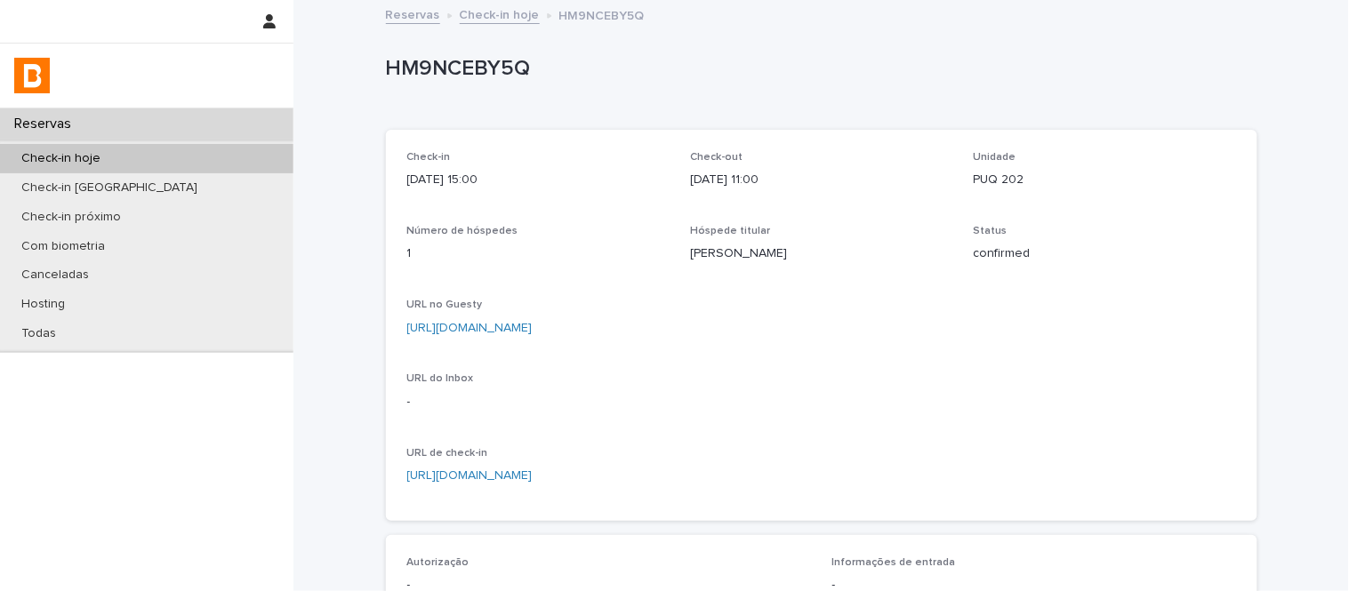
click at [991, 173] on p "PUQ 202" at bounding box center [1105, 180] width 262 height 19
copy p "PUQ 202"
click at [533, 330] on link "[URL][DOMAIN_NAME]" at bounding box center [469, 328] width 125 height 12
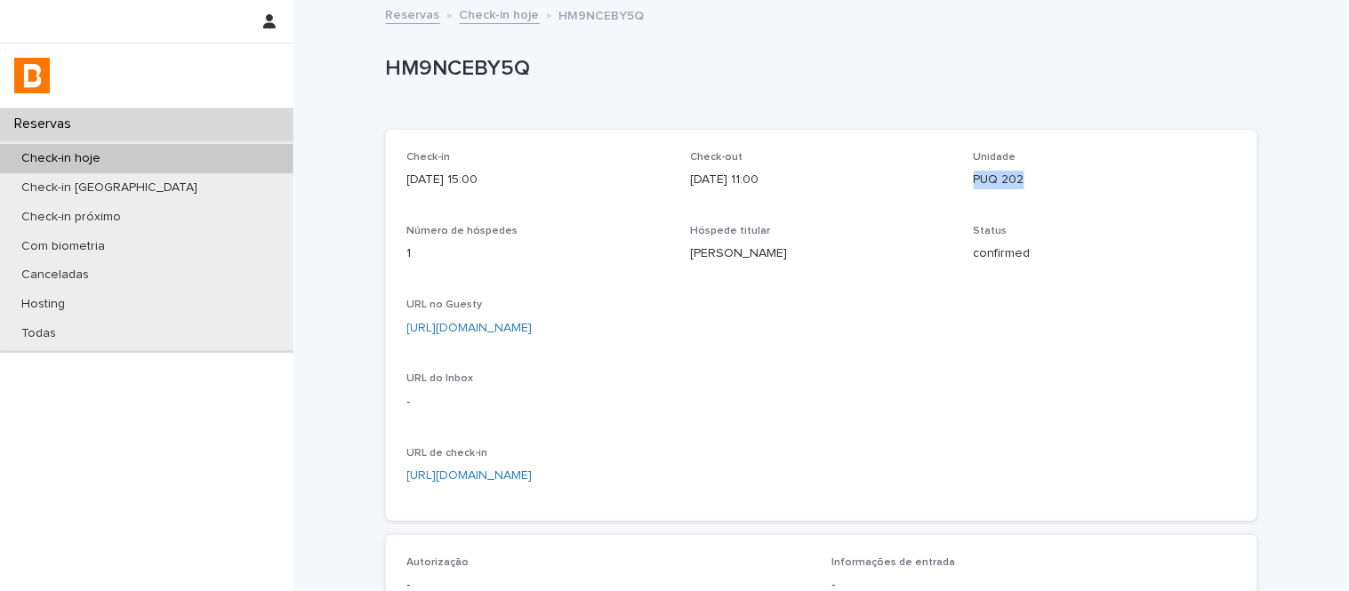
scroll to position [532, 0]
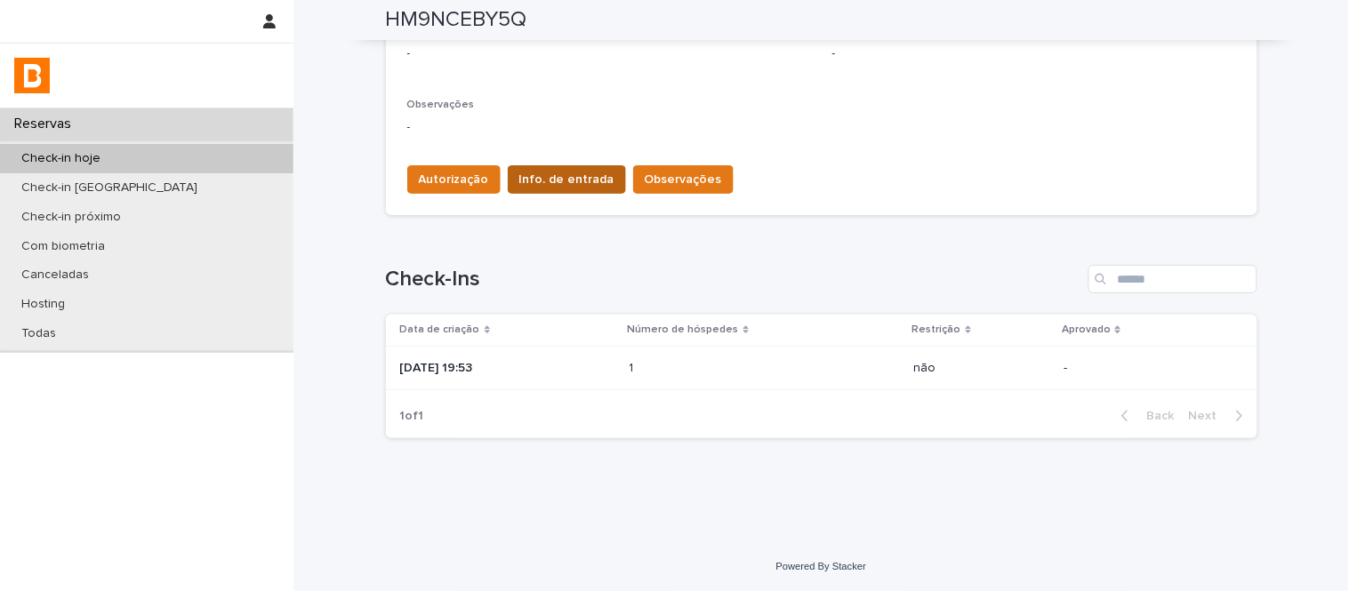
click at [541, 171] on span "Info. de entrada" at bounding box center [566, 180] width 95 height 18
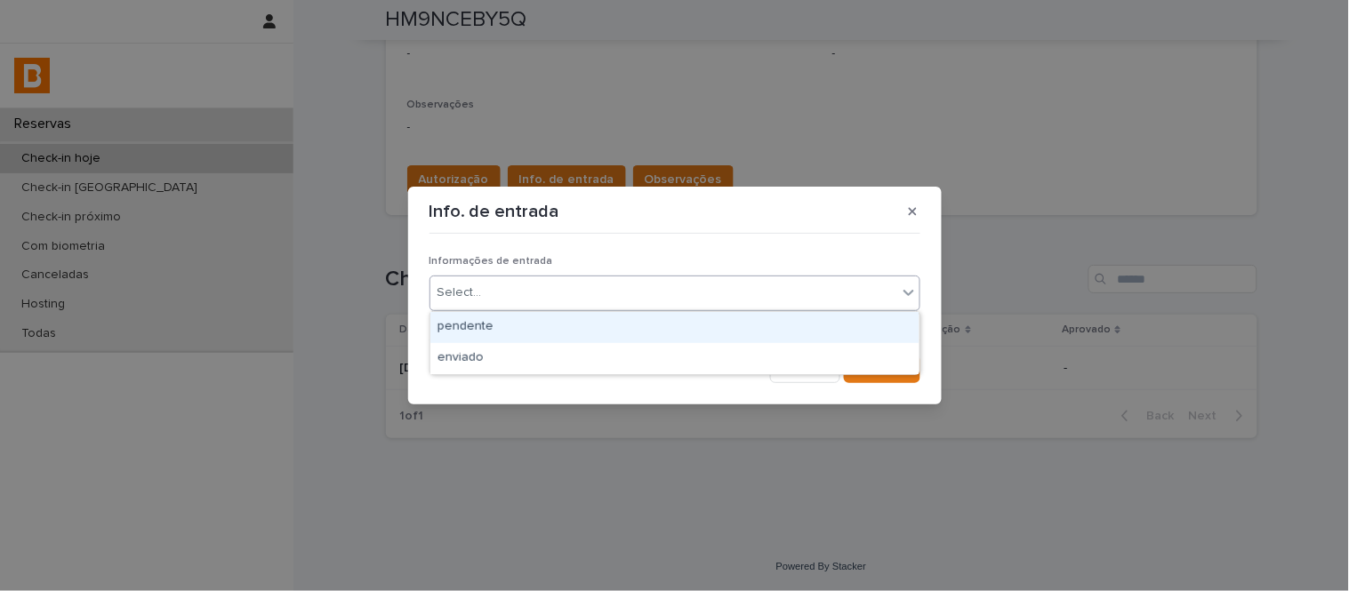
click at [588, 290] on div "Select..." at bounding box center [663, 292] width 467 height 29
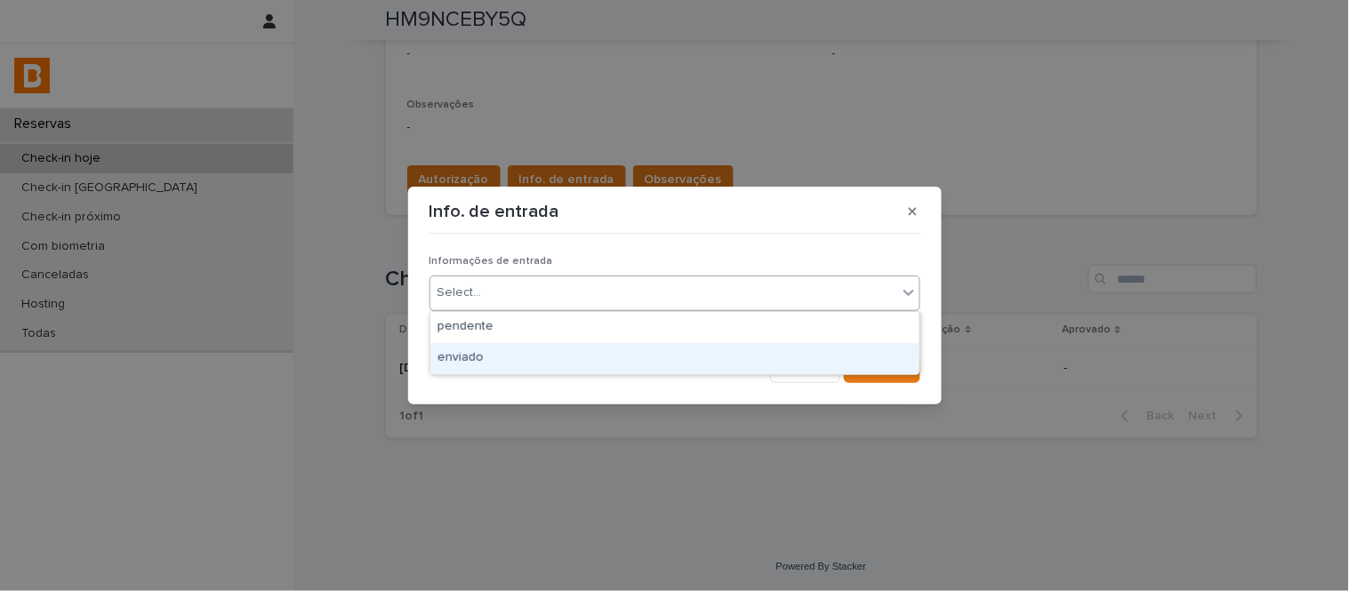
click at [607, 365] on div "enviado" at bounding box center [674, 358] width 489 height 31
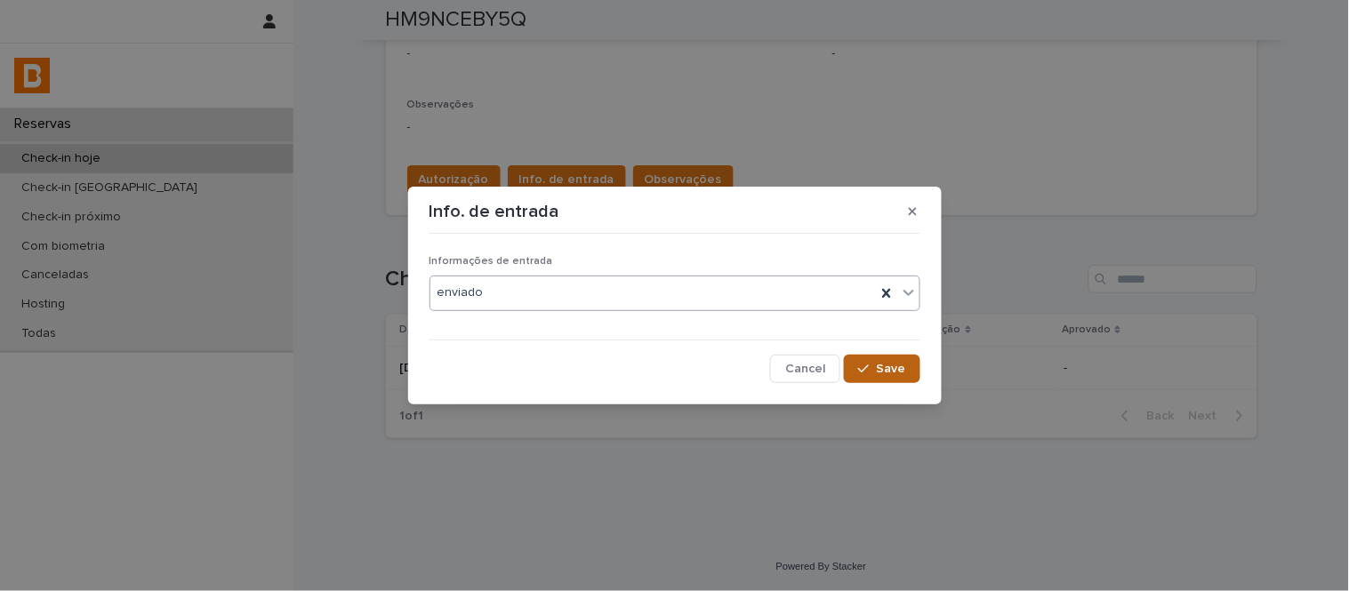
click at [868, 365] on icon "button" at bounding box center [863, 369] width 11 height 12
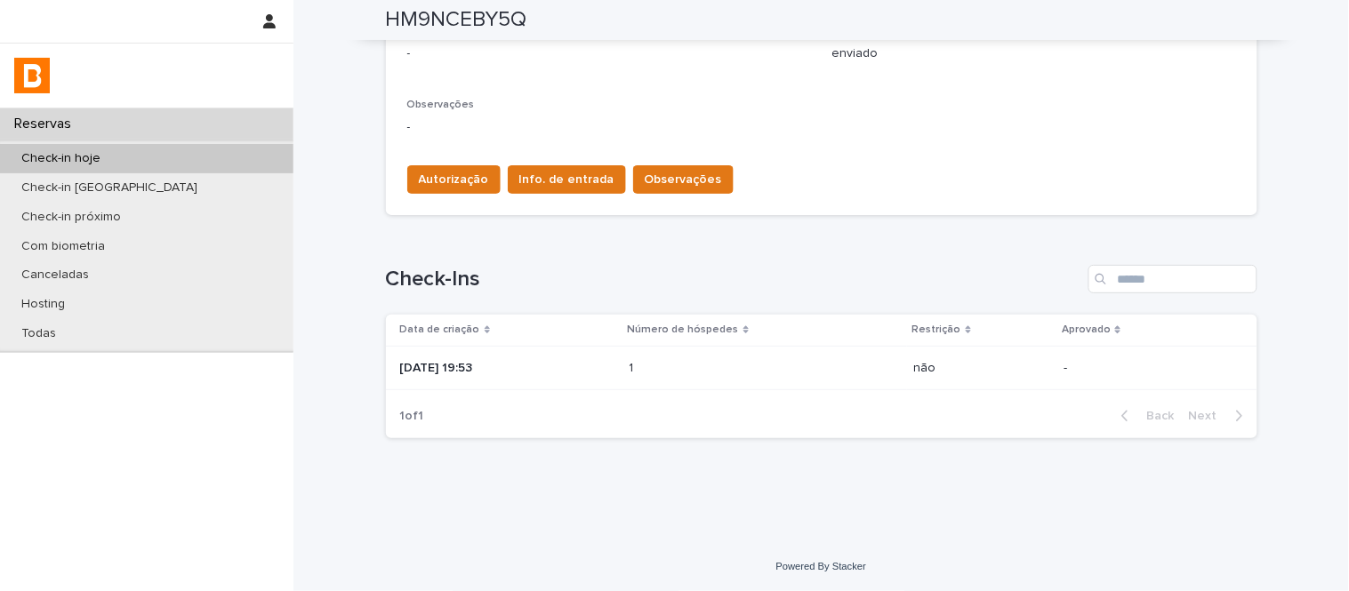
click at [602, 377] on div "[DATE] 19:53" at bounding box center [507, 368] width 215 height 29
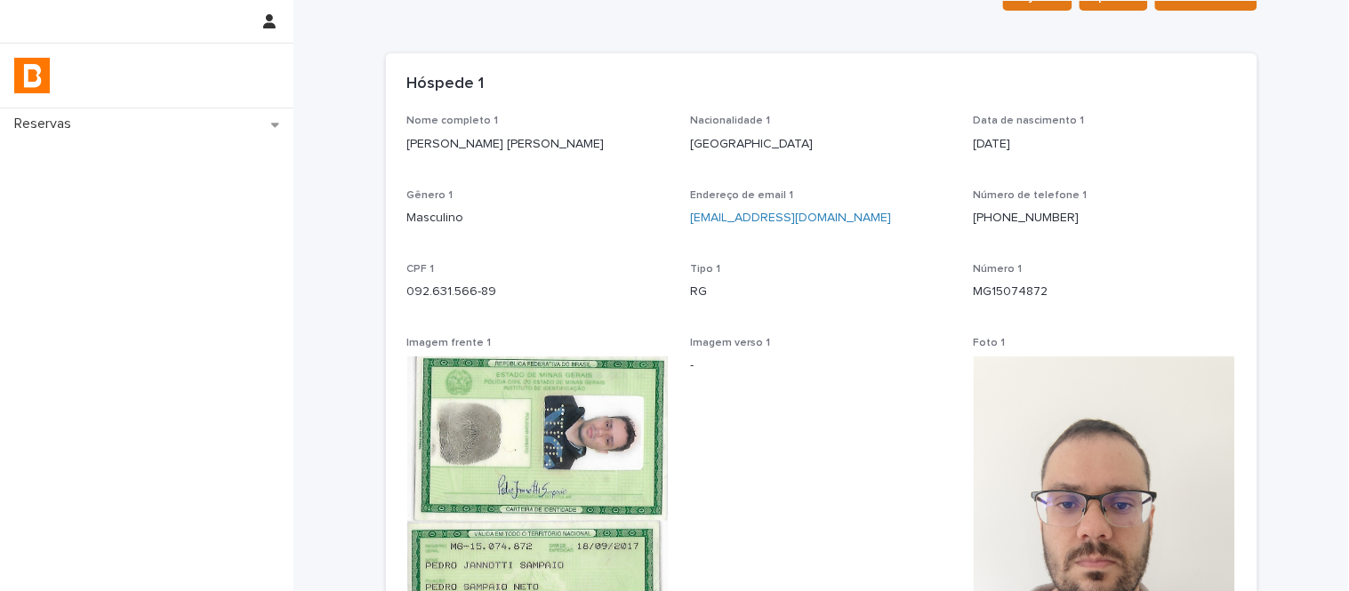
scroll to position [99, 0]
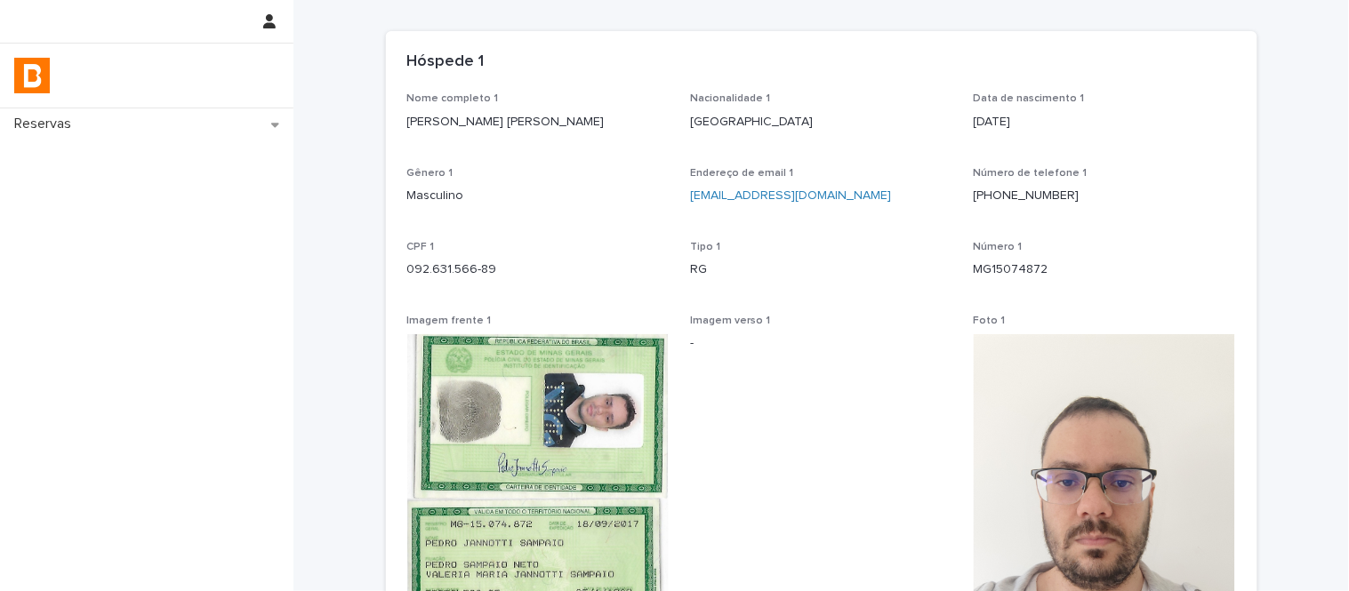
click at [481, 135] on div "Nome completo 1 [PERSON_NAME] [PERSON_NAME]" at bounding box center [538, 118] width 262 height 52
copy p "[PERSON_NAME] [PERSON_NAME]"
click at [427, 272] on p "092.631.566-89" at bounding box center [538, 270] width 262 height 19
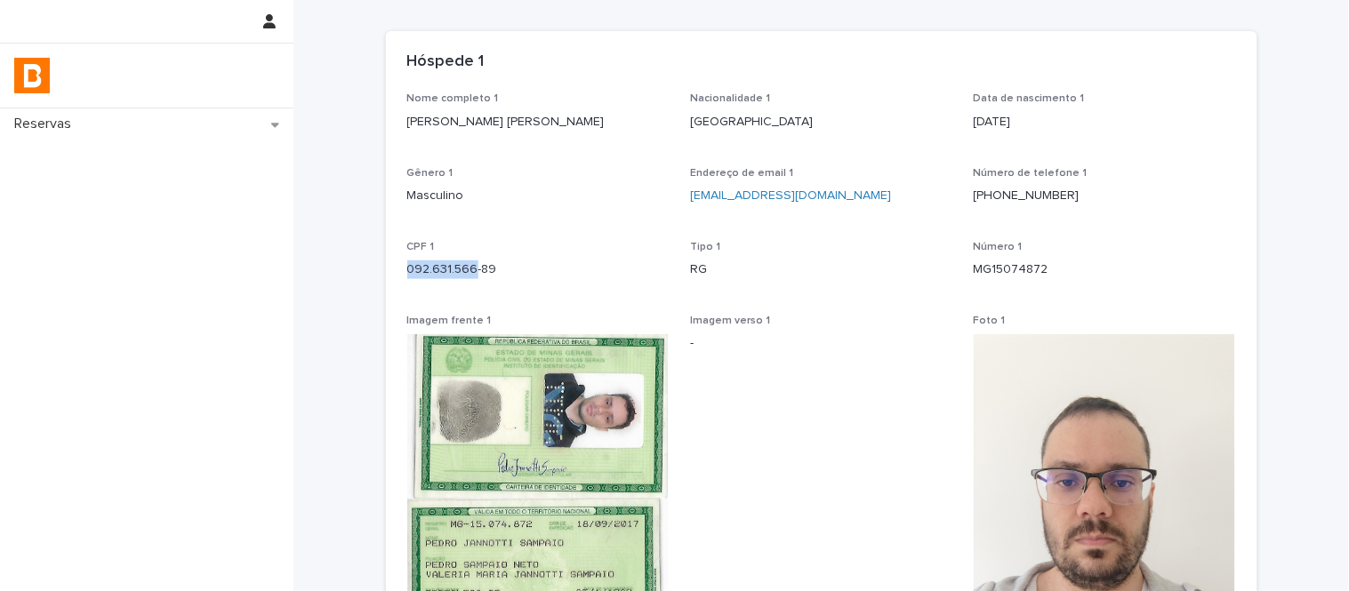
click at [427, 272] on p "092.631.566-89" at bounding box center [538, 270] width 262 height 19
copy p "092.631.566-89"
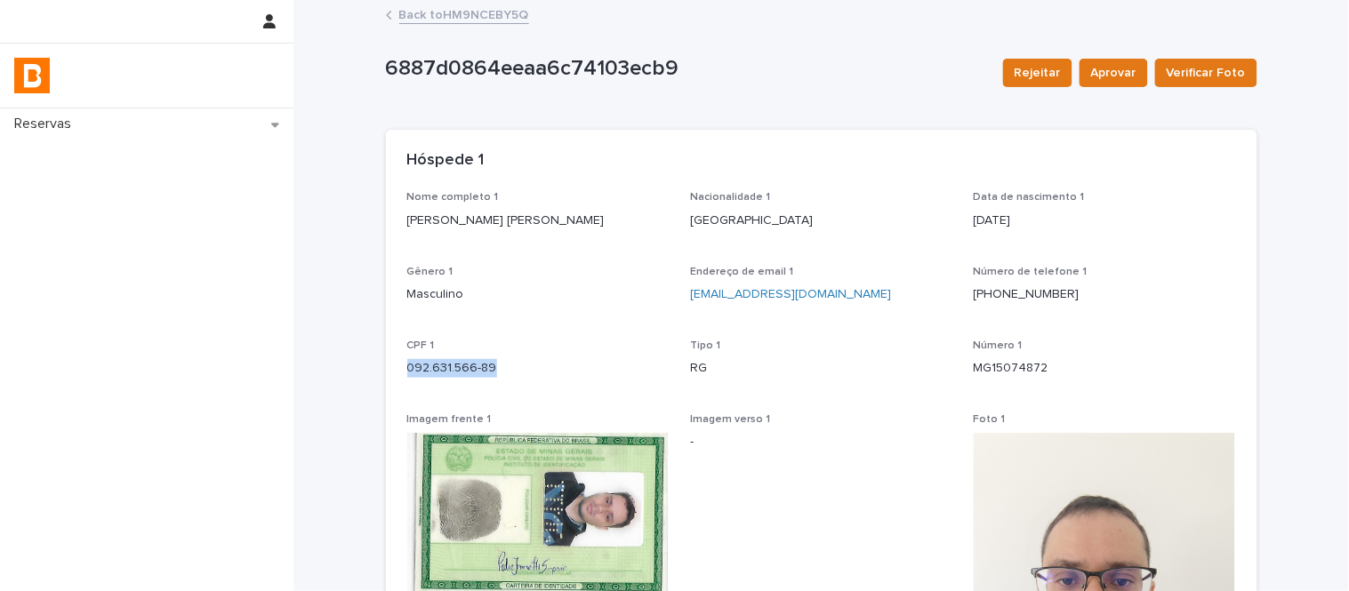
click at [495, 20] on link "Back to HM9NCEBY5Q" at bounding box center [464, 14] width 130 height 20
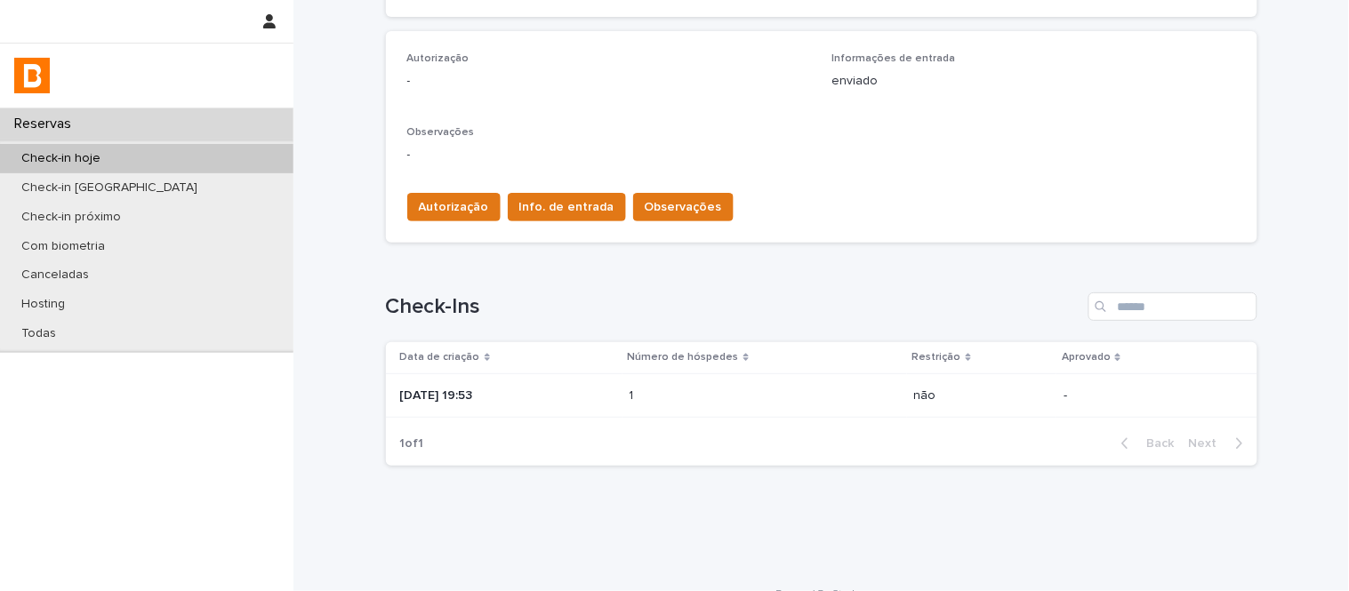
scroll to position [532, 0]
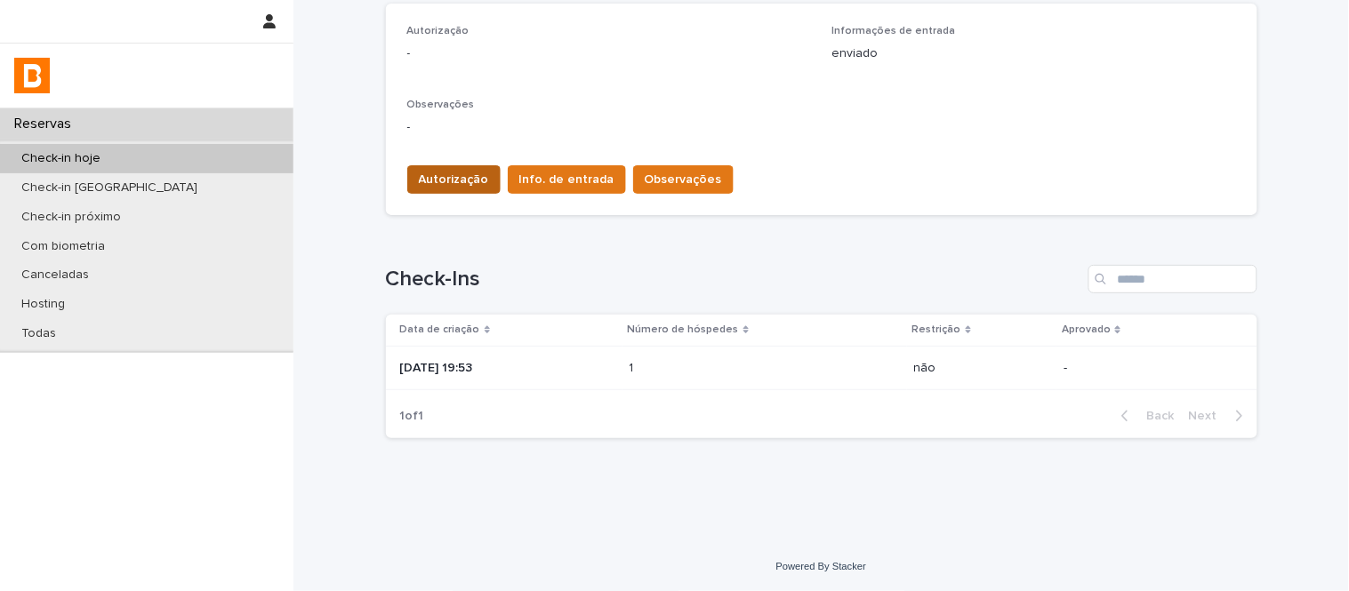
click at [431, 181] on span "Autorização" at bounding box center [454, 180] width 70 height 18
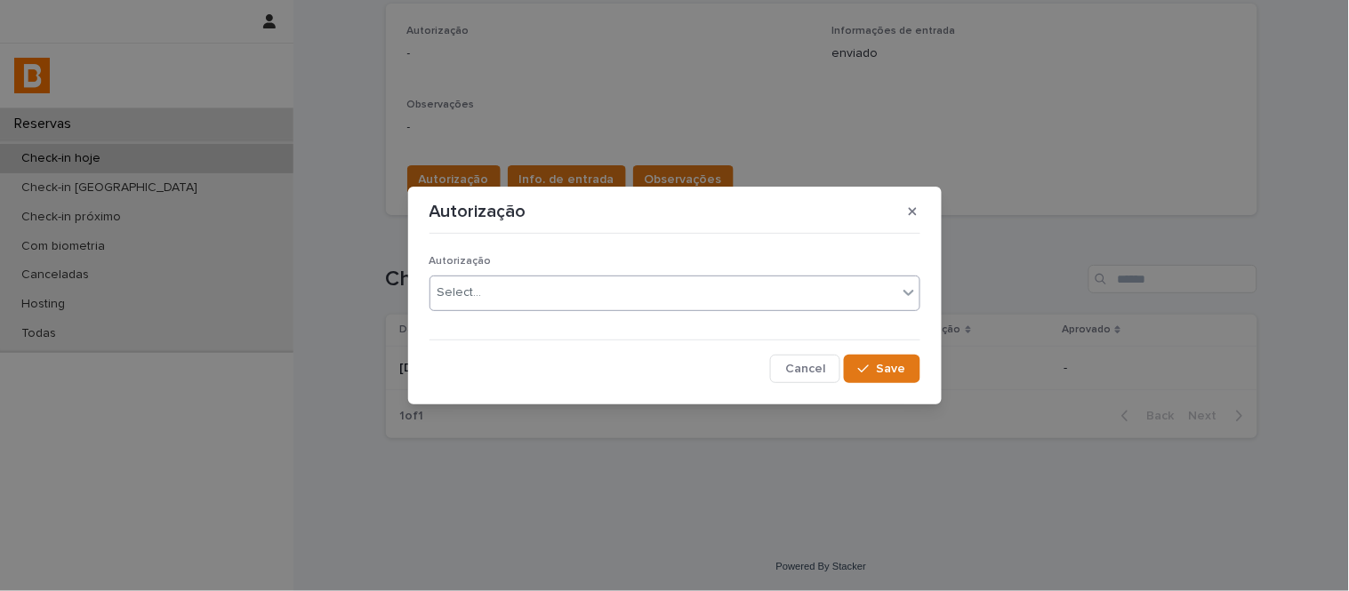
click at [501, 307] on div "Select..." at bounding box center [674, 294] width 491 height 36
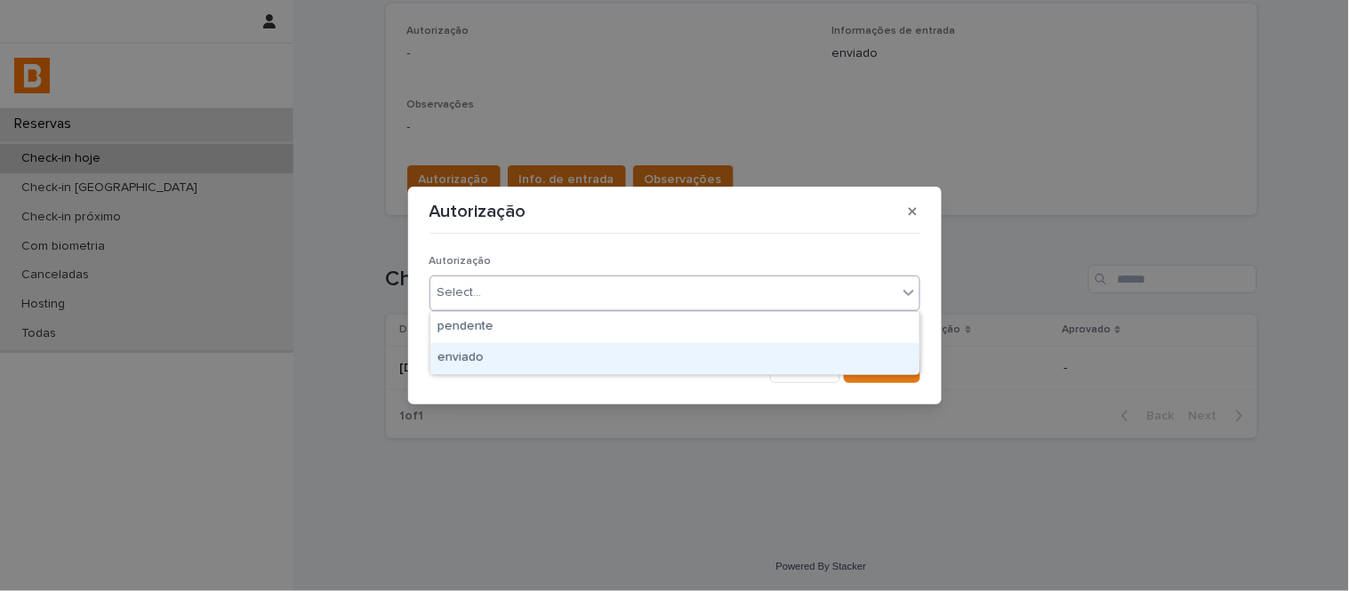
drag, startPoint x: 517, startPoint y: 338, endPoint x: 528, endPoint y: 365, distance: 29.9
click at [526, 365] on div "enviado" at bounding box center [674, 358] width 489 height 31
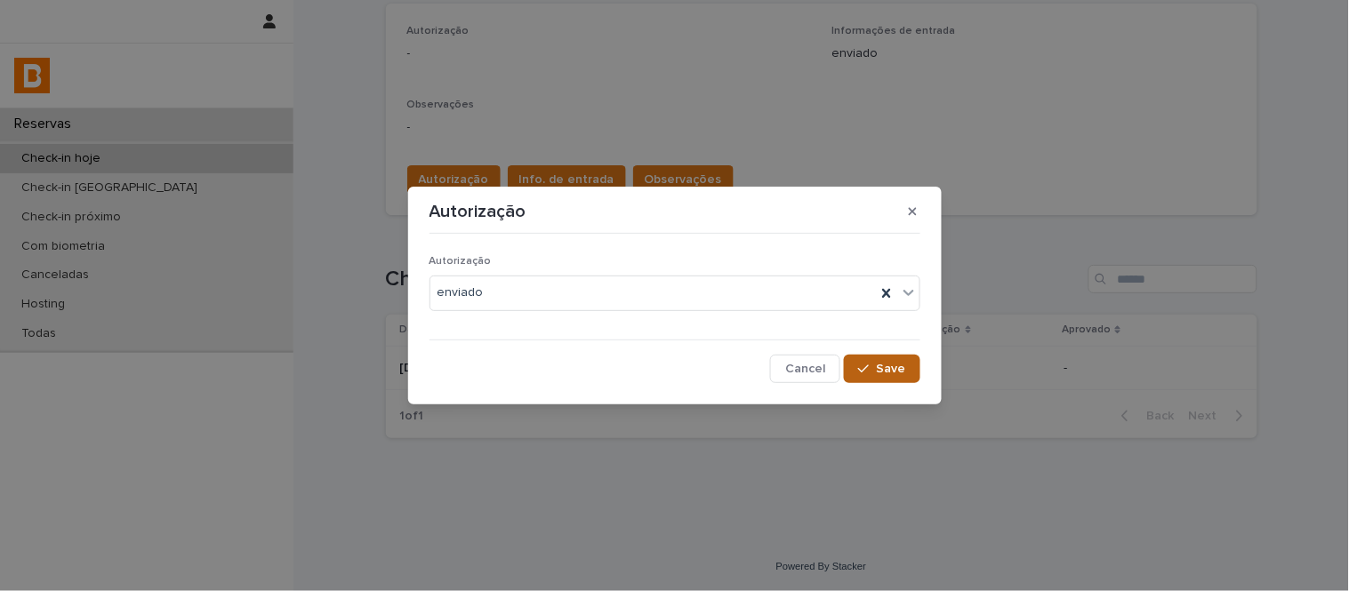
click at [911, 365] on button "Save" at bounding box center [882, 369] width 76 height 28
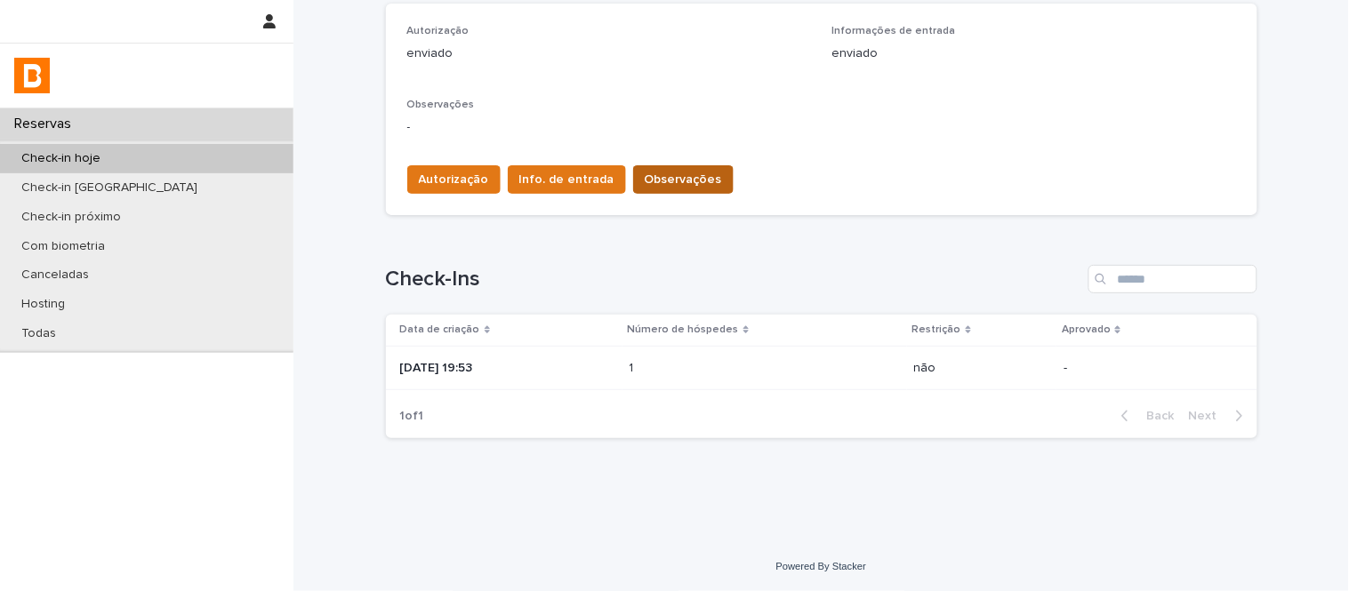
click at [680, 176] on span "Observações" at bounding box center [683, 180] width 77 height 18
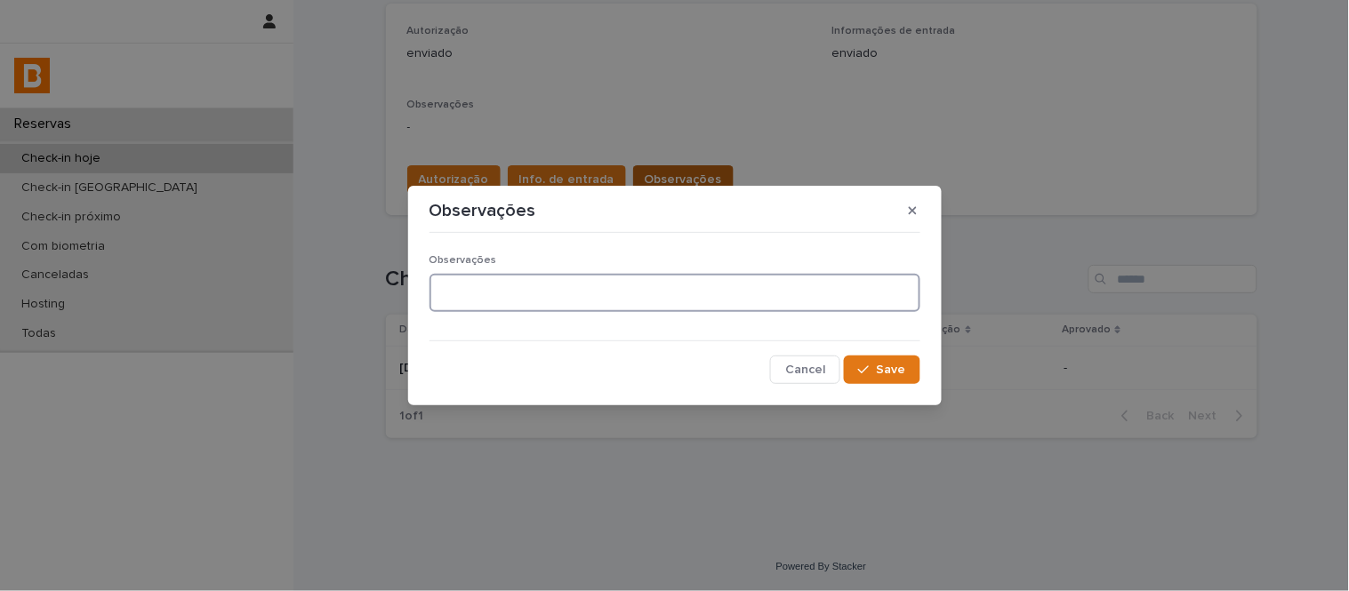
click at [631, 301] on textarea at bounding box center [674, 293] width 491 height 38
type textarea "**********"
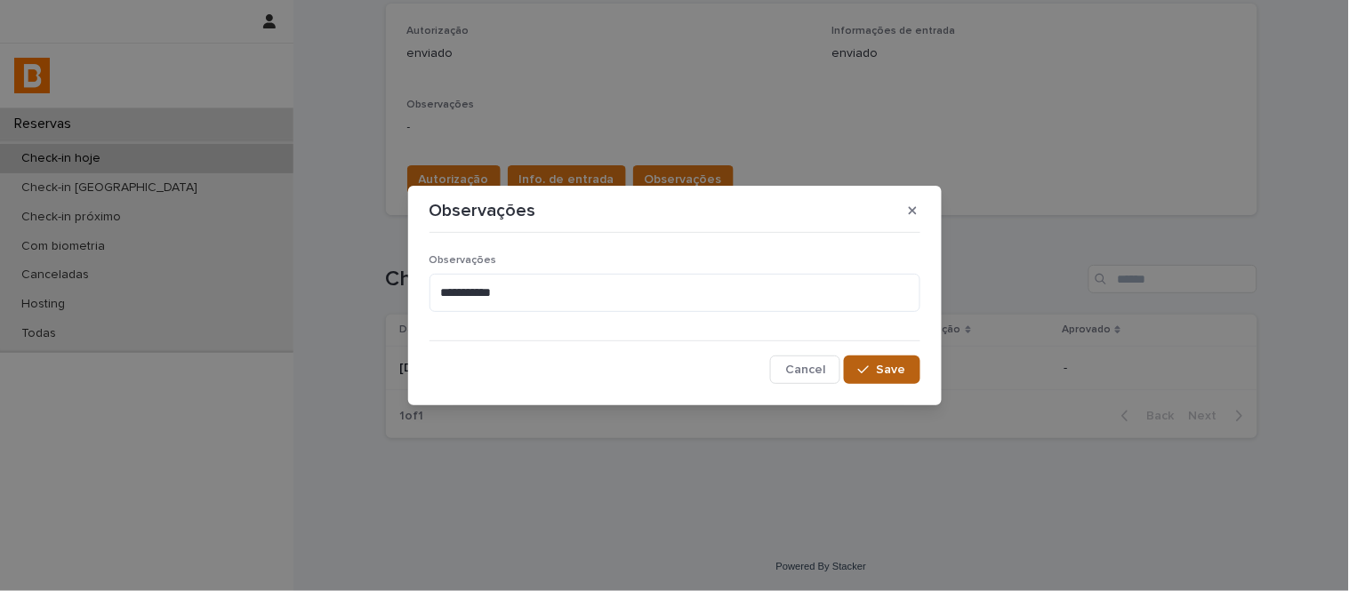
click at [889, 372] on span "Save" at bounding box center [891, 370] width 29 height 12
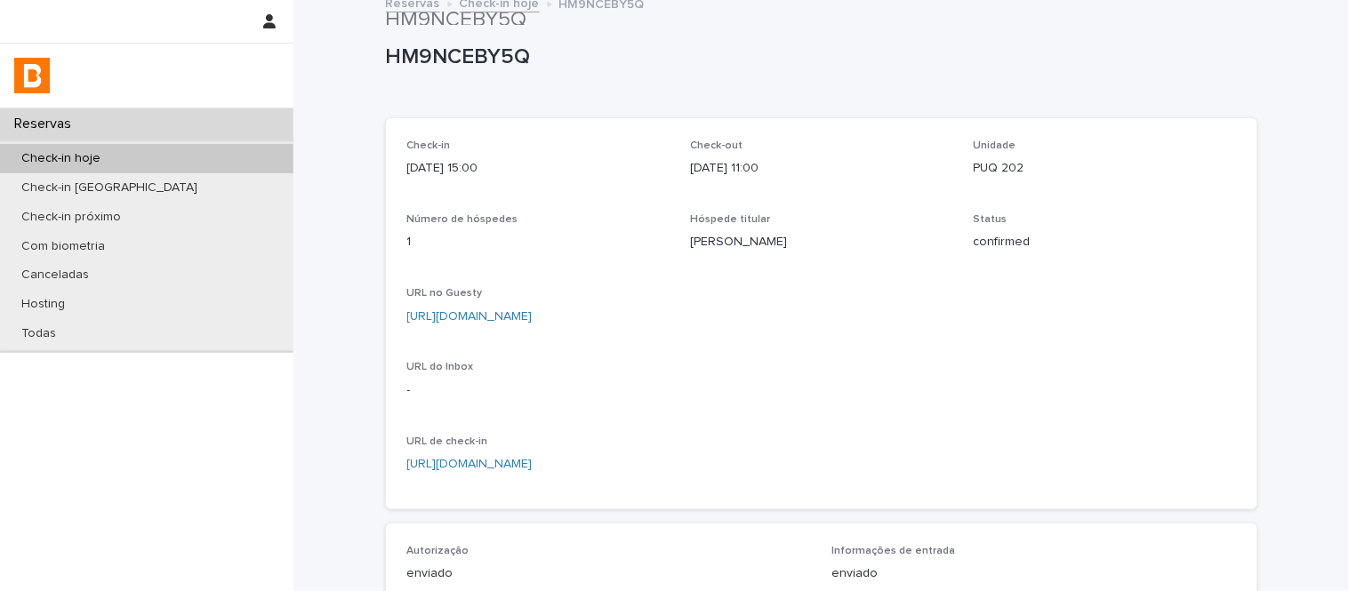
scroll to position [0, 0]
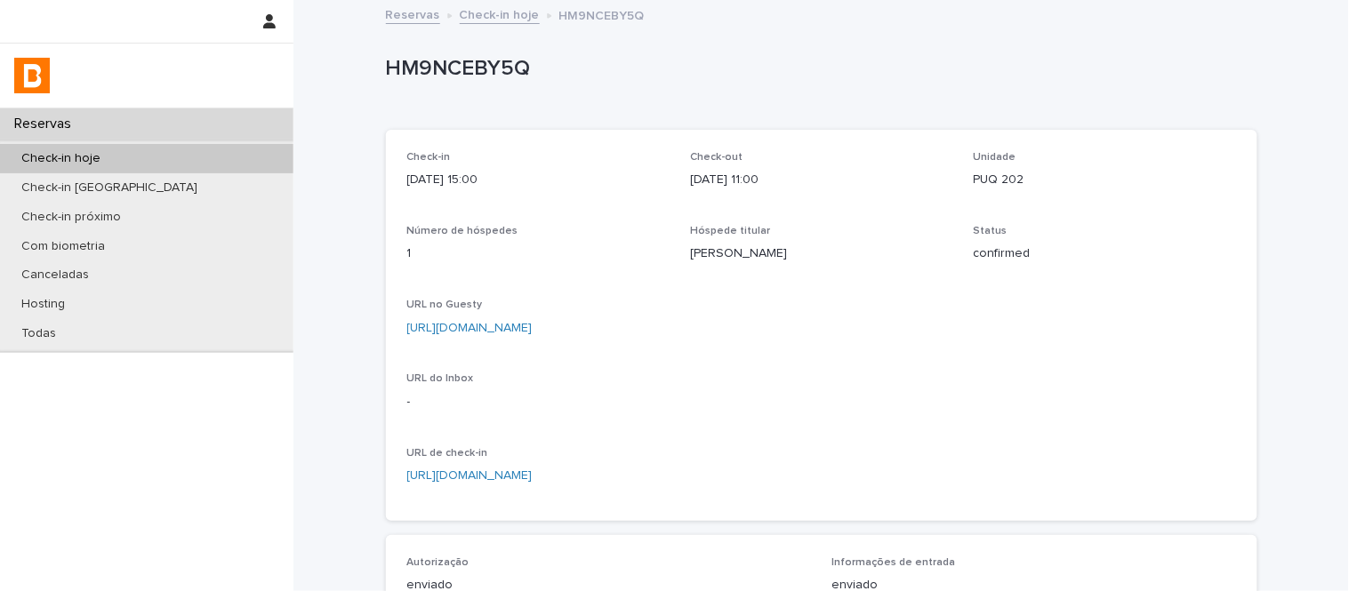
click at [482, 59] on p "HM9NCEBY5Q" at bounding box center [818, 69] width 864 height 26
click at [480, 14] on link "Check-in hoje" at bounding box center [500, 14] width 80 height 20
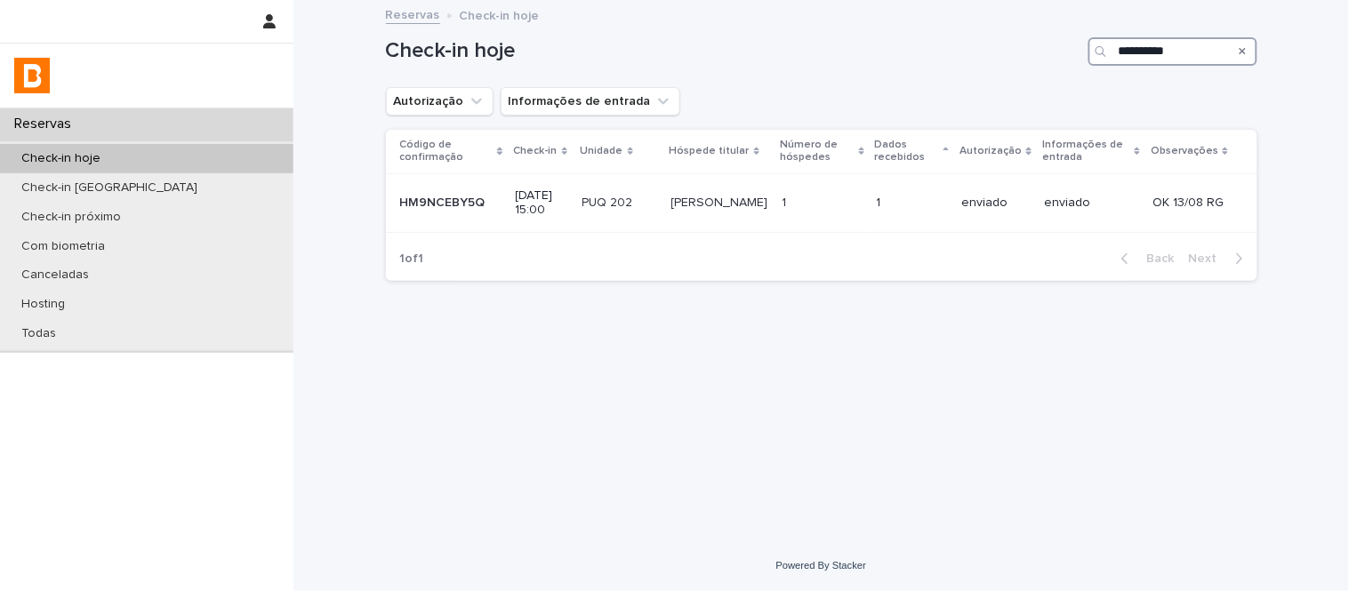
drag, startPoint x: 1207, startPoint y: 52, endPoint x: 1006, endPoint y: 49, distance: 201.0
click at [1008, 52] on div "**********" at bounding box center [821, 51] width 871 height 28
paste input "Search"
type input "**********"
click at [771, 222] on td "[PERSON_NAME] [PERSON_NAME]" at bounding box center [720, 203] width 111 height 60
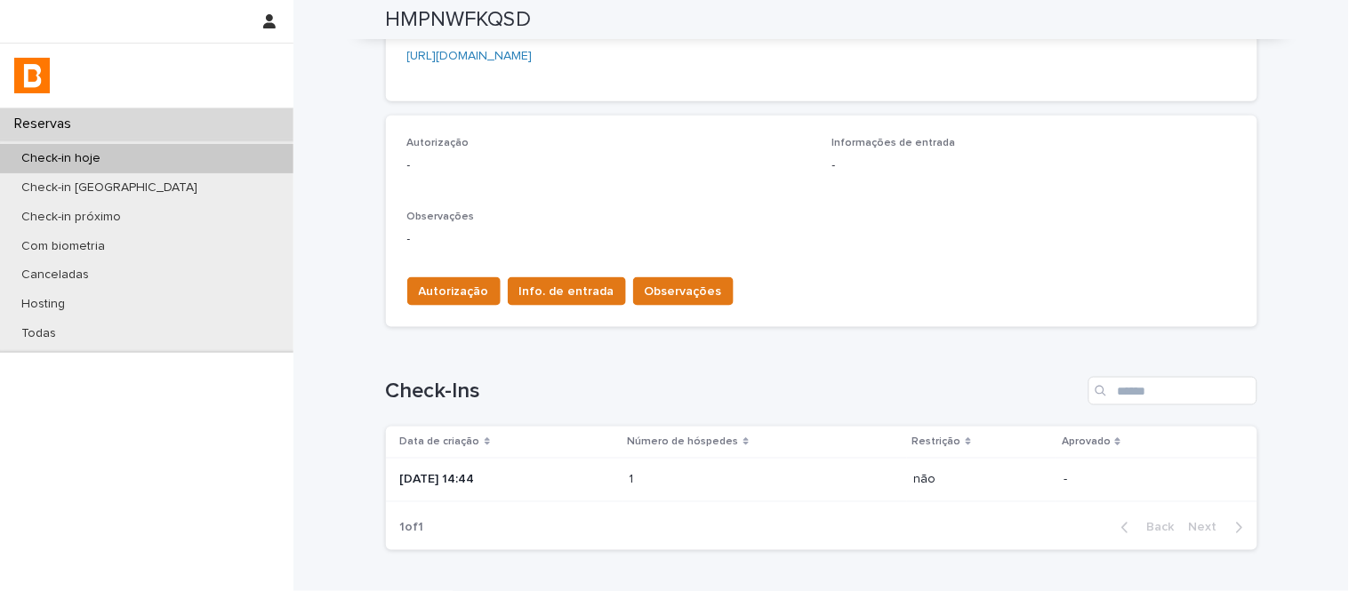
scroll to position [395, 0]
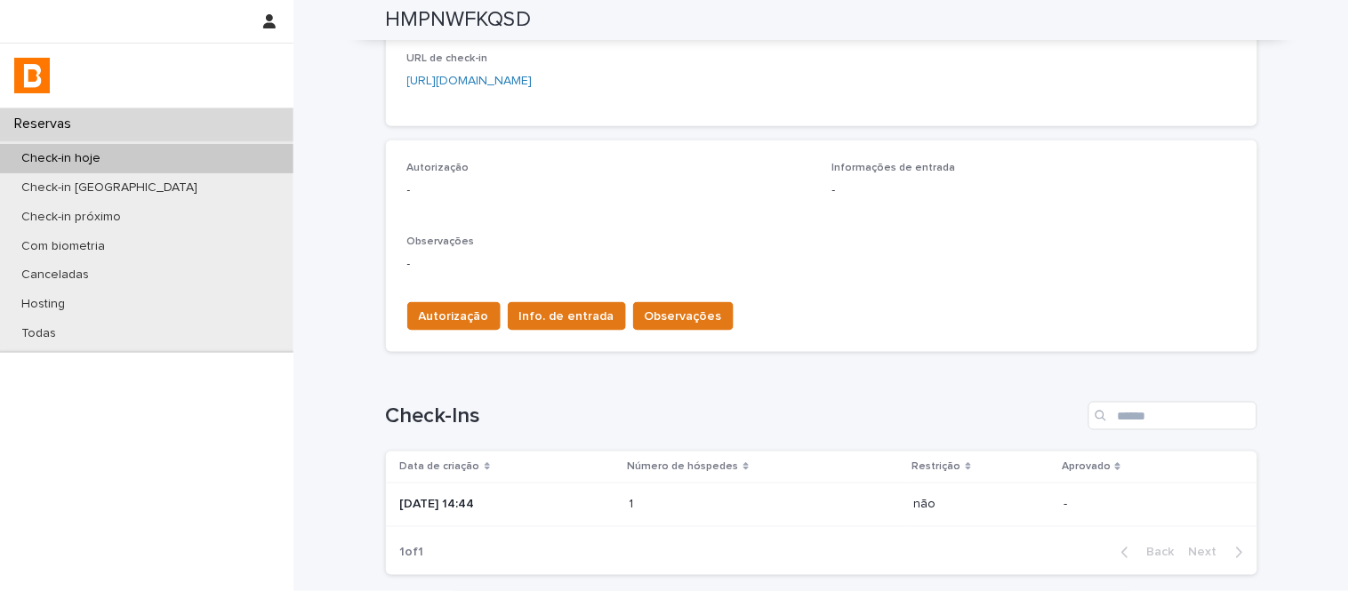
click at [686, 512] on div "1 1" at bounding box center [765, 505] width 270 height 29
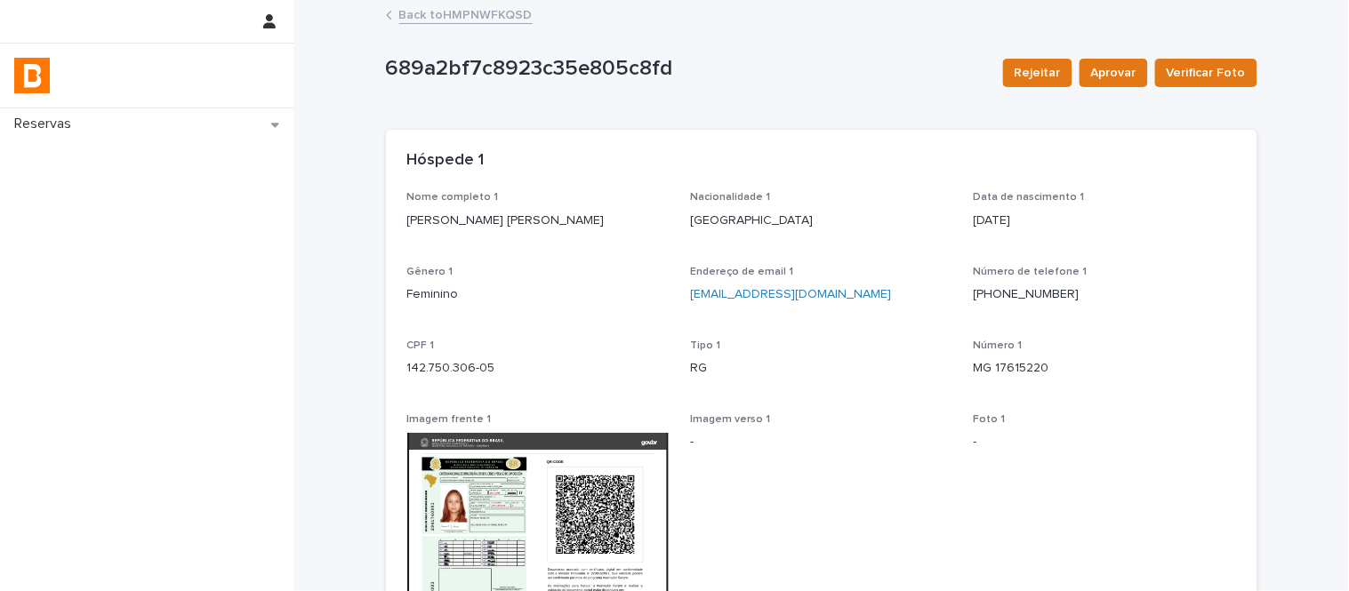
click at [490, 9] on link "Back to HMPNWFKQSD" at bounding box center [465, 14] width 133 height 20
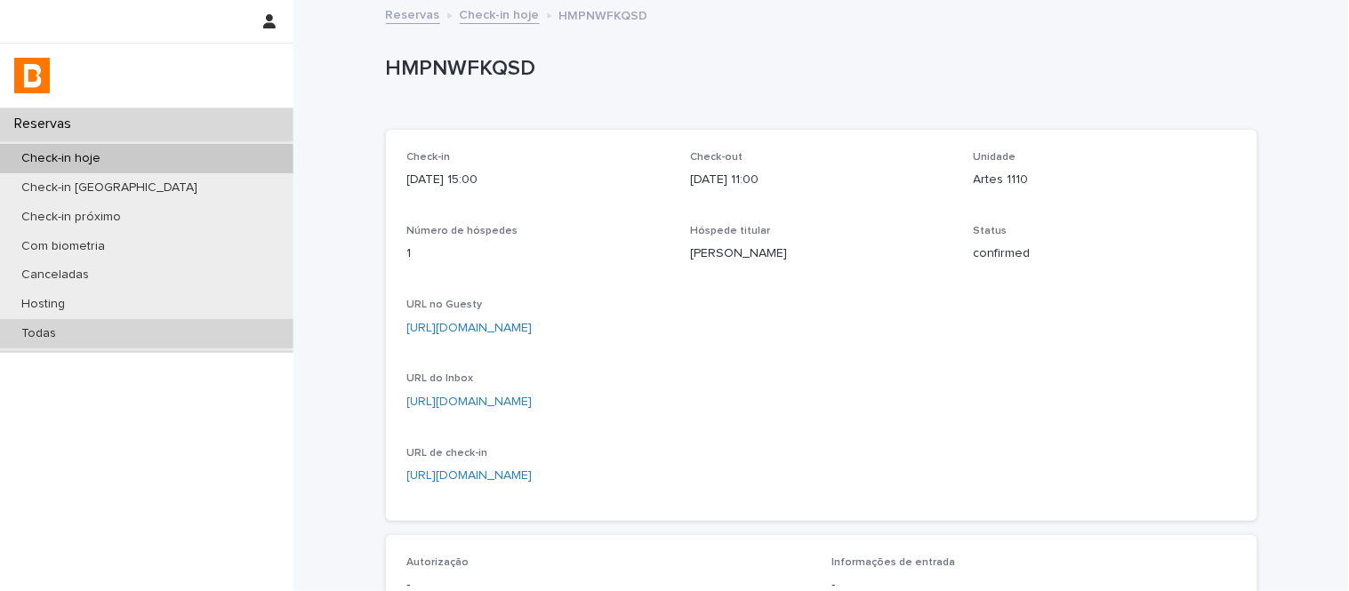
click at [216, 329] on div "Todas" at bounding box center [146, 333] width 293 height 29
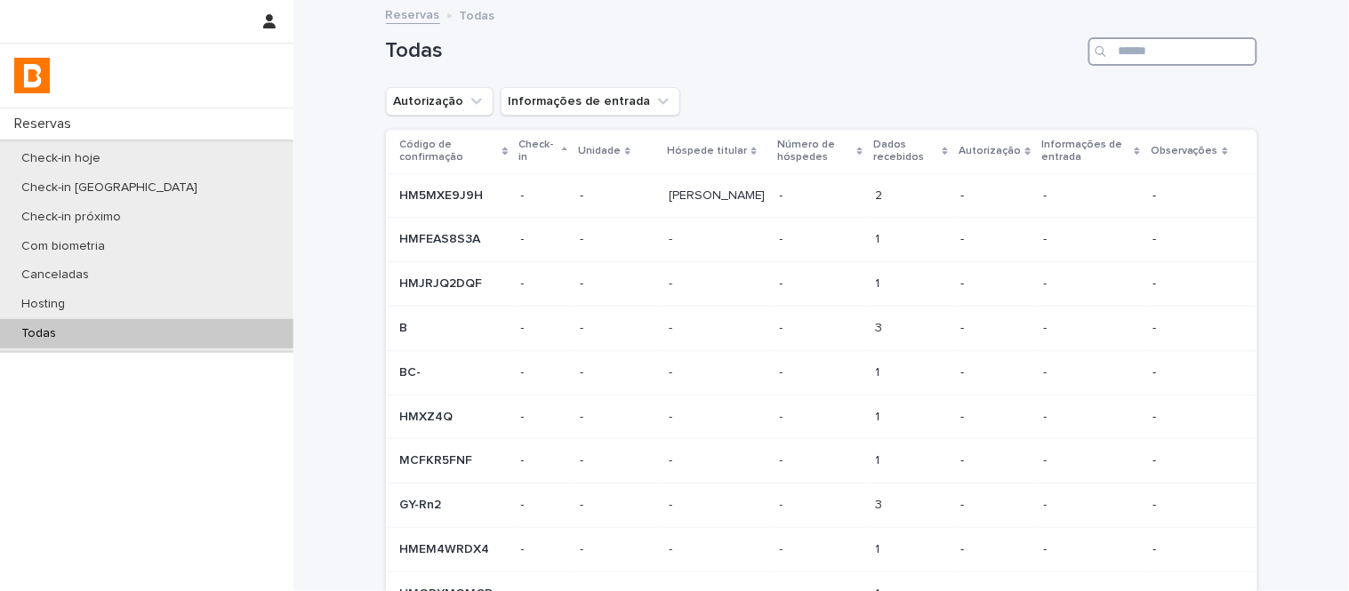
click at [1203, 45] on input "Search" at bounding box center [1172, 51] width 169 height 28
paste input "**********"
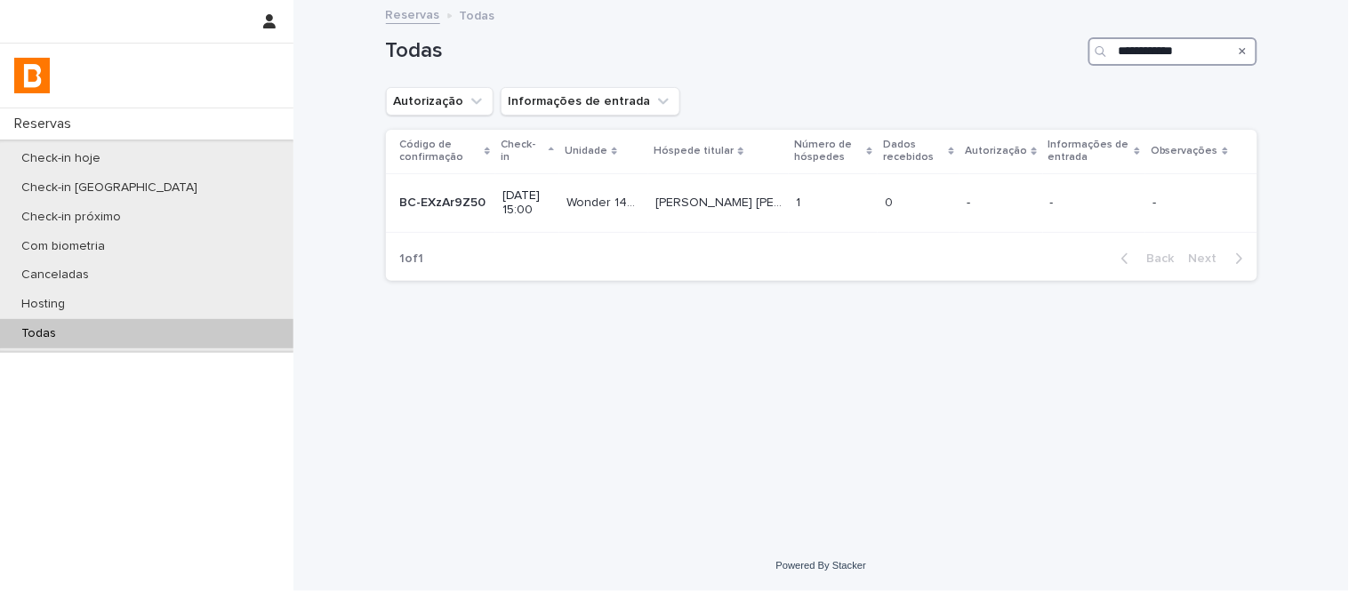
type input "**********"
